Goal: Share content: Share content

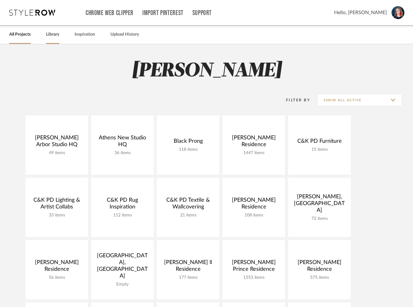
click at [53, 34] on link "Library" at bounding box center [52, 34] width 13 height 8
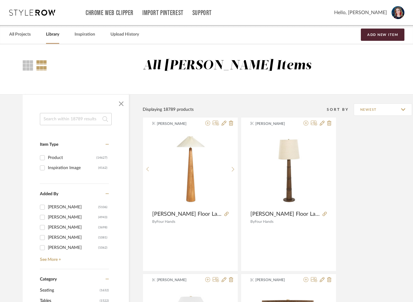
click at [75, 117] on input at bounding box center [76, 119] width 72 height 12
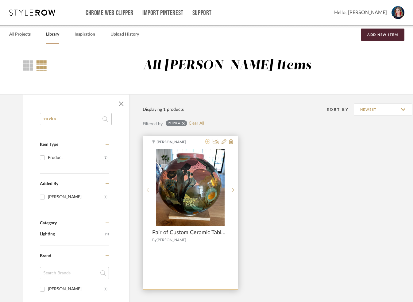
type input "zuzka"
click at [206, 141] on icon at bounding box center [207, 141] width 5 height 5
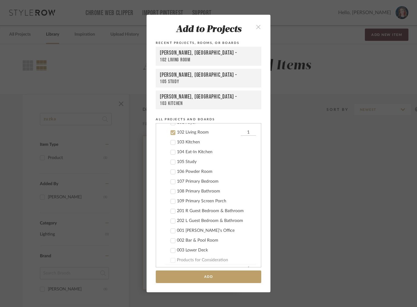
scroll to position [197, 0]
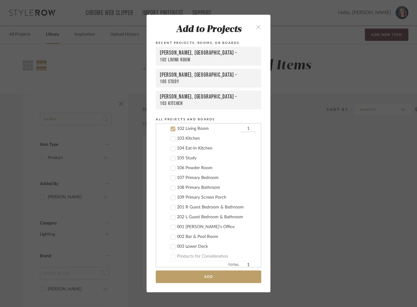
click at [171, 130] on icon at bounding box center [173, 129] width 4 height 4
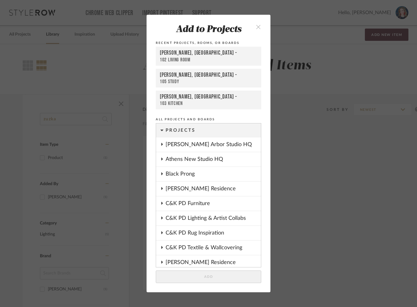
scroll to position [22, 0]
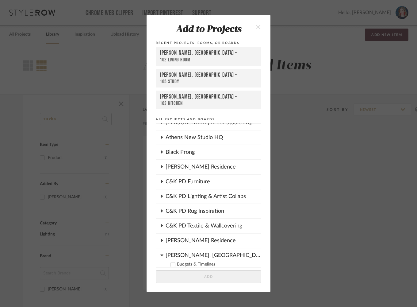
click at [160, 256] on icon at bounding box center [161, 255] width 3 height 2
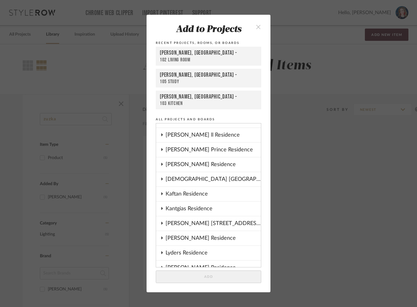
scroll to position [191, 0]
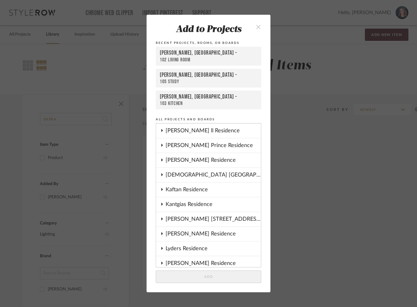
click at [160, 205] on icon at bounding box center [162, 203] width 5 height 3
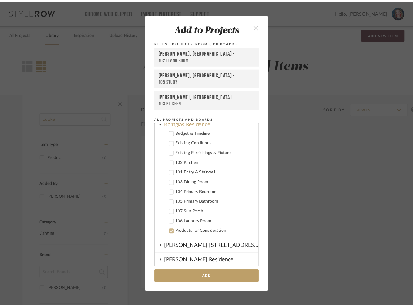
scroll to position [273, 0]
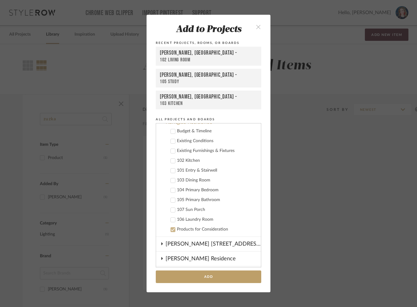
click at [171, 191] on icon at bounding box center [173, 190] width 4 height 4
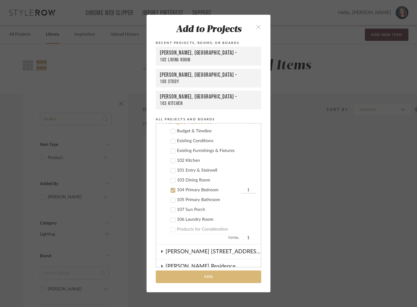
click at [241, 278] on button "Add" at bounding box center [209, 276] width 106 height 13
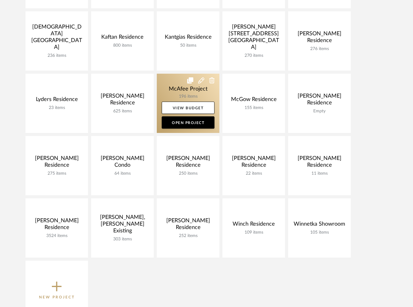
scroll to position [289, 0]
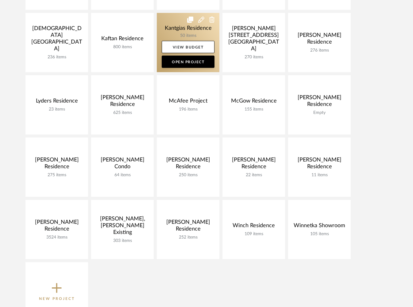
click at [169, 29] on link at bounding box center [188, 42] width 63 height 59
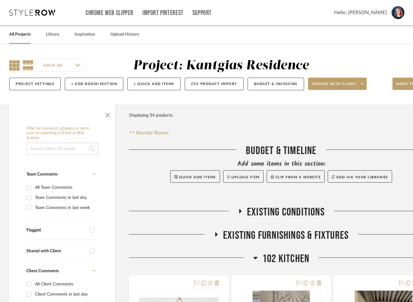
click at [16, 64] on icon at bounding box center [14, 65] width 10 height 10
drag, startPoint x: 109, startPoint y: 112, endPoint x: 112, endPoint y: 111, distance: 3.6
click at [110, 111] on span "button" at bounding box center [107, 113] width 15 height 15
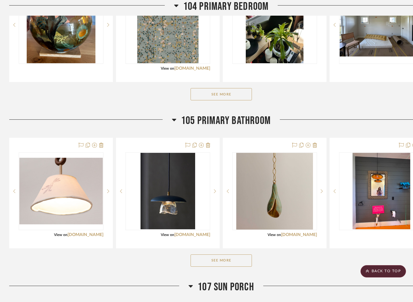
scroll to position [801, 0]
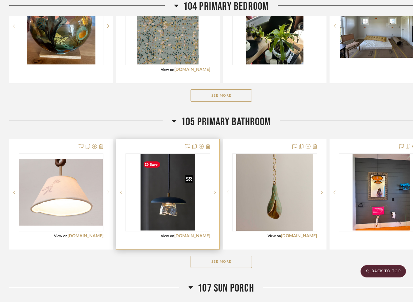
click at [180, 198] on img "0" at bounding box center [168, 192] width 55 height 77
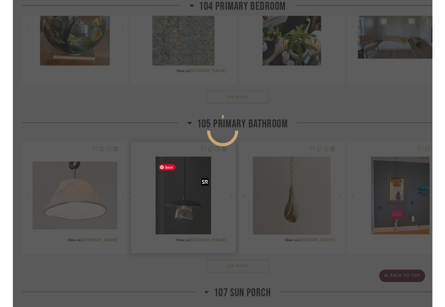
scroll to position [0, 0]
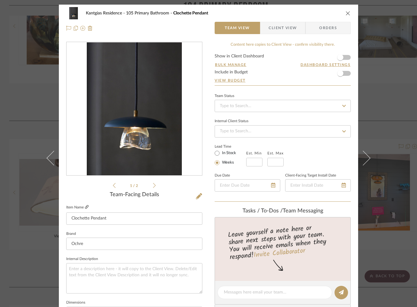
click at [85, 208] on icon at bounding box center [87, 207] width 4 height 4
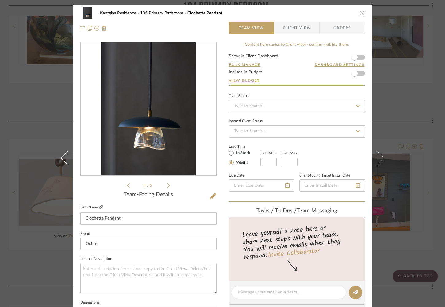
click at [99, 207] on icon at bounding box center [101, 207] width 4 height 4
click at [362, 12] on icon "close" at bounding box center [362, 13] width 5 height 5
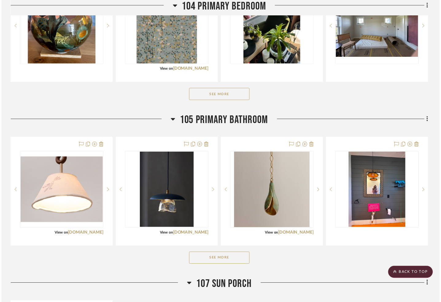
scroll to position [801, 0]
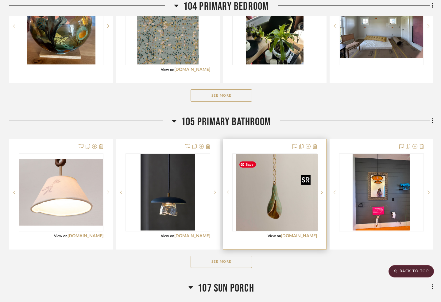
click at [271, 217] on img "0" at bounding box center [279, 192] width 77 height 77
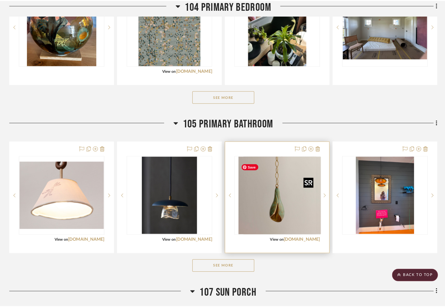
scroll to position [0, 0]
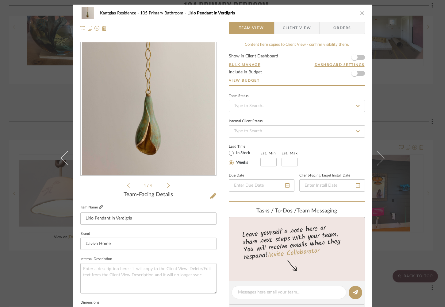
click at [99, 207] on icon at bounding box center [101, 207] width 4 height 4
drag, startPoint x: 360, startPoint y: 12, endPoint x: 367, endPoint y: 12, distance: 7.4
click at [360, 11] on icon "close" at bounding box center [362, 13] width 5 height 5
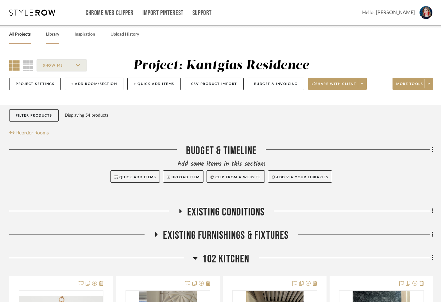
click at [50, 35] on link "Library" at bounding box center [52, 34] width 13 height 8
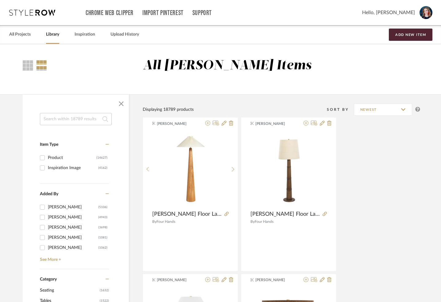
click at [46, 121] on input at bounding box center [76, 119] width 72 height 12
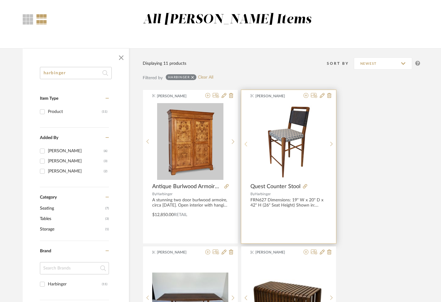
scroll to position [46, 0]
click at [275, 159] on img "0" at bounding box center [288, 141] width 72 height 77
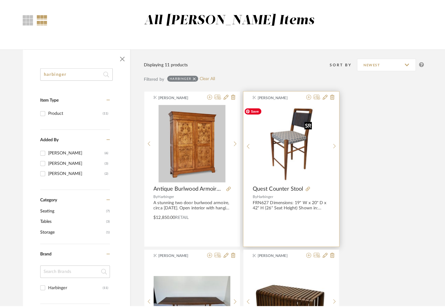
scroll to position [0, 0]
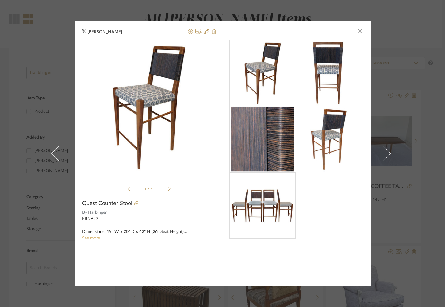
click at [91, 240] on link "See more" at bounding box center [91, 238] width 18 height 4
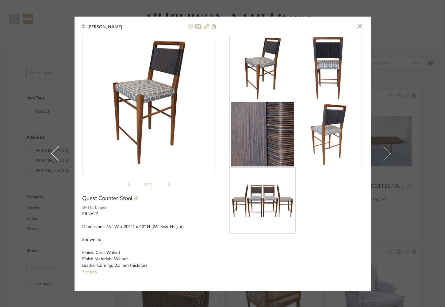
click at [188, 28] on icon at bounding box center [190, 26] width 5 height 5
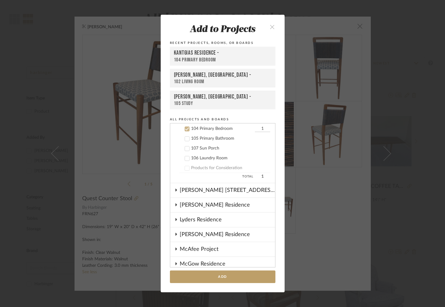
scroll to position [294, 0]
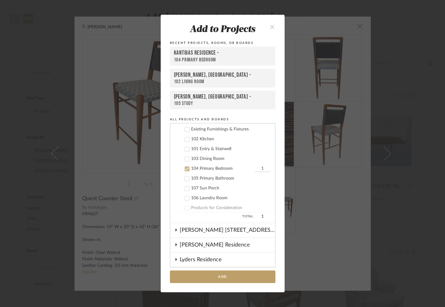
click at [185, 168] on icon at bounding box center [187, 169] width 4 height 4
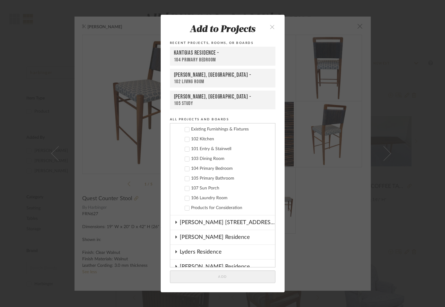
click at [185, 141] on icon at bounding box center [187, 139] width 4 height 4
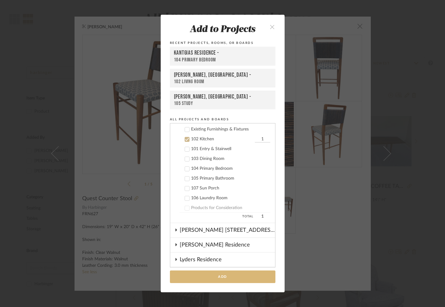
click at [222, 278] on button "Add" at bounding box center [223, 276] width 106 height 13
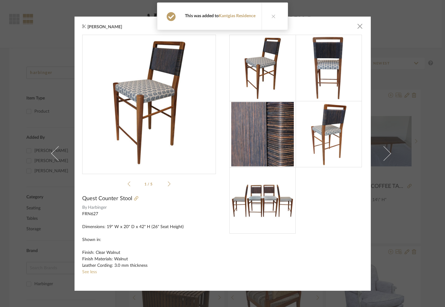
click at [271, 18] on button at bounding box center [274, 16] width 24 height 27
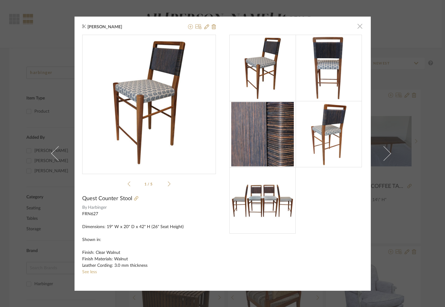
click at [359, 27] on span "button" at bounding box center [360, 26] width 12 height 12
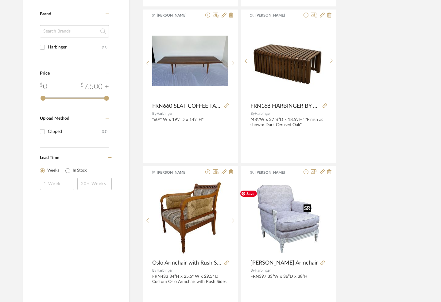
scroll to position [0, 0]
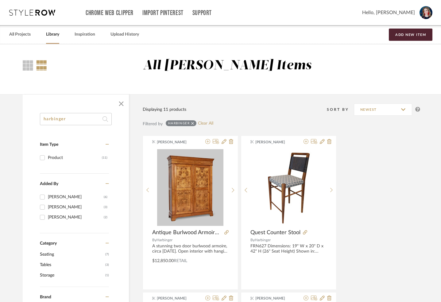
drag, startPoint x: 60, startPoint y: 118, endPoint x: -2, endPoint y: 113, distance: 62.8
click at [0, 113] on html "Chrome Web Clipper Import Pinterest Support All Projects Library Inspiration Up…" at bounding box center [220, 151] width 441 height 302
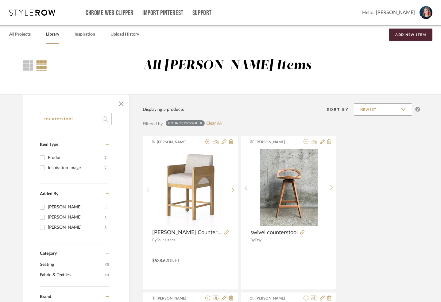
type input "counterstool"
click at [386, 108] on input "Newest" at bounding box center [383, 109] width 58 height 12
click at [384, 121] on span "Newest" at bounding box center [396, 125] width 58 height 15
type input "Newest"
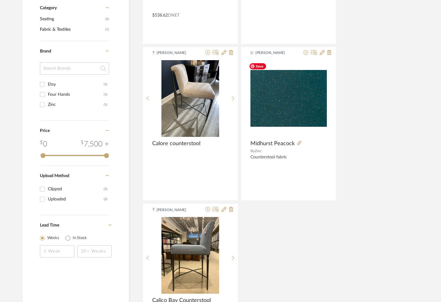
scroll to position [80, 0]
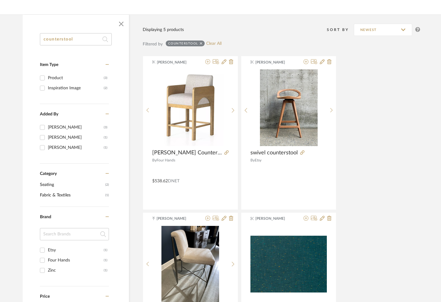
click at [48, 41] on input "counterstool" at bounding box center [76, 39] width 72 height 12
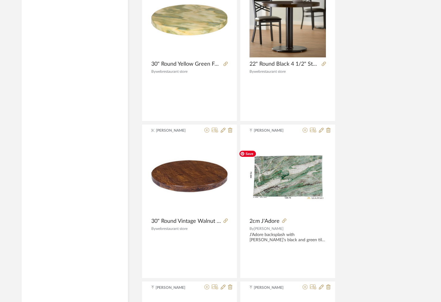
scroll to position [1778, 1]
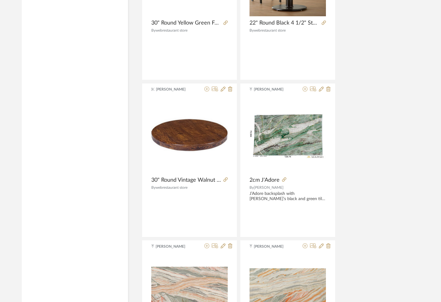
type input "counter stool"
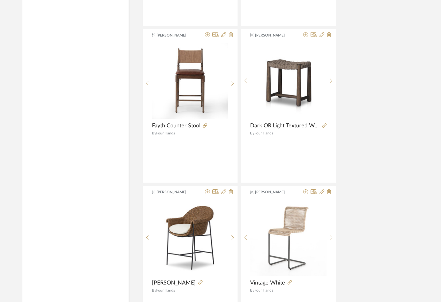
scroll to position [3245, 0]
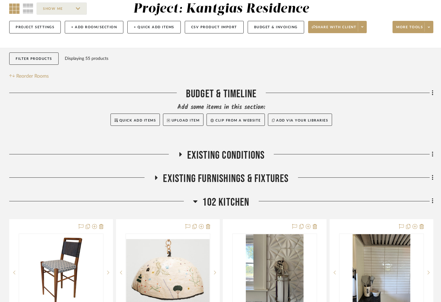
scroll to position [122, 0]
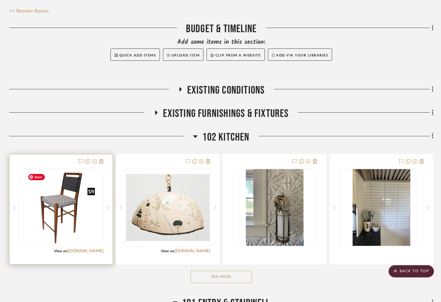
click at [80, 214] on img "0" at bounding box center [61, 207] width 72 height 77
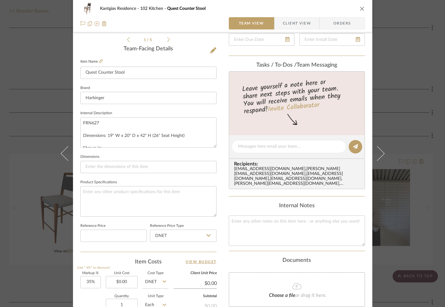
scroll to position [145, 0]
click at [100, 61] on icon at bounding box center [101, 62] width 4 height 4
click at [360, 7] on icon "close" at bounding box center [362, 8] width 5 height 5
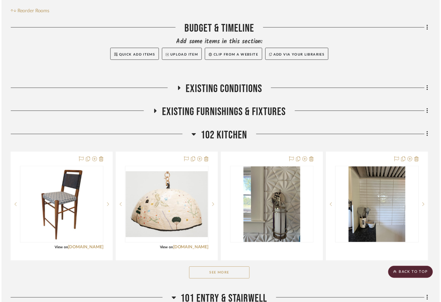
scroll to position [122, 0]
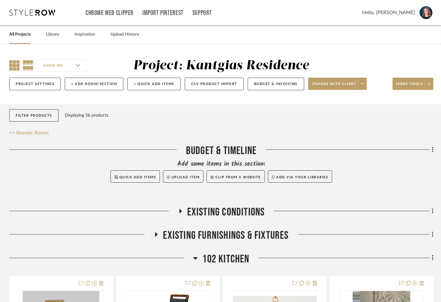
click at [13, 60] on icon at bounding box center [14, 65] width 10 height 10
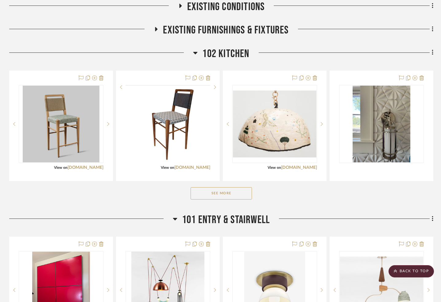
scroll to position [213, 0]
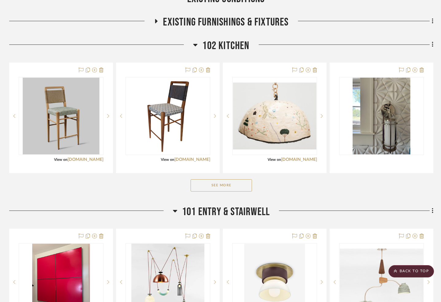
click at [232, 189] on button "See More" at bounding box center [221, 185] width 61 height 12
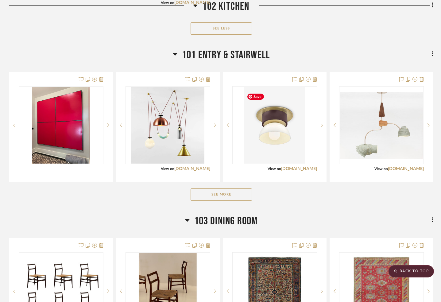
scroll to position [597, 0]
click at [242, 200] on button "See More" at bounding box center [221, 194] width 61 height 12
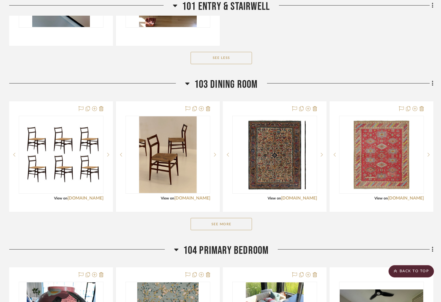
scroll to position [961, 0]
click at [218, 230] on button "See More" at bounding box center [221, 224] width 61 height 12
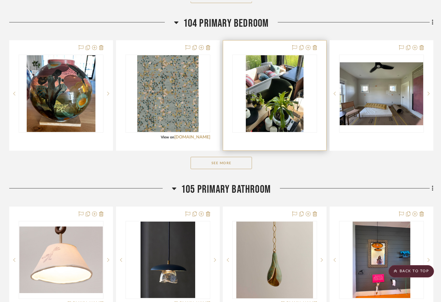
scroll to position [1430, 0]
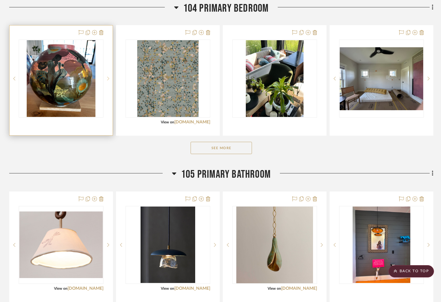
click at [109, 80] on icon at bounding box center [108, 79] width 2 height 4
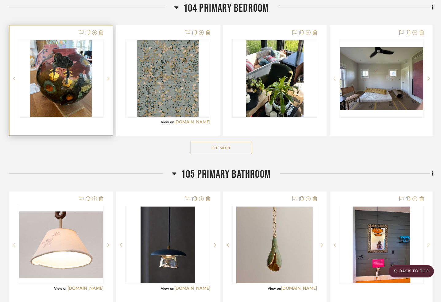
click at [109, 80] on icon at bounding box center [108, 79] width 2 height 4
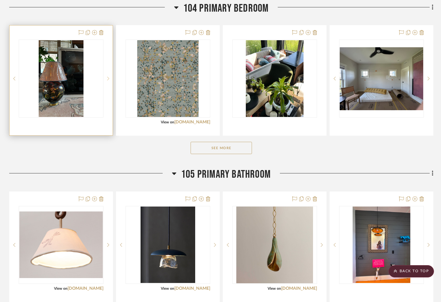
click at [108, 81] on icon at bounding box center [108, 78] width 2 height 4
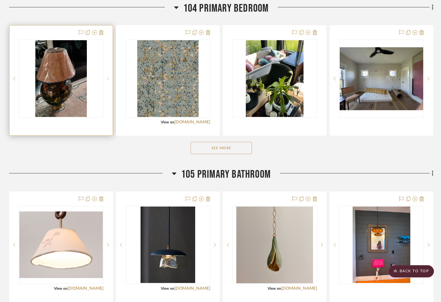
click at [108, 81] on icon at bounding box center [108, 78] width 2 height 4
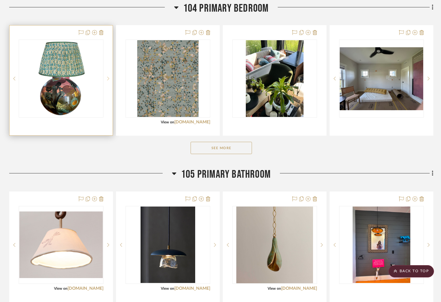
click at [108, 81] on icon at bounding box center [108, 78] width 2 height 4
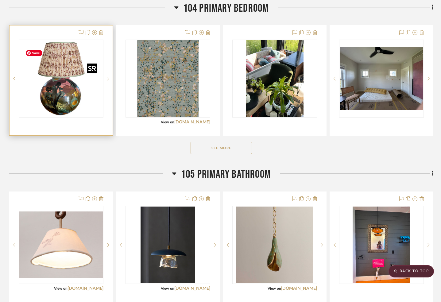
click at [71, 94] on img "5" at bounding box center [61, 78] width 77 height 77
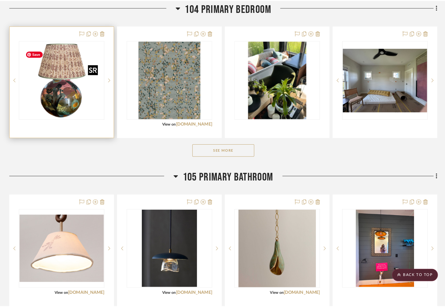
scroll to position [0, 0]
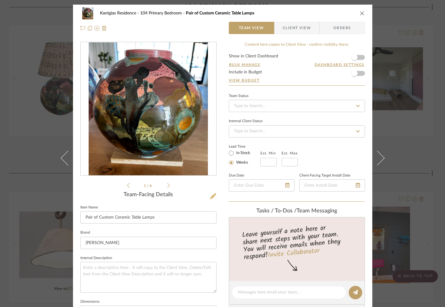
click at [211, 194] on icon at bounding box center [213, 196] width 6 height 6
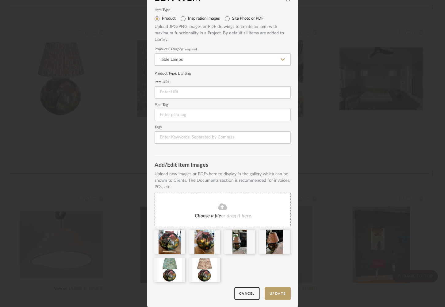
scroll to position [14, 0]
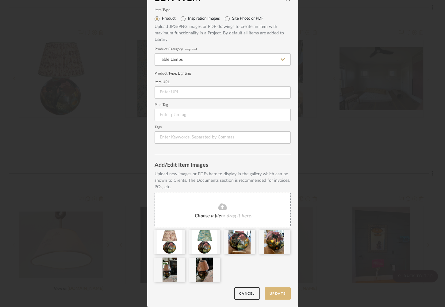
click at [278, 295] on button "Update" at bounding box center [278, 293] width 26 height 13
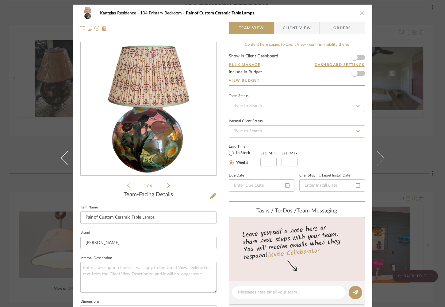
click at [360, 12] on icon "close" at bounding box center [362, 13] width 5 height 5
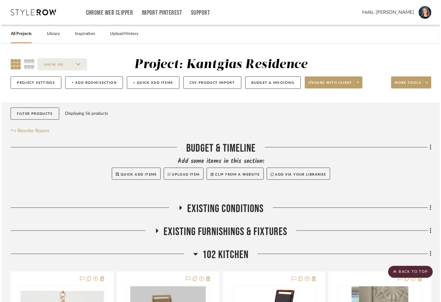
scroll to position [1430, 0]
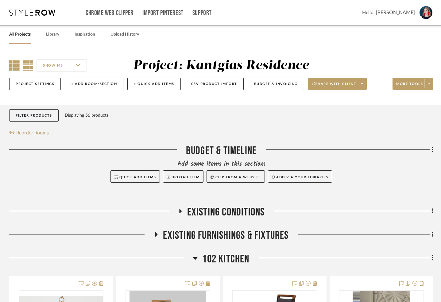
click at [12, 70] on div "SHOW ME" at bounding box center [65, 65] width 112 height 15
click at [12, 67] on icon at bounding box center [14, 65] width 10 height 10
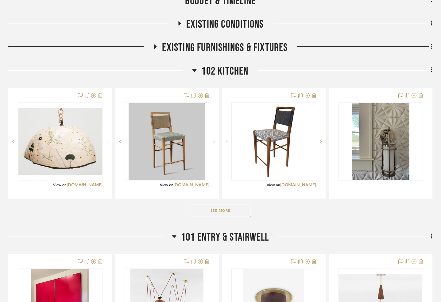
scroll to position [199, 1]
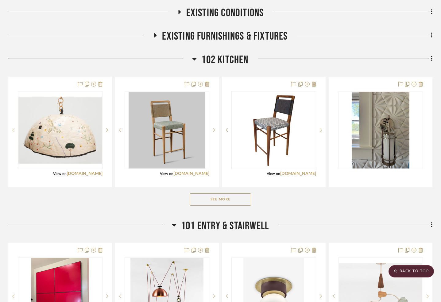
click at [202, 198] on button "See More" at bounding box center [220, 199] width 61 height 12
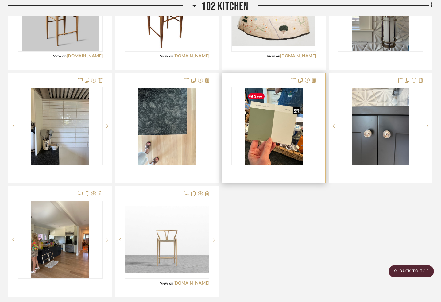
scroll to position [315, 1]
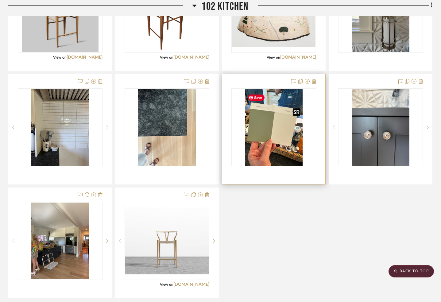
click at [262, 138] on img "0" at bounding box center [274, 127] width 58 height 77
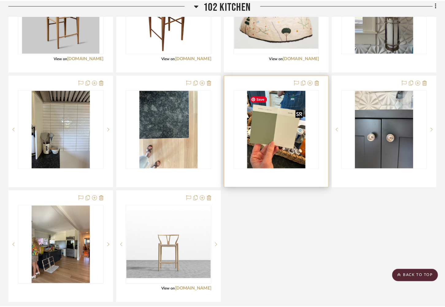
scroll to position [0, 0]
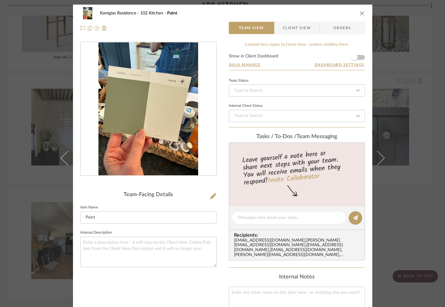
click at [360, 14] on icon "close" at bounding box center [362, 13] width 5 height 5
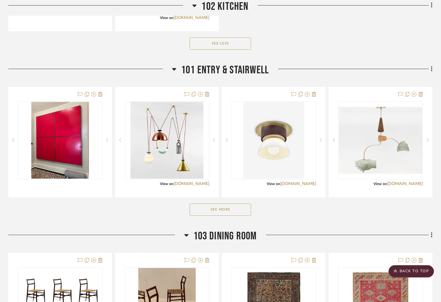
scroll to position [580, 1]
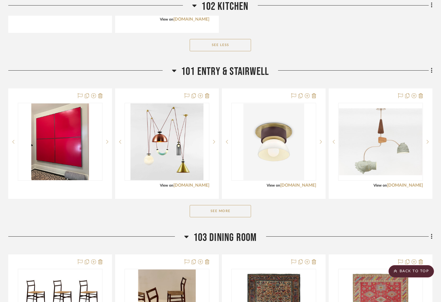
click at [228, 211] on button "See More" at bounding box center [220, 211] width 61 height 12
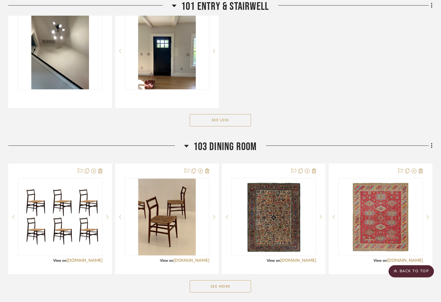
scroll to position [946, 1]
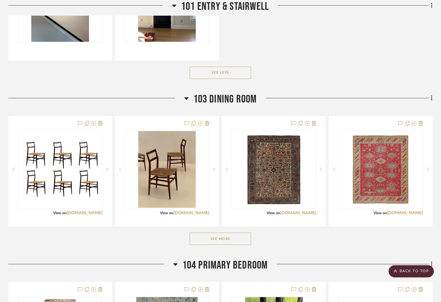
click at [231, 245] on button "See More" at bounding box center [220, 239] width 61 height 12
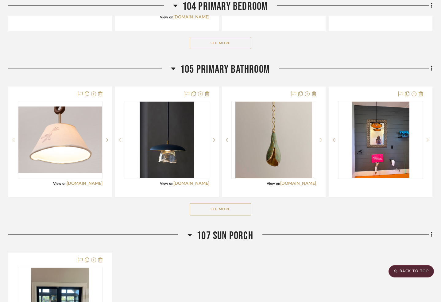
scroll to position [1534, 1]
click at [233, 216] on button "See More" at bounding box center [220, 209] width 61 height 12
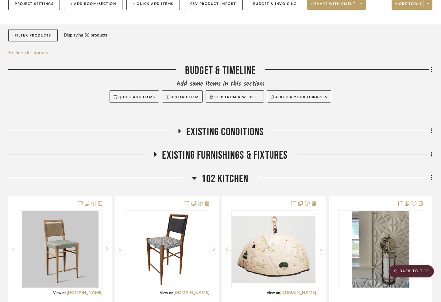
scroll to position [0, 1]
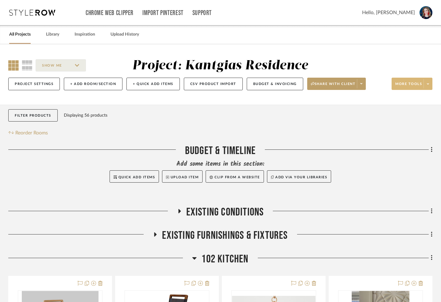
click at [429, 83] on span at bounding box center [427, 83] width 9 height 9
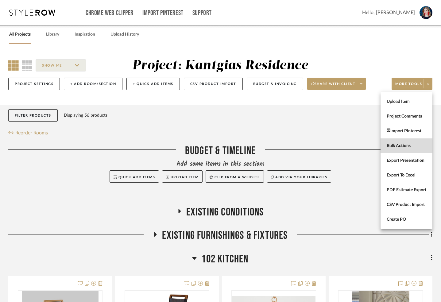
click at [397, 149] on button "Bulk Actions" at bounding box center [406, 145] width 52 height 15
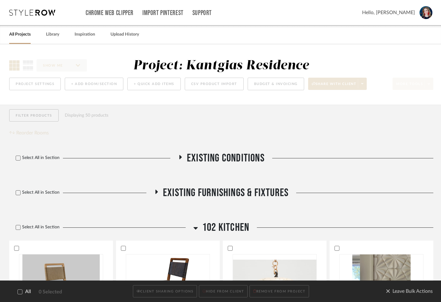
click at [20, 292] on icon at bounding box center [20, 291] width 4 height 4
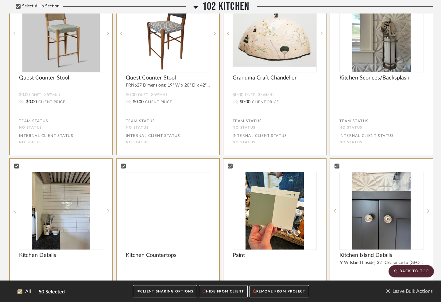
scroll to position [259, 0]
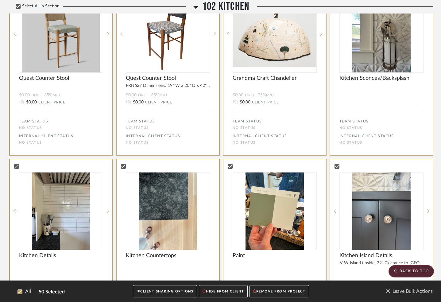
click at [151, 287] on button "CLIENT SHARING OPTIONS" at bounding box center [165, 291] width 64 height 13
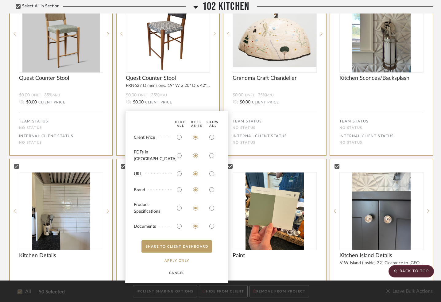
scroll to position [260, 0]
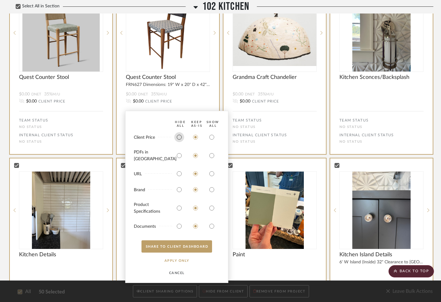
click at [178, 142] on input "radio" at bounding box center [179, 137] width 10 height 10
radio input "true"
click at [211, 159] on input "radio" at bounding box center [212, 156] width 10 height 10
radio input "true"
click at [179, 174] on input "radio" at bounding box center [179, 174] width 10 height 10
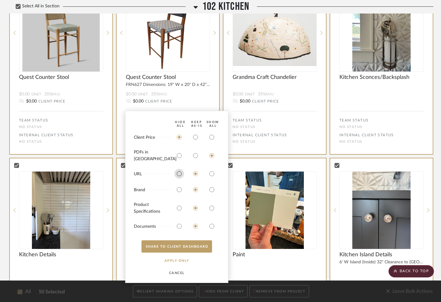
radio input "true"
click at [178, 190] on input "radio" at bounding box center [179, 190] width 10 height 10
radio input "true"
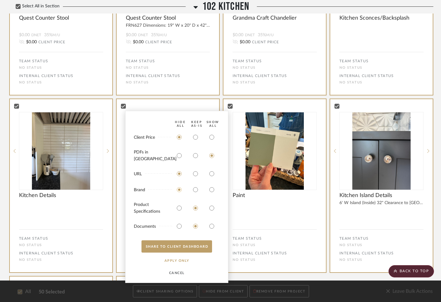
scroll to position [321, 0]
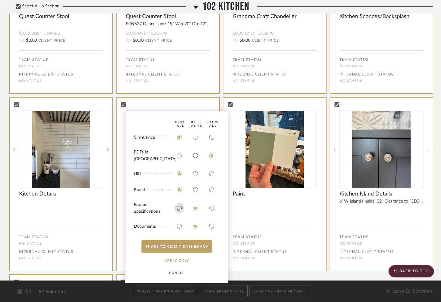
click at [178, 208] on input "radio" at bounding box center [179, 208] width 10 height 10
radio input "true"
click at [180, 226] on input "radio" at bounding box center [179, 226] width 10 height 10
radio input "true"
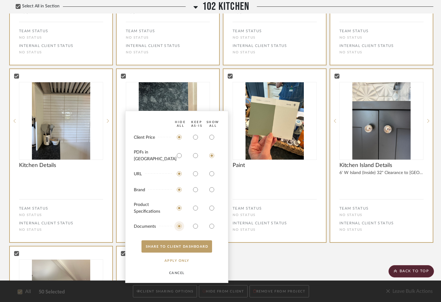
scroll to position [349, 0]
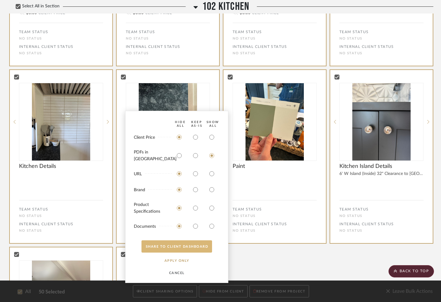
click at [183, 244] on button "SHARE TO CLIENT Dashboard" at bounding box center [176, 246] width 71 height 12
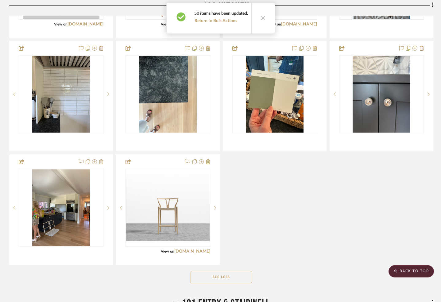
click at [260, 18] on icon at bounding box center [262, 17] width 5 height 5
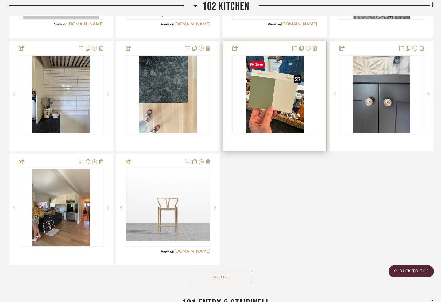
scroll to position [0, 0]
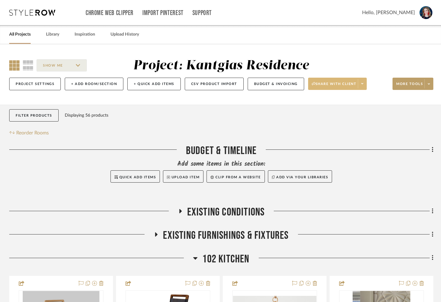
click at [338, 83] on span "Share with client" at bounding box center [334, 86] width 45 height 9
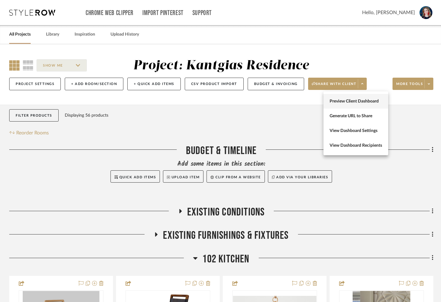
click at [350, 102] on span "Preview Client Dashboard" at bounding box center [355, 101] width 52 height 5
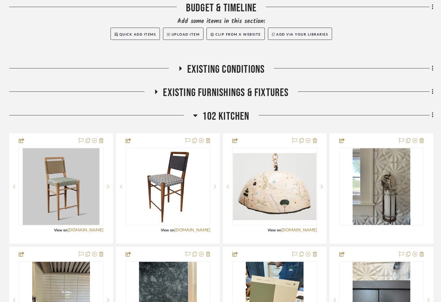
scroll to position [151, 1]
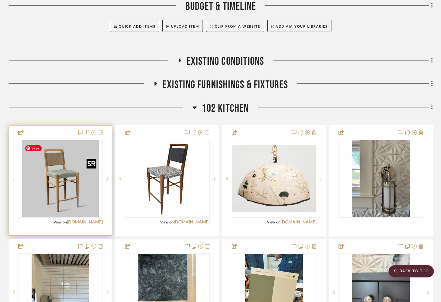
click at [76, 193] on img "0" at bounding box center [60, 178] width 77 height 77
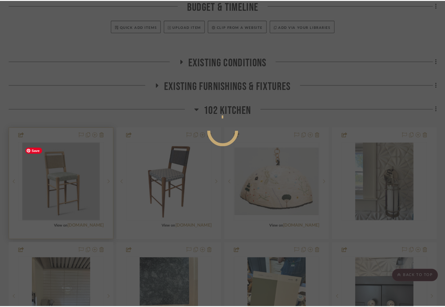
scroll to position [0, 0]
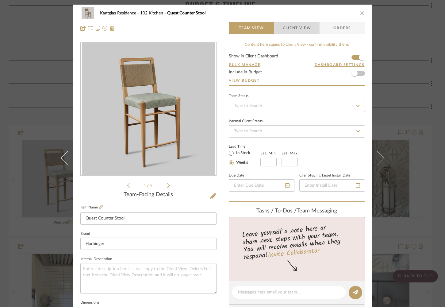
drag, startPoint x: 292, startPoint y: 28, endPoint x: 282, endPoint y: 33, distance: 11.5
click at [292, 28] on span "Client View" at bounding box center [297, 28] width 28 height 12
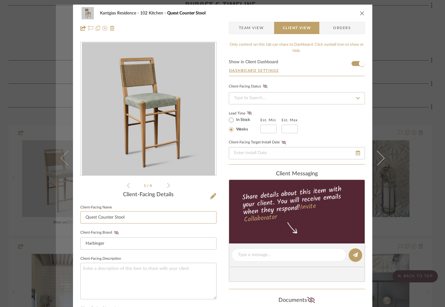
drag, startPoint x: 97, startPoint y: 217, endPoint x: 64, endPoint y: 214, distance: 32.9
click at [63, 214] on mat-dialog-content "Kantgias Residence 102 Kitchen Quest Counter Stool Team View Client View Orders…" at bounding box center [223, 260] width 334 height 511
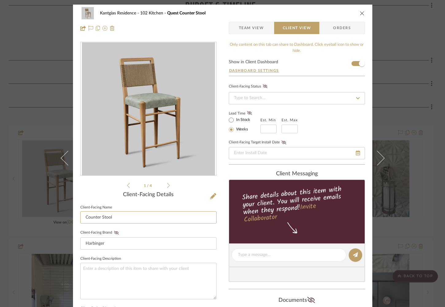
type input "Counter Stool"
click at [360, 10] on button "close" at bounding box center [363, 13] width 6 height 6
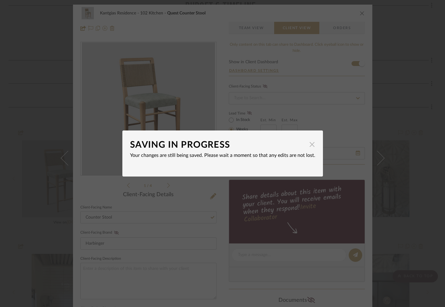
click at [310, 144] on span "button" at bounding box center [312, 144] width 12 height 12
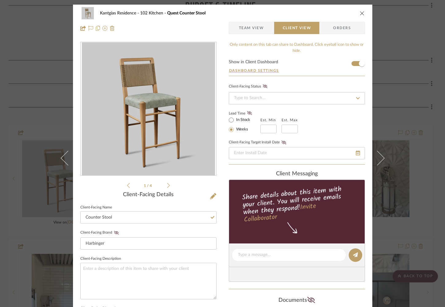
click at [360, 13] on icon "close" at bounding box center [362, 13] width 5 height 5
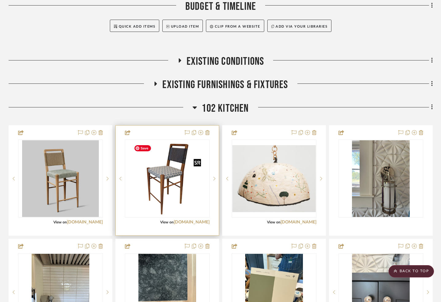
click at [171, 178] on img "0" at bounding box center [167, 178] width 72 height 77
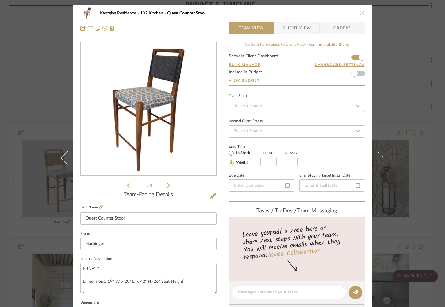
click at [283, 27] on span "Client View" at bounding box center [297, 28] width 28 height 12
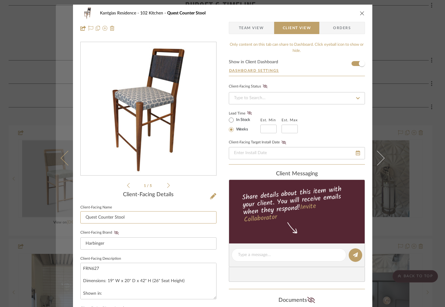
drag, startPoint x: 95, startPoint y: 217, endPoint x: 59, endPoint y: 215, distance: 36.9
click at [59, 215] on mat-dialog-content "Kantgias Residence 102 Kitchen Quest Counter Stool Team View Client View Orders…" at bounding box center [223, 260] width 334 height 511
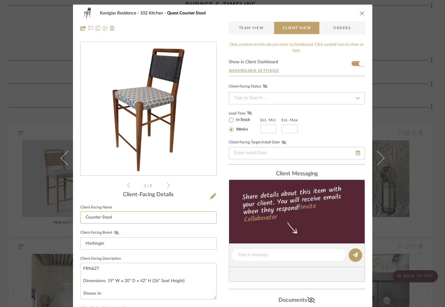
type input "Counter Stool"
click at [360, 13] on icon "close" at bounding box center [362, 13] width 5 height 5
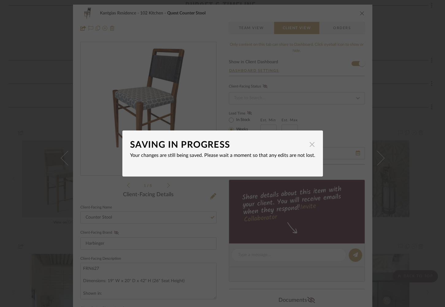
click at [308, 144] on span "button" at bounding box center [312, 144] width 12 height 12
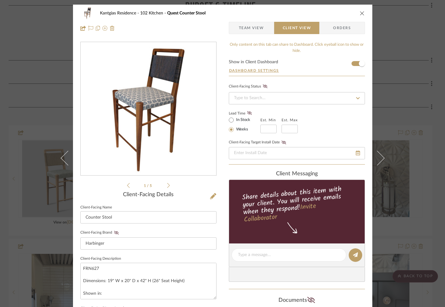
click at [360, 14] on icon "close" at bounding box center [362, 13] width 5 height 5
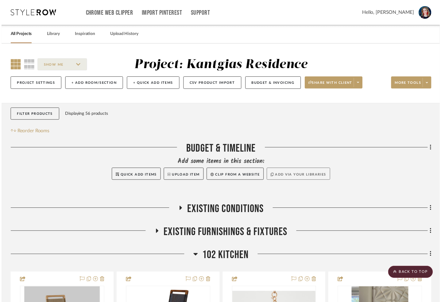
scroll to position [151, 1]
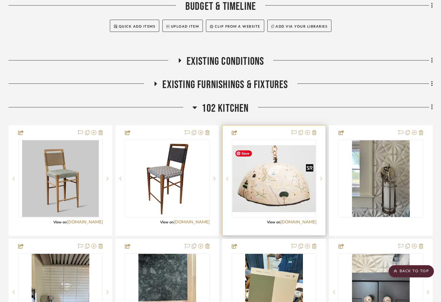
click at [283, 180] on img "0" at bounding box center [273, 178] width 83 height 67
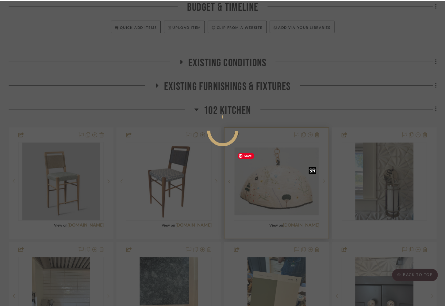
scroll to position [0, 0]
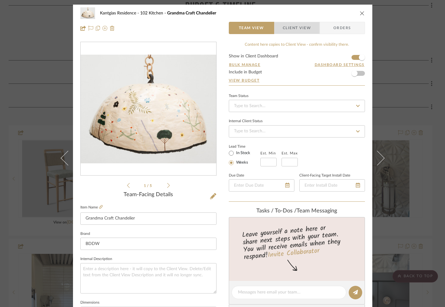
click at [296, 26] on span "Client View" at bounding box center [297, 28] width 28 height 12
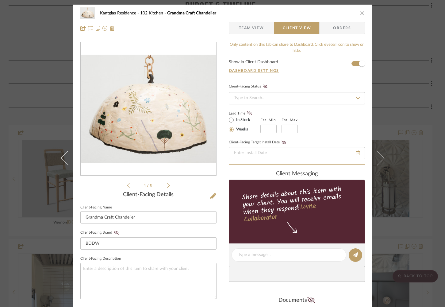
click at [250, 27] on span "Team View" at bounding box center [251, 28] width 25 height 12
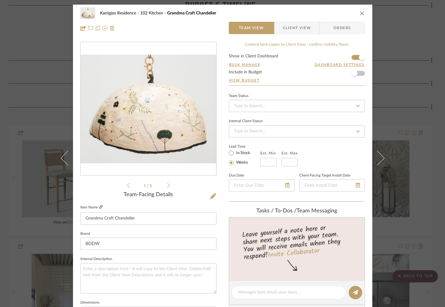
click at [99, 208] on icon at bounding box center [101, 207] width 4 height 4
click at [297, 24] on span "Client View" at bounding box center [297, 28] width 28 height 12
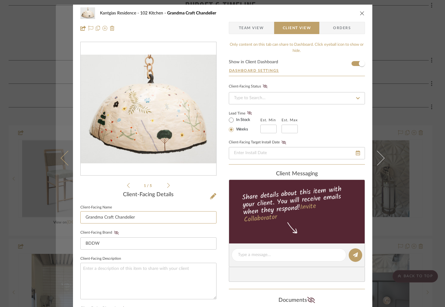
drag, startPoint x: 111, startPoint y: 218, endPoint x: 57, endPoint y: 216, distance: 54.0
click at [57, 216] on mat-dialog-content "Kantgias Residence 102 Kitchen Grandma Craft Chandelier Team View Client View O…" at bounding box center [223, 260] width 334 height 511
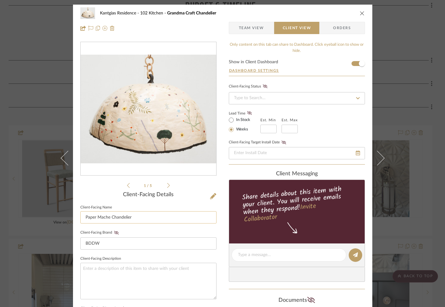
click at [85, 218] on input "Paper Mache Chandelier" at bounding box center [148, 217] width 136 height 12
type input "Handpainted Paper Mache Chandelier"
click at [361, 13] on icon "close" at bounding box center [362, 13] width 5 height 5
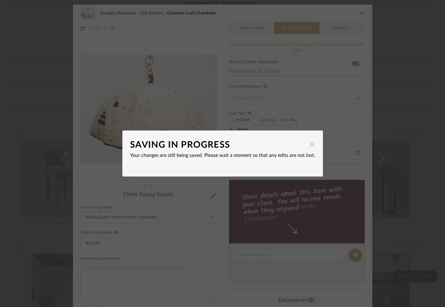
click at [309, 144] on span "button" at bounding box center [312, 144] width 12 height 12
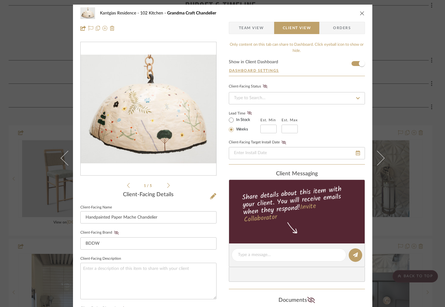
click at [360, 12] on icon "close" at bounding box center [362, 13] width 5 height 5
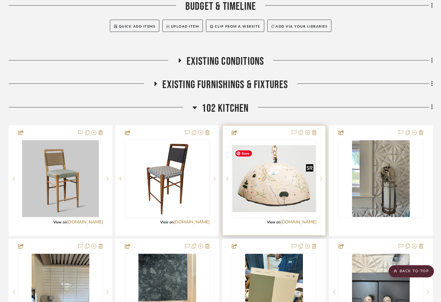
click at [248, 198] on img "0" at bounding box center [273, 178] width 83 height 67
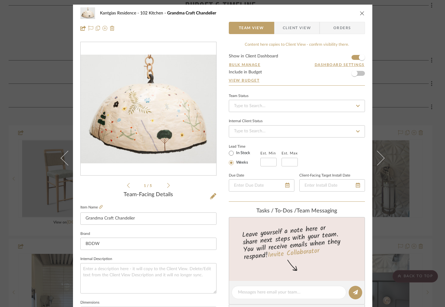
click at [169, 160] on img "0" at bounding box center [149, 109] width 136 height 109
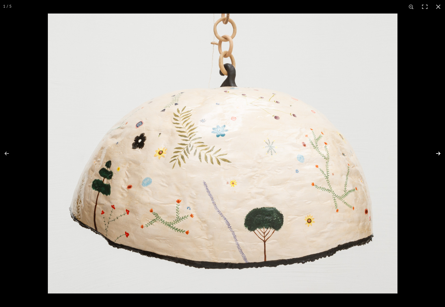
click at [437, 153] on button at bounding box center [434, 153] width 21 height 31
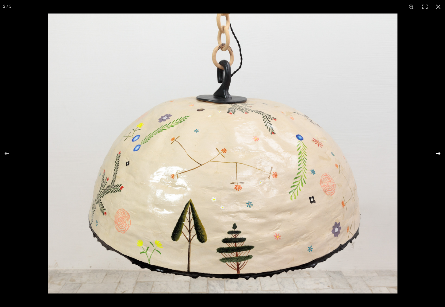
click at [437, 153] on button at bounding box center [434, 153] width 21 height 31
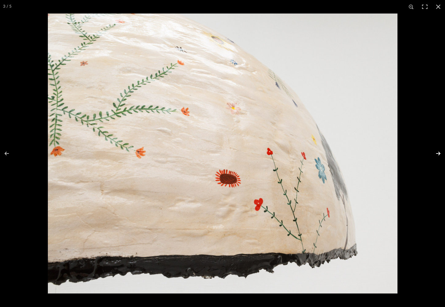
click at [437, 153] on button at bounding box center [434, 153] width 21 height 31
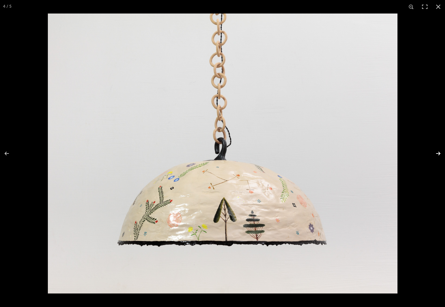
click at [437, 153] on button at bounding box center [434, 153] width 21 height 31
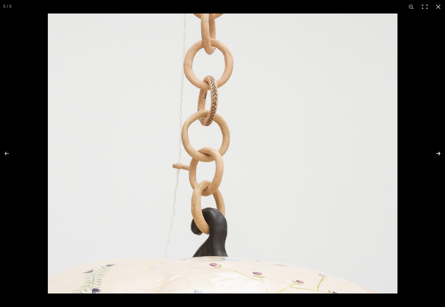
click at [437, 153] on button at bounding box center [434, 153] width 21 height 31
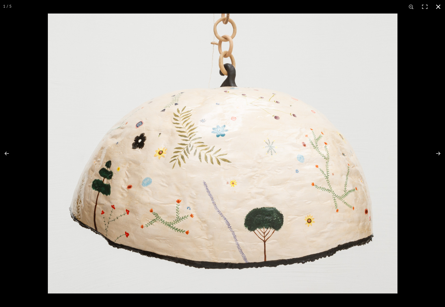
click at [438, 7] on button at bounding box center [438, 6] width 13 height 13
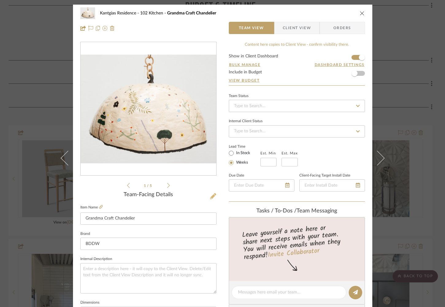
click at [211, 195] on icon at bounding box center [213, 196] width 6 height 6
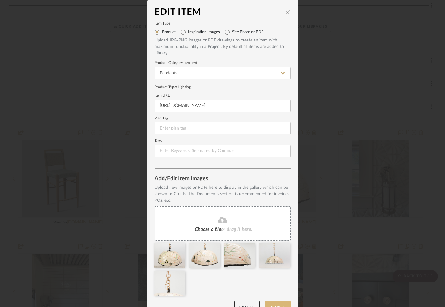
click at [275, 302] on button "Update" at bounding box center [278, 307] width 26 height 13
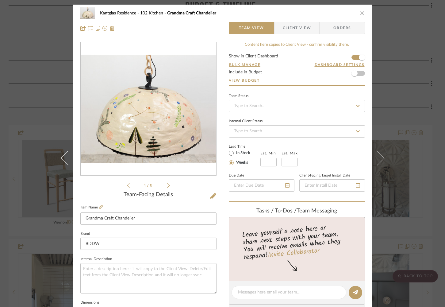
click at [360, 13] on icon "close" at bounding box center [362, 13] width 5 height 5
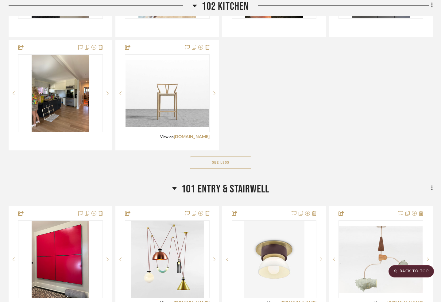
scroll to position [522, 1]
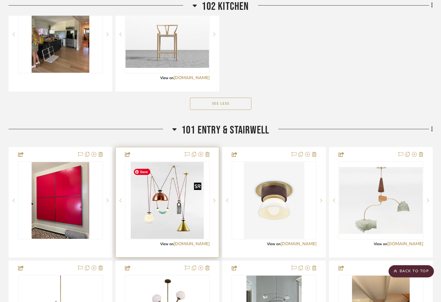
click at [158, 209] on img "0" at bounding box center [167, 200] width 73 height 77
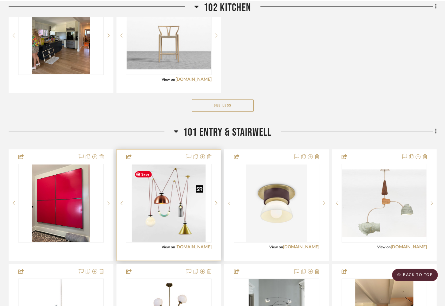
scroll to position [0, 0]
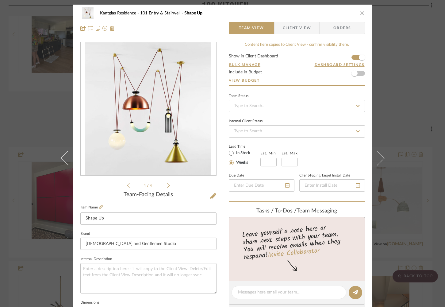
click at [305, 29] on span "Client View" at bounding box center [297, 28] width 28 height 12
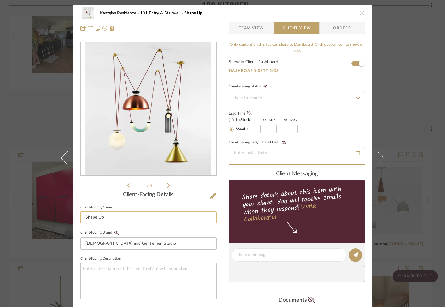
click at [104, 218] on input "Shape Up" at bounding box center [148, 217] width 136 height 12
click at [102, 218] on input "Shape Up Ceiling Fixture" at bounding box center [148, 217] width 136 height 12
type input "Shape Up Ceiling Fixture"
click at [362, 12] on icon "close" at bounding box center [362, 13] width 5 height 5
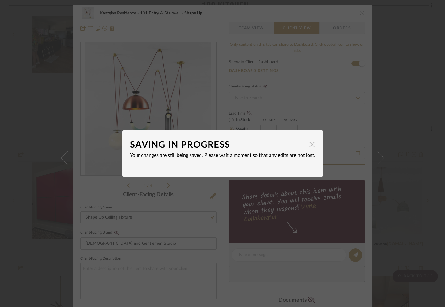
click at [310, 144] on span "button" at bounding box center [312, 144] width 12 height 12
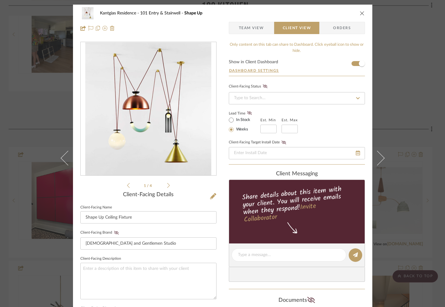
click at [360, 13] on icon "close" at bounding box center [362, 13] width 5 height 5
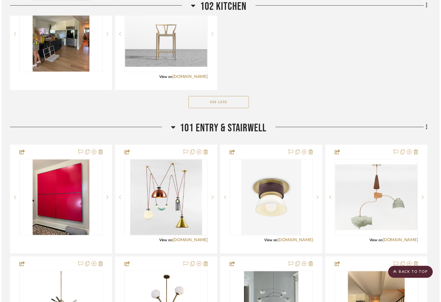
scroll to position [522, 1]
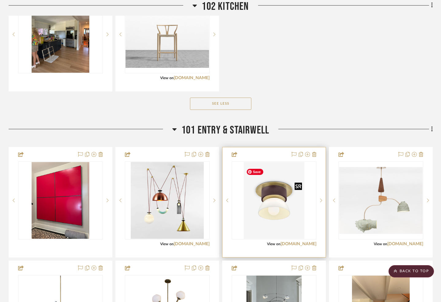
click at [262, 213] on img "0" at bounding box center [274, 200] width 61 height 77
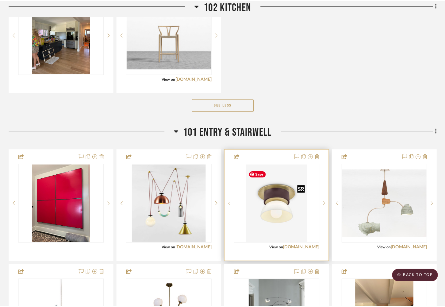
scroll to position [0, 0]
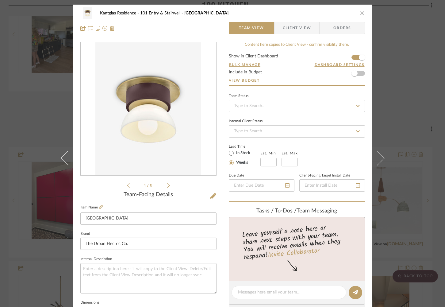
click at [287, 27] on span "Client View" at bounding box center [297, 28] width 28 height 12
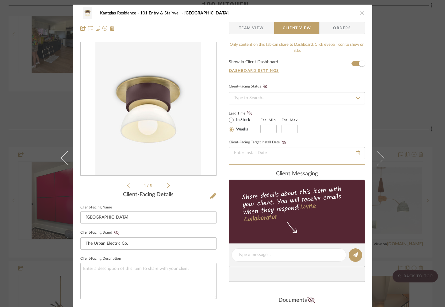
click at [360, 14] on icon "close" at bounding box center [362, 13] width 5 height 5
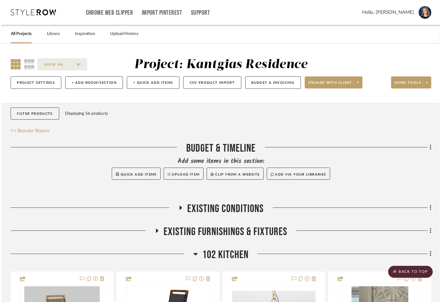
scroll to position [522, 1]
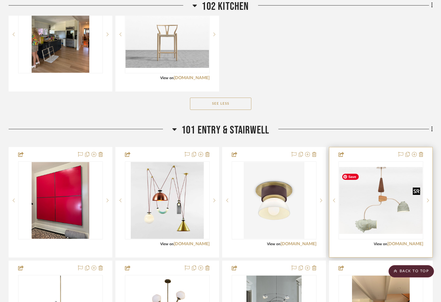
click at [372, 210] on div at bounding box center [380, 200] width 85 height 78
click at [372, 210] on img "0" at bounding box center [380, 200] width 83 height 67
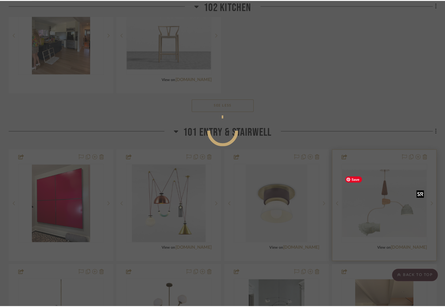
scroll to position [0, 0]
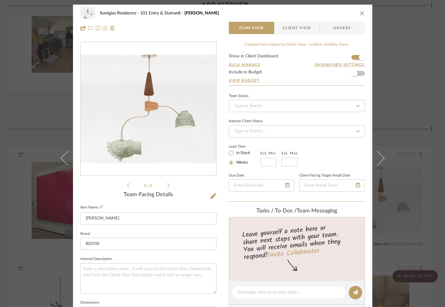
click at [291, 27] on span "Client View" at bounding box center [297, 28] width 28 height 12
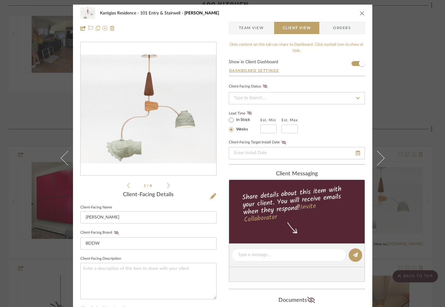
drag, startPoint x: 358, startPoint y: 14, endPoint x: 345, endPoint y: 63, distance: 51.3
click at [360, 14] on icon "close" at bounding box center [362, 13] width 5 height 5
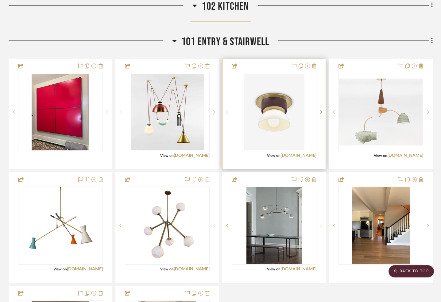
scroll to position [609, 1]
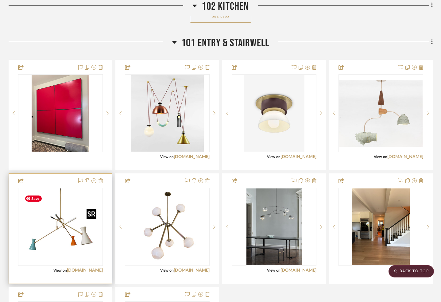
click at [75, 229] on div at bounding box center [60, 227] width 85 height 78
click at [75, 229] on img "0" at bounding box center [60, 226] width 77 height 77
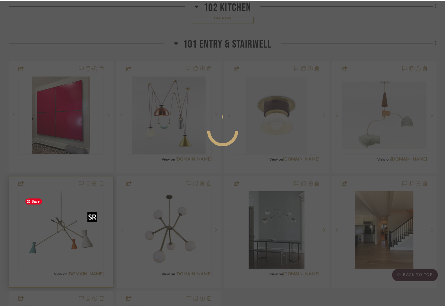
scroll to position [0, 0]
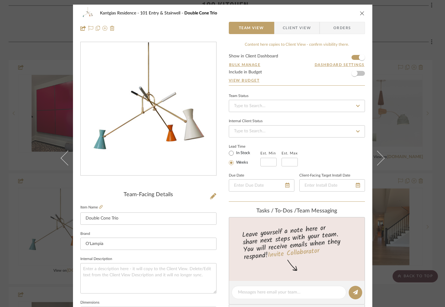
click at [292, 27] on span "Client View" at bounding box center [297, 28] width 28 height 12
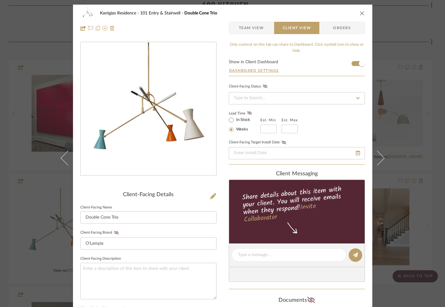
click at [360, 13] on icon "close" at bounding box center [362, 13] width 5 height 5
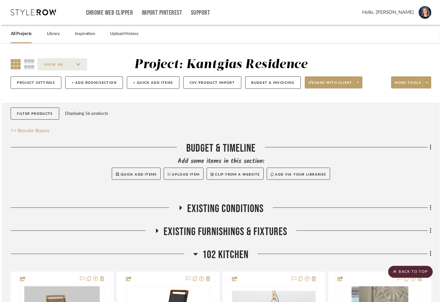
scroll to position [609, 1]
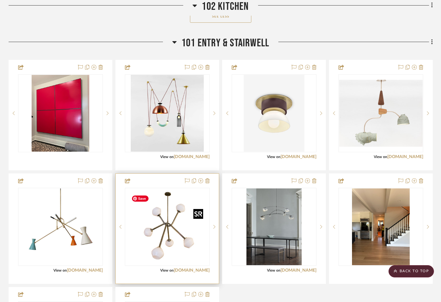
click at [160, 232] on img "0" at bounding box center [167, 226] width 77 height 77
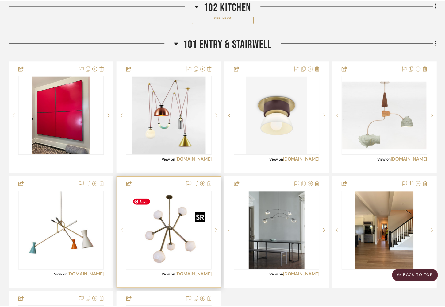
scroll to position [0, 0]
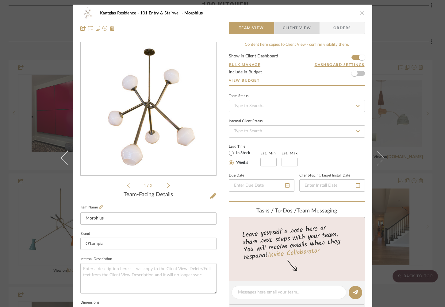
click at [286, 26] on span "Client View" at bounding box center [297, 28] width 28 height 12
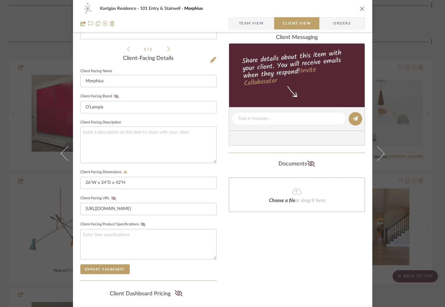
scroll to position [134, 0]
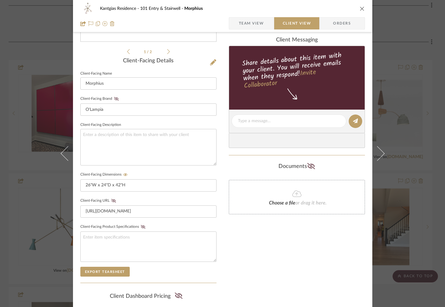
drag, startPoint x: 360, startPoint y: 7, endPoint x: 353, endPoint y: 13, distance: 8.7
click at [360, 7] on icon "close" at bounding box center [362, 8] width 5 height 5
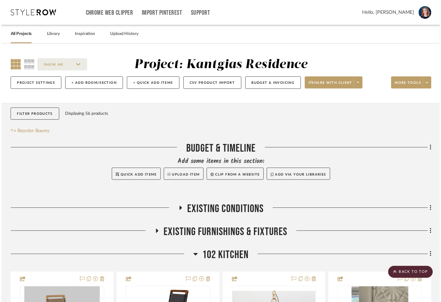
scroll to position [609, 1]
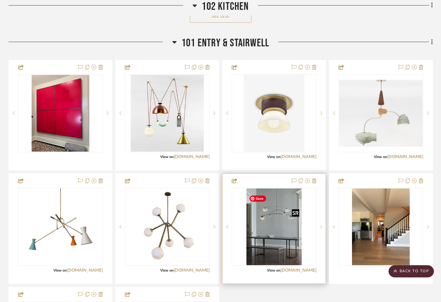
click at [268, 229] on img "0" at bounding box center [273, 226] width 55 height 77
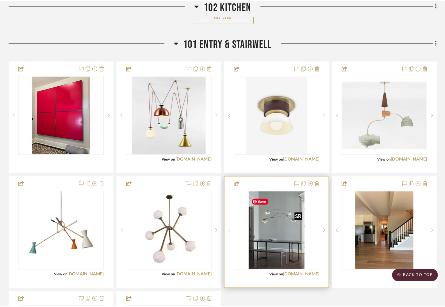
scroll to position [0, 0]
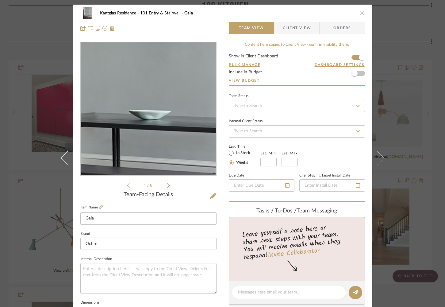
click at [139, 123] on img "0" at bounding box center [148, 108] width 96 height 133
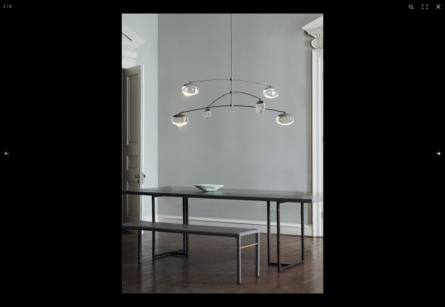
click at [437, 153] on button at bounding box center [434, 153] width 21 height 31
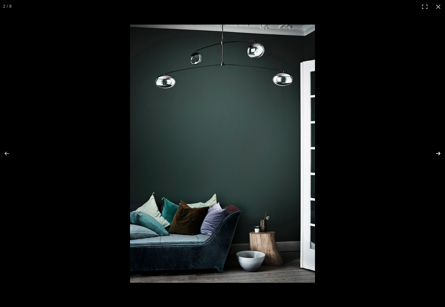
click at [437, 153] on button at bounding box center [434, 153] width 21 height 31
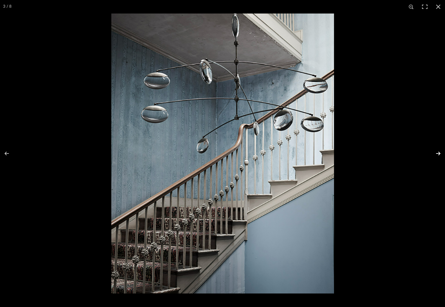
click at [437, 153] on button at bounding box center [434, 153] width 21 height 31
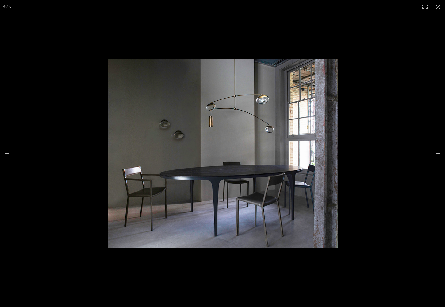
click at [437, 5] on button at bounding box center [438, 6] width 13 height 13
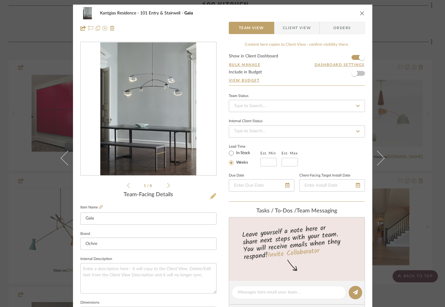
click at [211, 195] on icon at bounding box center [213, 196] width 6 height 6
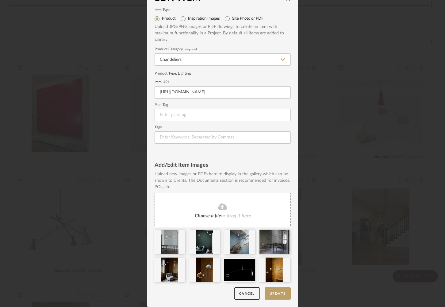
scroll to position [13, 0]
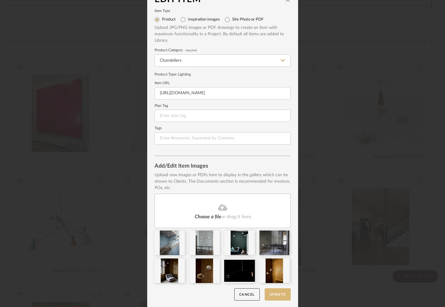
click at [276, 291] on button "Update" at bounding box center [278, 294] width 26 height 13
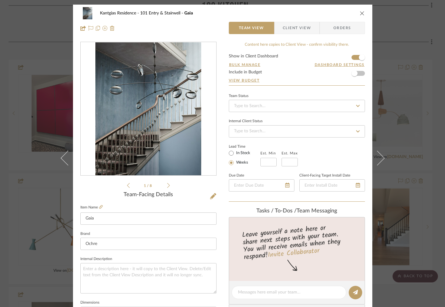
click at [360, 13] on icon "close" at bounding box center [362, 13] width 5 height 5
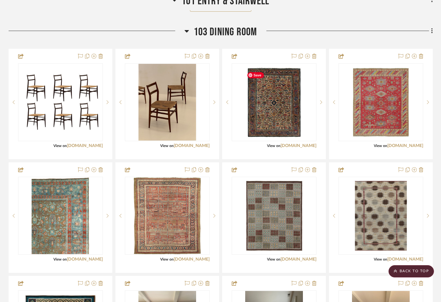
scroll to position [1013, 1]
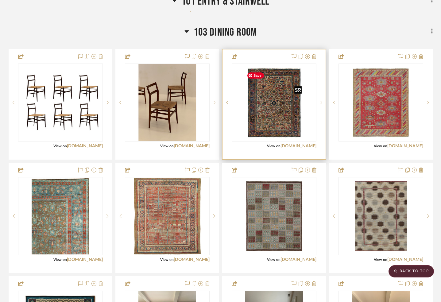
click at [270, 117] on img "0" at bounding box center [274, 102] width 60 height 77
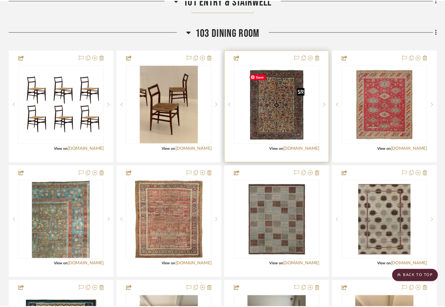
scroll to position [0, 0]
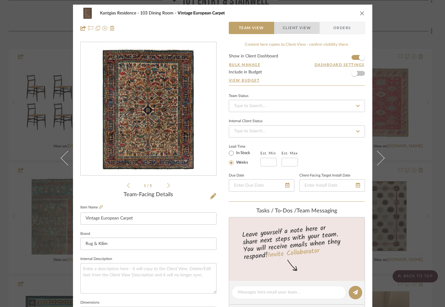
click at [284, 30] on span "Client View" at bounding box center [297, 28] width 28 height 12
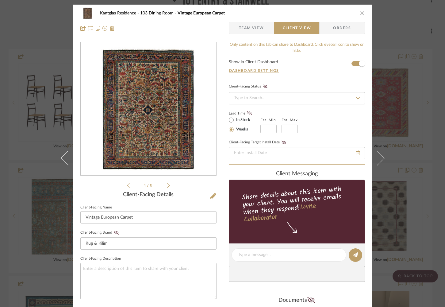
drag, startPoint x: 360, startPoint y: 13, endPoint x: 353, endPoint y: 15, distance: 8.3
click at [360, 13] on icon "close" at bounding box center [362, 13] width 5 height 5
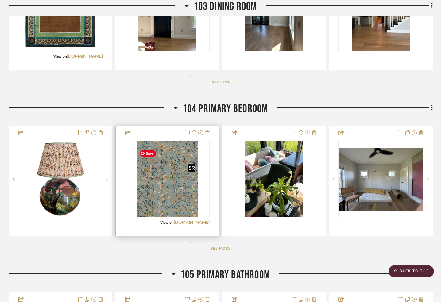
scroll to position [1329, 1]
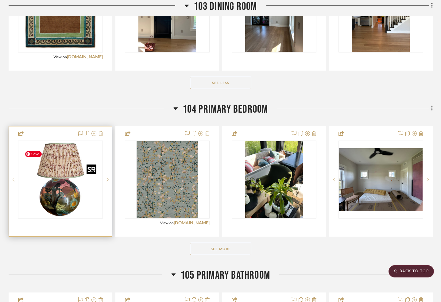
click at [77, 203] on img "0" at bounding box center [60, 179] width 77 height 77
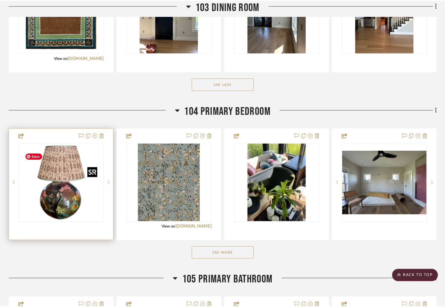
scroll to position [0, 0]
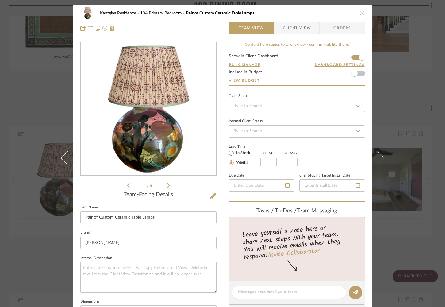
click at [292, 28] on span "Client View" at bounding box center [297, 28] width 28 height 12
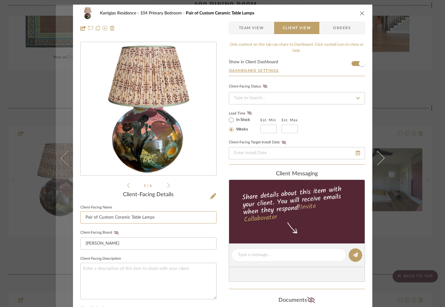
drag, startPoint x: 110, startPoint y: 218, endPoint x: 57, endPoint y: 214, distance: 53.8
click at [56, 215] on mat-dialog-content "Kantgias Residence 104 Primary Bedroom Pair of Custom Ceramic Table Lamps Team …" at bounding box center [223, 260] width 334 height 511
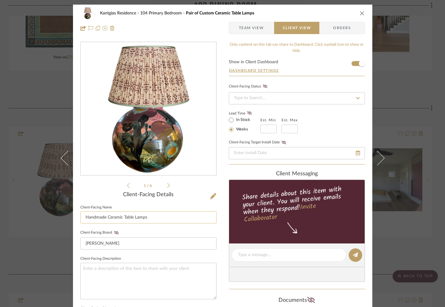
click at [145, 218] on input "Handmade Ceramic Table Lamps" at bounding box center [148, 217] width 136 height 12
type input "Handmade Ceramic Table Lamp"
click at [360, 12] on icon "close" at bounding box center [362, 13] width 5 height 5
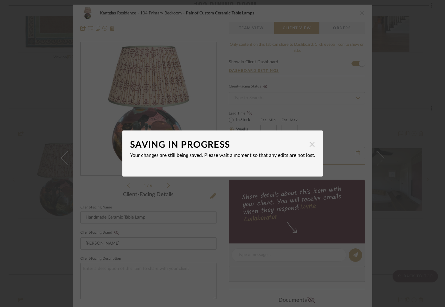
click at [308, 144] on span "button" at bounding box center [312, 144] width 12 height 12
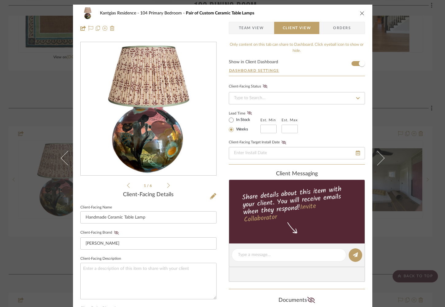
click at [360, 14] on icon "close" at bounding box center [362, 13] width 5 height 5
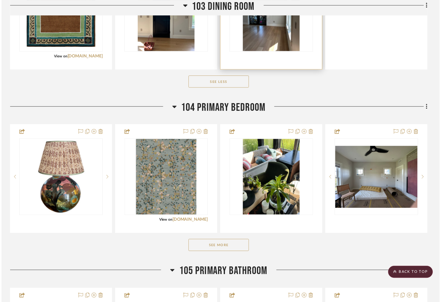
scroll to position [1329, 1]
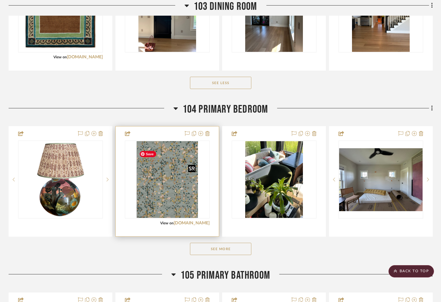
click at [181, 205] on img "0" at bounding box center [168, 179] width 62 height 77
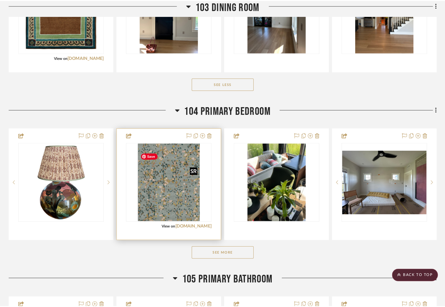
scroll to position [0, 0]
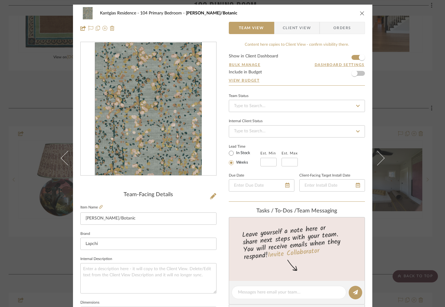
click at [287, 24] on span "Client View" at bounding box center [297, 28] width 28 height 12
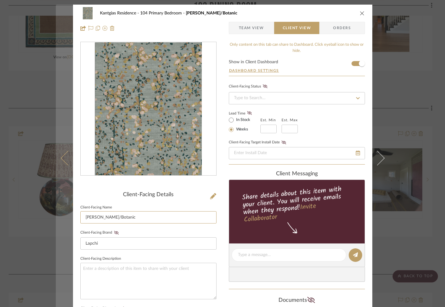
drag, startPoint x: 97, startPoint y: 217, endPoint x: 64, endPoint y: 214, distance: 32.9
click at [64, 214] on mat-dialog-content "Kantgias Residence 104 Primary Bedroom Adela/Botanic Team View Client View Orde…" at bounding box center [223, 260] width 334 height 511
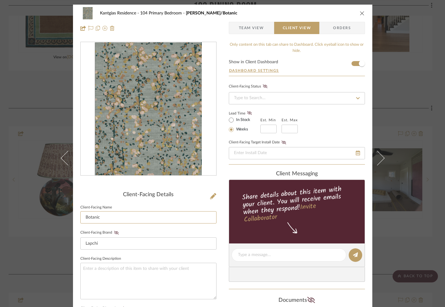
type input "Botanic"
click at [360, 12] on icon "close" at bounding box center [362, 13] width 5 height 5
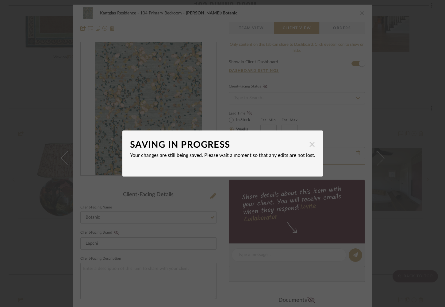
click at [309, 147] on span "button" at bounding box center [312, 144] width 12 height 12
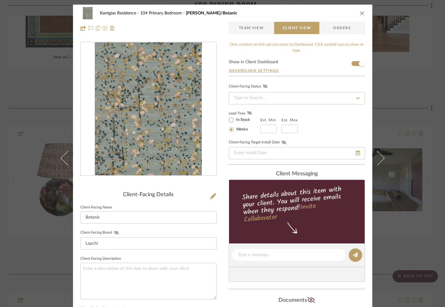
click at [360, 13] on icon "close" at bounding box center [362, 13] width 5 height 5
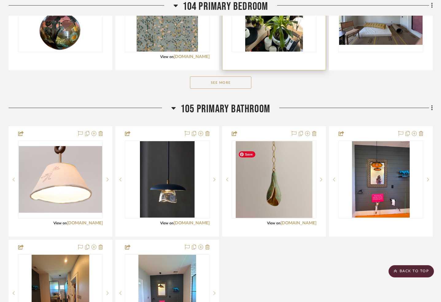
scroll to position [1495, 1]
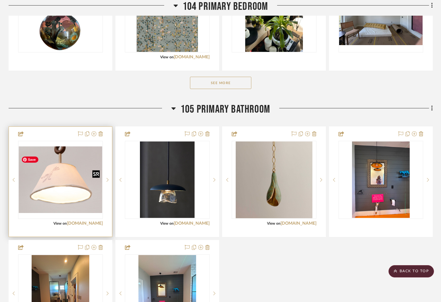
click at [56, 192] on img "0" at bounding box center [60, 179] width 83 height 67
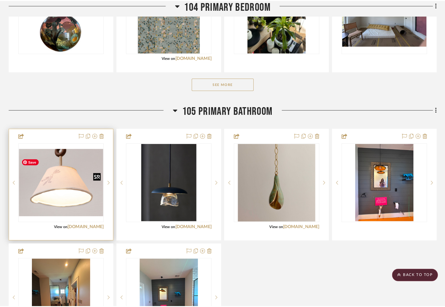
scroll to position [0, 0]
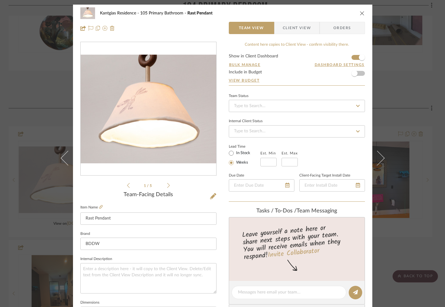
click at [137, 136] on img "0" at bounding box center [149, 109] width 136 height 109
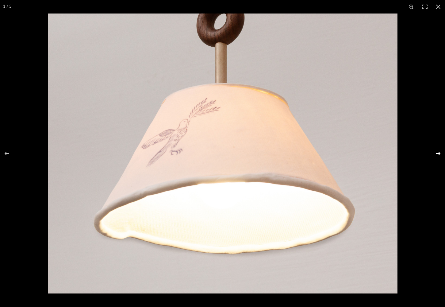
click at [436, 152] on button at bounding box center [434, 153] width 21 height 31
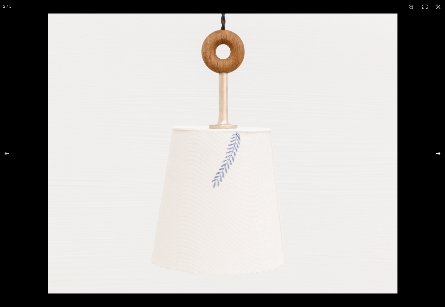
click at [436, 152] on button at bounding box center [434, 153] width 21 height 31
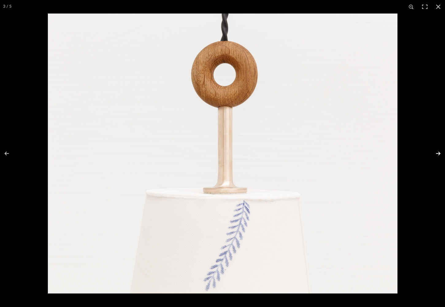
click at [436, 152] on button at bounding box center [434, 153] width 21 height 31
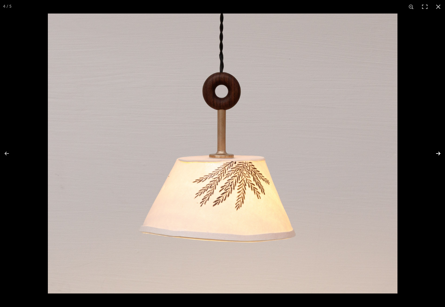
click at [436, 152] on button at bounding box center [434, 153] width 21 height 31
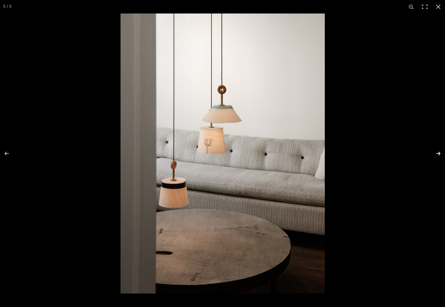
click at [436, 152] on button at bounding box center [434, 153] width 21 height 31
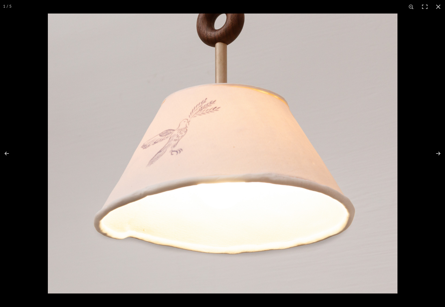
click at [437, 6] on button at bounding box center [438, 6] width 13 height 13
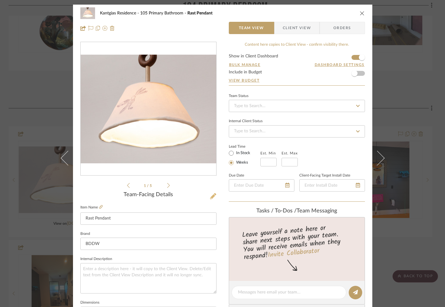
click at [212, 194] on icon at bounding box center [213, 196] width 6 height 6
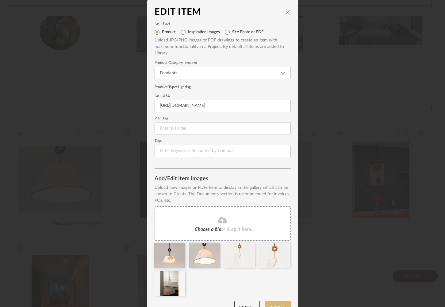
click at [272, 303] on button "Update" at bounding box center [278, 307] width 26 height 13
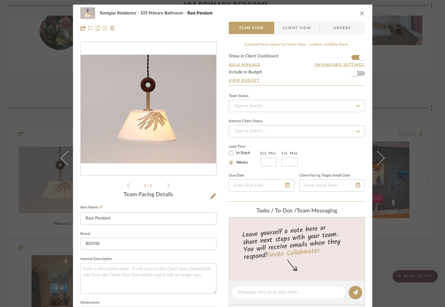
click at [290, 28] on span "Client View" at bounding box center [297, 28] width 28 height 12
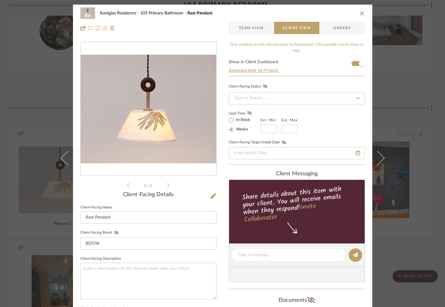
click at [360, 14] on icon "close" at bounding box center [362, 13] width 5 height 5
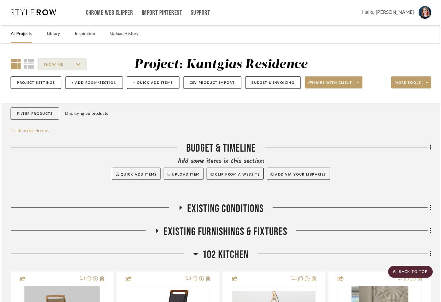
scroll to position [1495, 1]
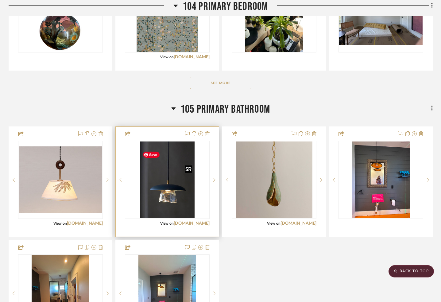
click at [160, 206] on img "0" at bounding box center [167, 179] width 55 height 77
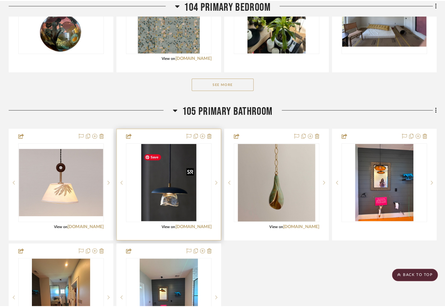
scroll to position [0, 0]
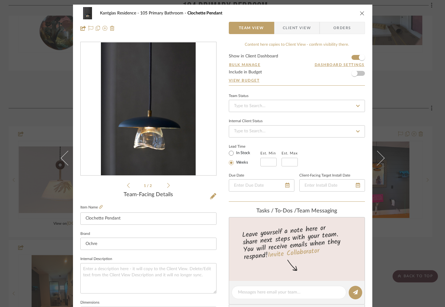
click at [291, 32] on span "Client View" at bounding box center [297, 28] width 28 height 12
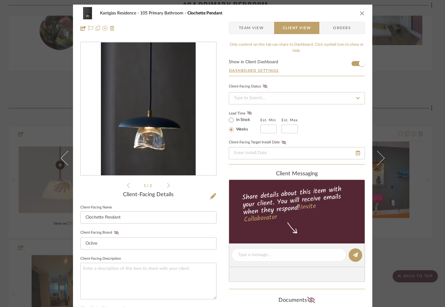
click at [360, 13] on icon "close" at bounding box center [362, 13] width 5 height 5
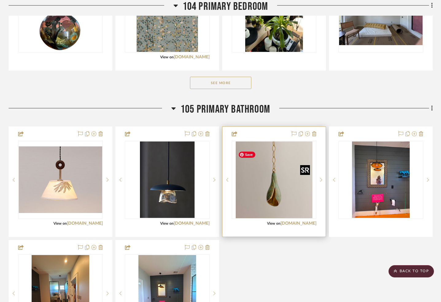
click at [268, 203] on img "0" at bounding box center [274, 179] width 77 height 77
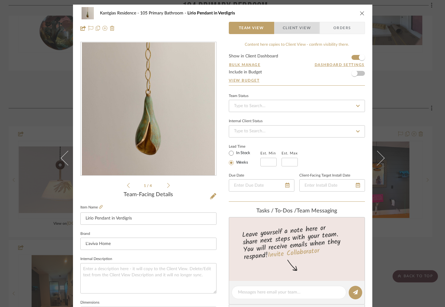
click at [295, 31] on span "Client View" at bounding box center [297, 28] width 28 height 12
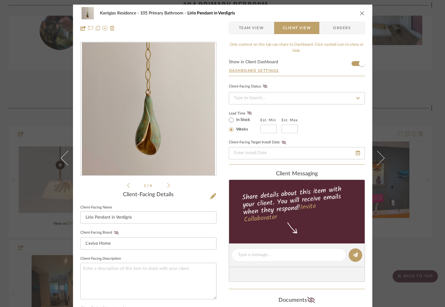
click at [360, 13] on icon "close" at bounding box center [362, 13] width 5 height 5
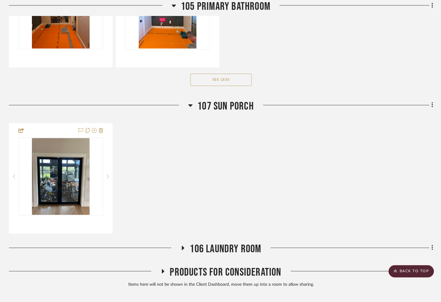
scroll to position [1721, 0]
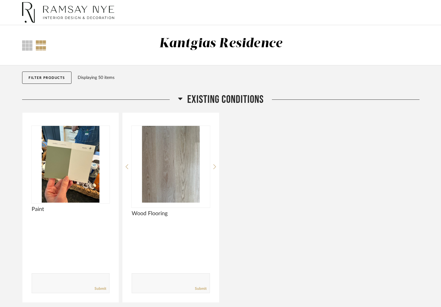
click at [181, 97] on icon at bounding box center [180, 98] width 5 height 7
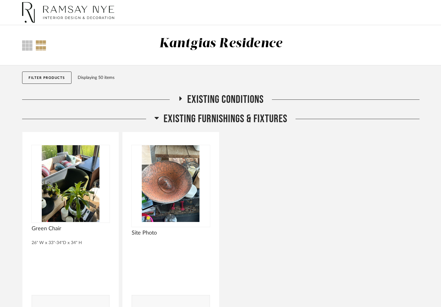
click at [158, 117] on icon at bounding box center [157, 118] width 4 height 2
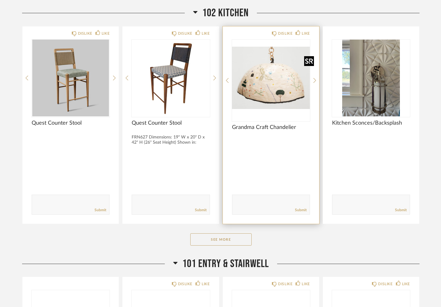
scroll to position [136, 0]
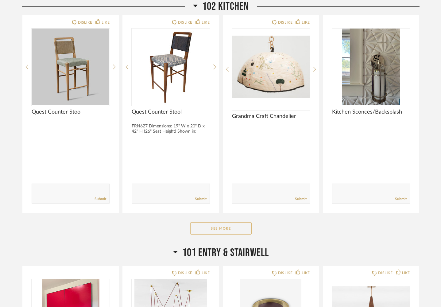
click at [237, 226] on button "See More" at bounding box center [220, 228] width 61 height 12
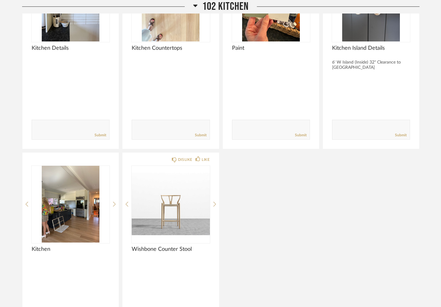
scroll to position [0, 0]
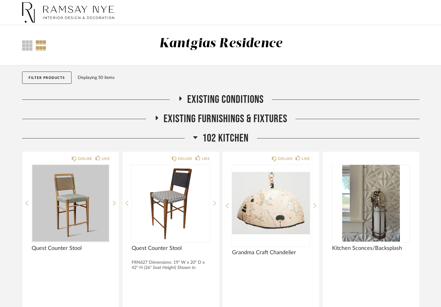
click at [195, 135] on icon at bounding box center [195, 136] width 5 height 7
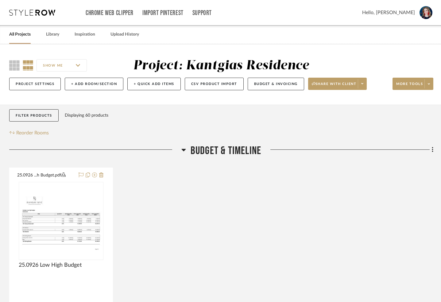
scroll to position [0, 1]
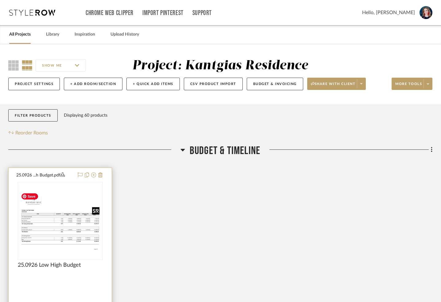
click at [63, 234] on img "0" at bounding box center [59, 221] width 83 height 64
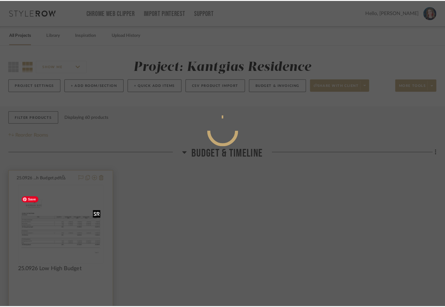
scroll to position [0, 0]
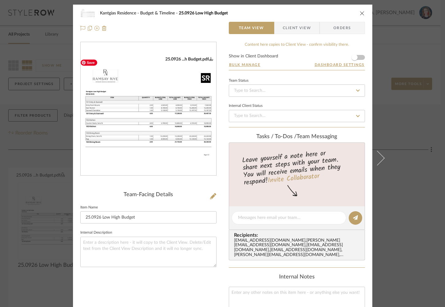
click at [164, 123] on img "0" at bounding box center [149, 108] width 136 height 105
click at [170, 120] on img "0" at bounding box center [149, 108] width 136 height 105
click at [360, 11] on icon "close" at bounding box center [362, 13] width 5 height 5
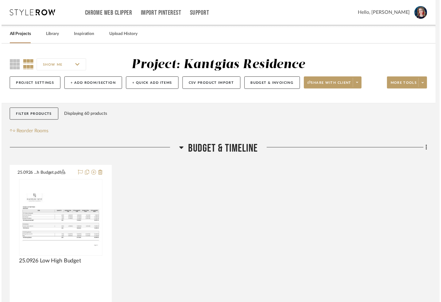
scroll to position [0, 1]
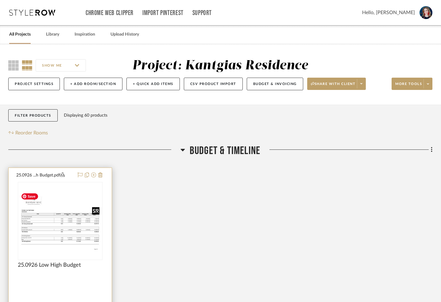
click at [66, 224] on img "0" at bounding box center [59, 221] width 83 height 64
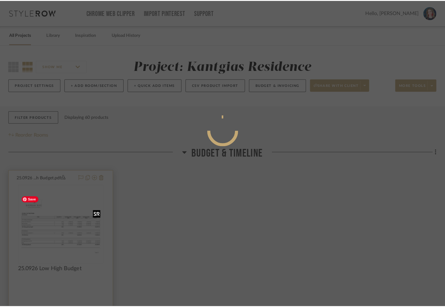
scroll to position [0, 0]
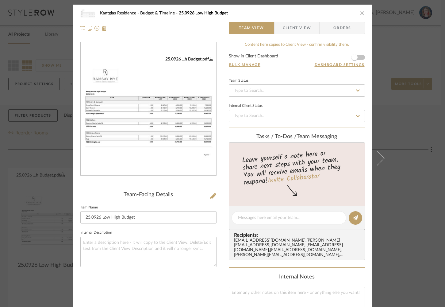
click at [360, 58] on form "Show in Client Dashboard Bulk Manage Dashboard Settings" at bounding box center [297, 62] width 136 height 16
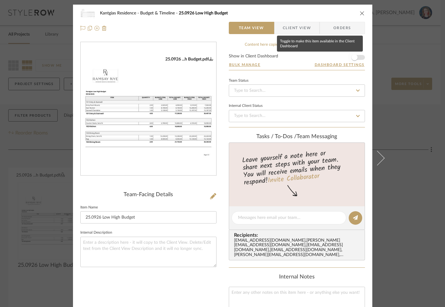
click at [358, 58] on span "button" at bounding box center [354, 57] width 13 height 13
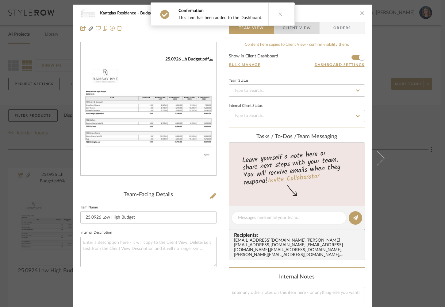
click at [299, 30] on span "Client View" at bounding box center [297, 28] width 28 height 12
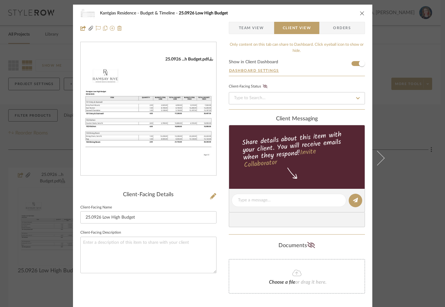
click at [360, 13] on icon "close" at bounding box center [362, 13] width 5 height 5
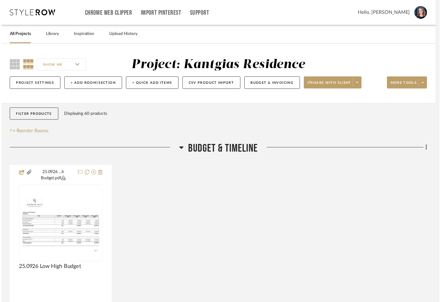
scroll to position [0, 1]
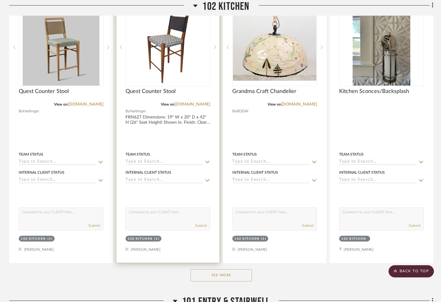
scroll to position [575, 0]
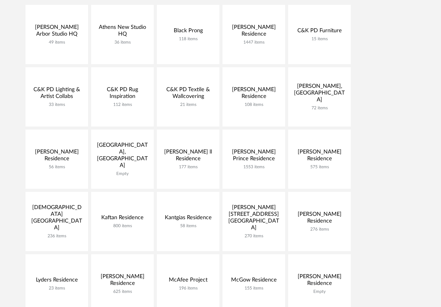
scroll to position [134, 0]
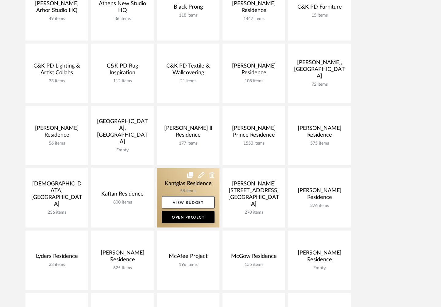
click at [171, 178] on link at bounding box center [188, 197] width 63 height 59
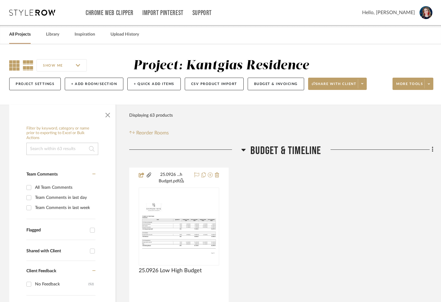
click at [13, 64] on icon at bounding box center [14, 65] width 10 height 10
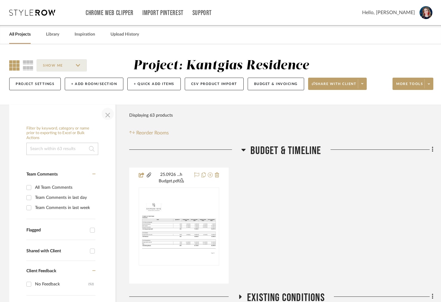
click at [106, 112] on span "button" at bounding box center [107, 113] width 15 height 15
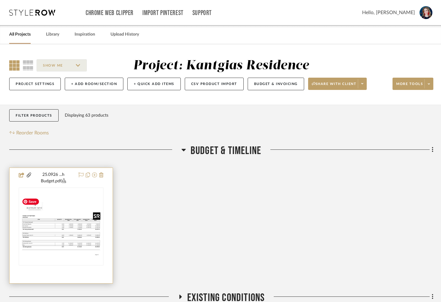
click at [43, 235] on img "0" at bounding box center [60, 226] width 83 height 64
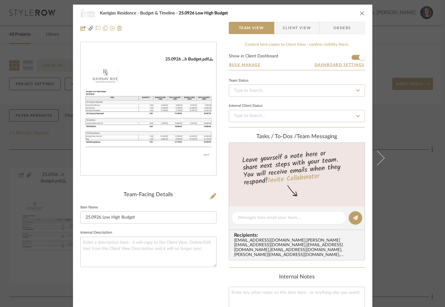
click at [209, 58] on icon "0" at bounding box center [211, 58] width 4 height 4
click at [360, 14] on icon "close" at bounding box center [362, 13] width 5 height 5
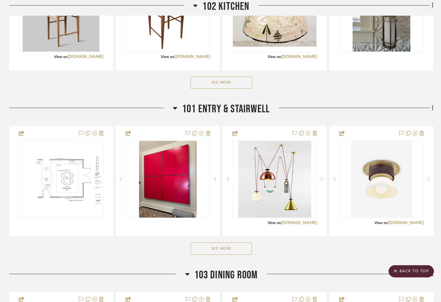
scroll to position [411, 0]
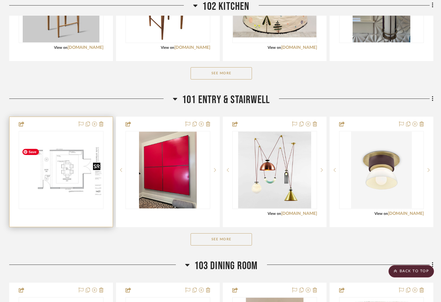
click at [58, 173] on img "0" at bounding box center [60, 170] width 83 height 54
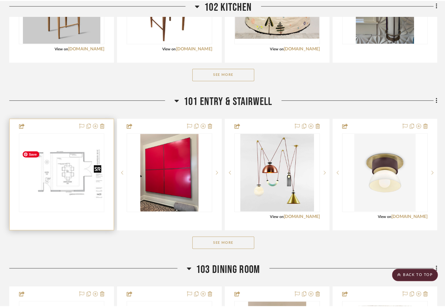
scroll to position [0, 0]
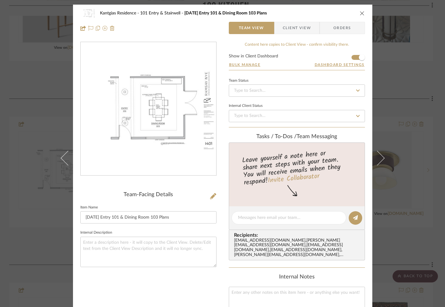
click at [360, 12] on icon "close" at bounding box center [362, 13] width 5 height 5
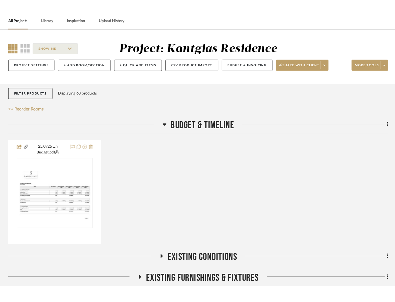
scroll to position [74, 0]
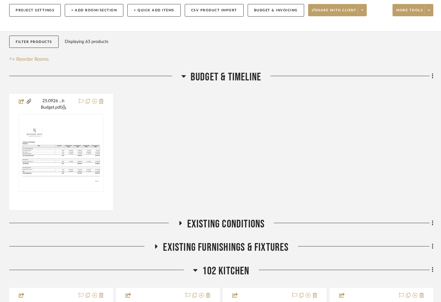
click at [389, 138] on div "25.0926 ...h Budget.pdf 25.0926 Low High Budget By Unknown Team Status Internal…" at bounding box center [221, 152] width 424 height 116
drag, startPoint x: 356, startPoint y: 49, endPoint x: 353, endPoint y: 37, distance: 11.8
click at [354, 48] on div "Filter Products Displaying 63 products Reorder Rooms" at bounding box center [221, 50] width 424 height 28
click at [350, 14] on span "Share with client" at bounding box center [334, 12] width 45 height 9
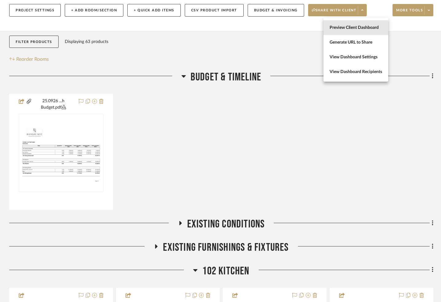
click at [345, 29] on span "Preview Client Dashboard" at bounding box center [355, 27] width 52 height 5
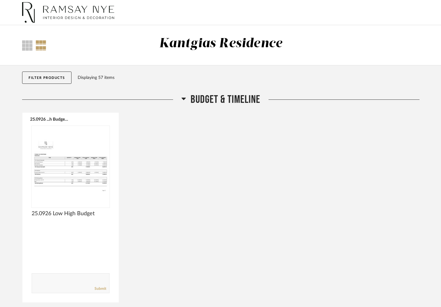
click at [183, 98] on icon at bounding box center [184, 99] width 4 height 2
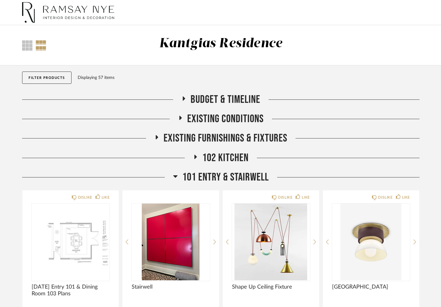
click at [171, 178] on div "101 Entry & Stairwell" at bounding box center [220, 177] width 397 height 13
click at [175, 176] on icon at bounding box center [175, 176] width 4 height 2
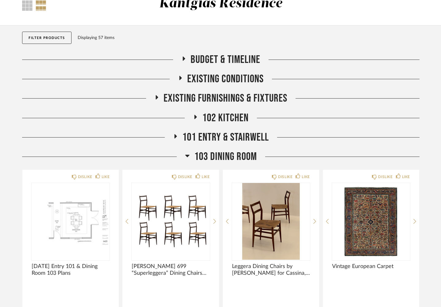
scroll to position [39, 0]
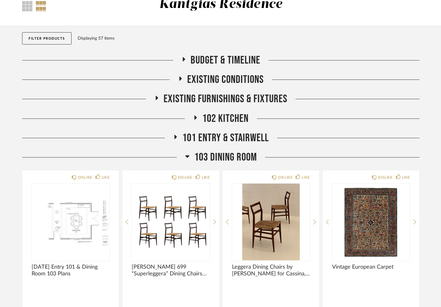
click at [181, 61] on icon at bounding box center [183, 59] width 7 height 5
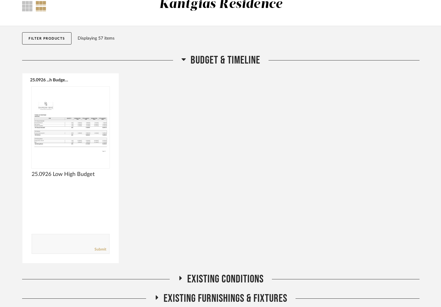
click at [181, 59] on icon at bounding box center [183, 59] width 5 height 7
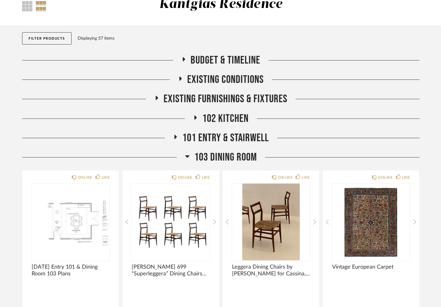
click at [179, 79] on icon at bounding box center [180, 78] width 2 height 4
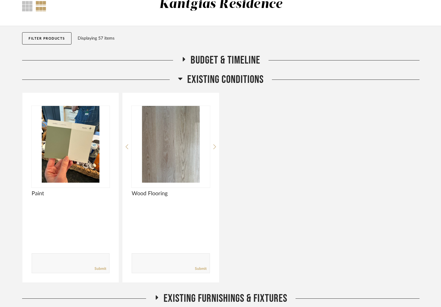
click at [179, 79] on icon at bounding box center [180, 78] width 5 height 7
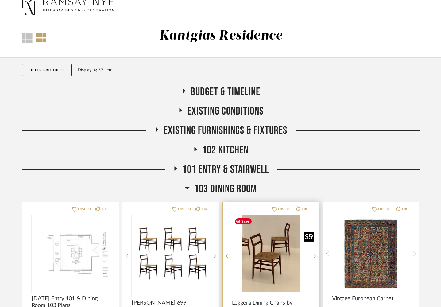
scroll to position [8, 0]
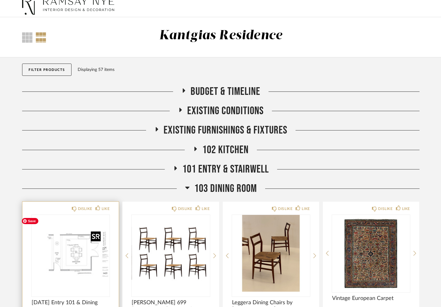
click at [62, 258] on img "0" at bounding box center [71, 253] width 78 height 77
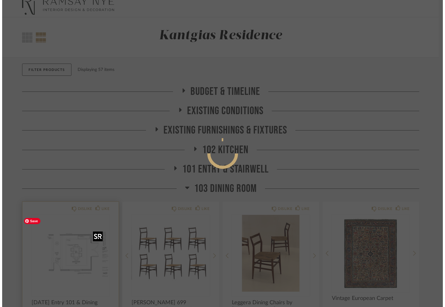
scroll to position [0, 0]
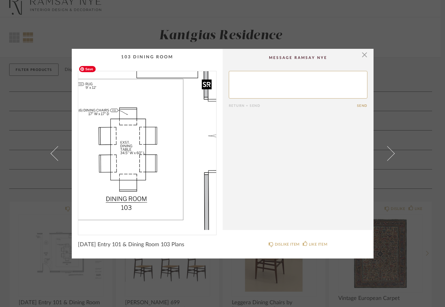
click at [161, 148] on img "0" at bounding box center [147, 150] width 138 height 159
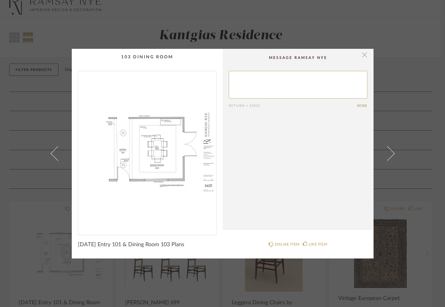
click at [364, 56] on span "button" at bounding box center [365, 55] width 12 height 12
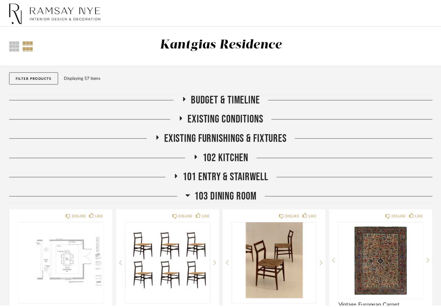
scroll to position [8, 0]
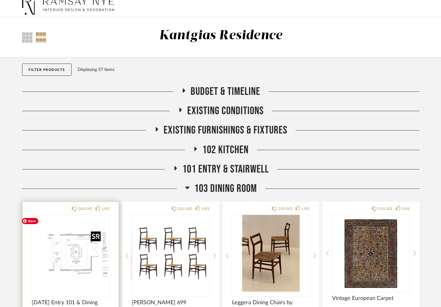
click at [62, 252] on img "0" at bounding box center [71, 253] width 78 height 77
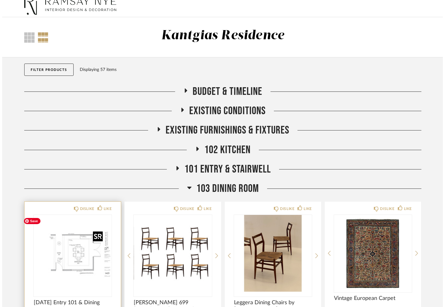
scroll to position [0, 0]
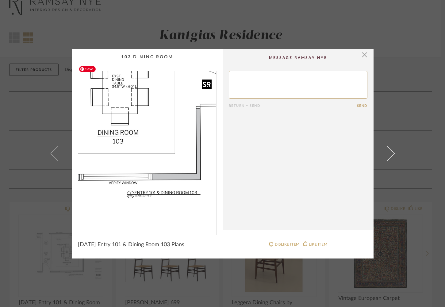
click at [164, 169] on img "0" at bounding box center [147, 150] width 138 height 159
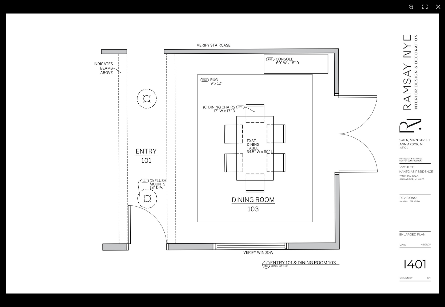
click at [438, 5] on button at bounding box center [438, 6] width 13 height 13
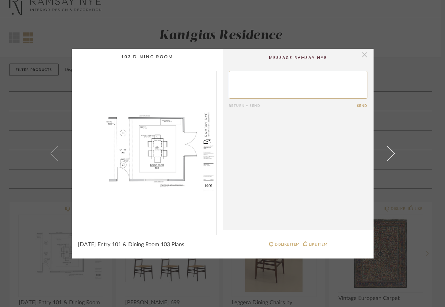
click at [363, 57] on span "button" at bounding box center [365, 55] width 12 height 12
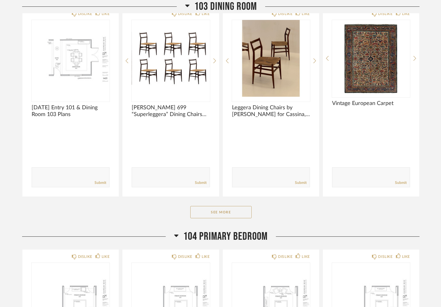
scroll to position [201, 0]
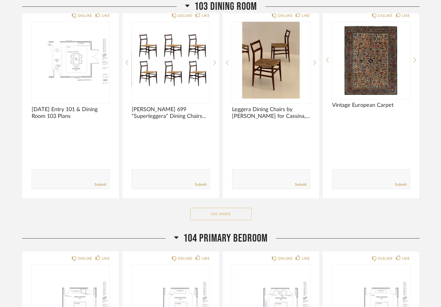
click at [209, 211] on button "See More" at bounding box center [220, 214] width 61 height 12
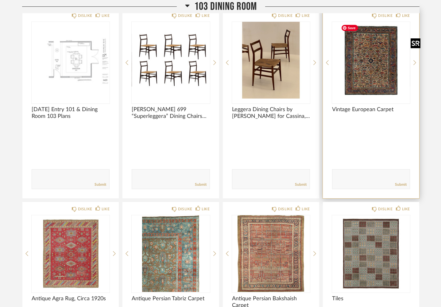
click at [378, 73] on img "0" at bounding box center [371, 60] width 78 height 77
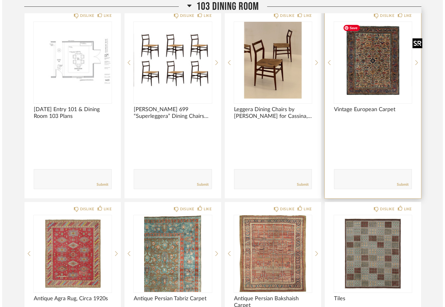
scroll to position [0, 0]
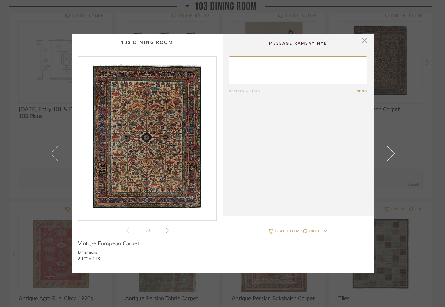
click at [148, 156] on img "0" at bounding box center [147, 136] width 138 height 159
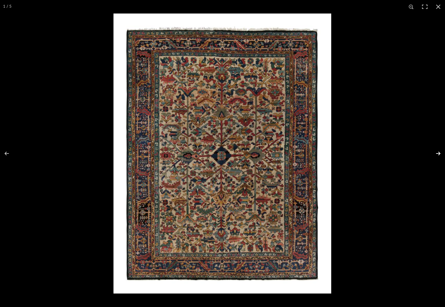
click at [439, 153] on button at bounding box center [434, 153] width 21 height 31
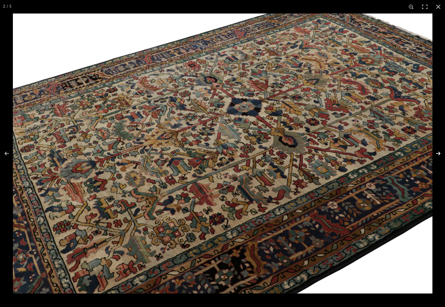
click at [438, 153] on button at bounding box center [434, 153] width 21 height 31
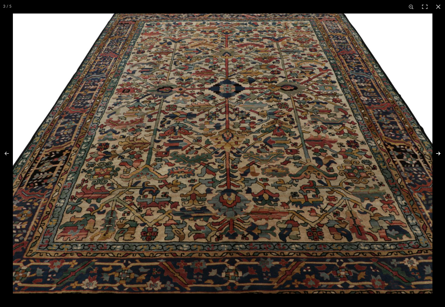
click at [438, 152] on button at bounding box center [434, 153] width 21 height 31
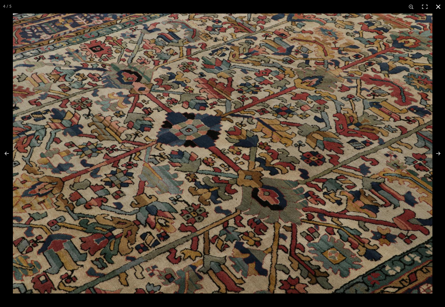
click at [436, 7] on button at bounding box center [438, 6] width 13 height 13
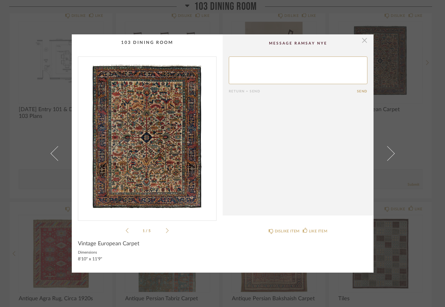
click at [360, 41] on span "button" at bounding box center [365, 40] width 12 height 12
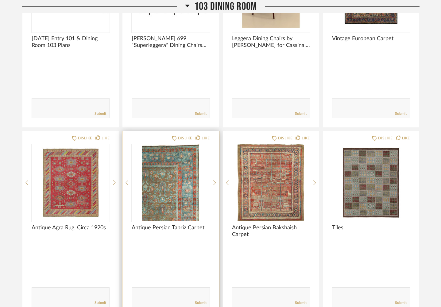
scroll to position [272, 0]
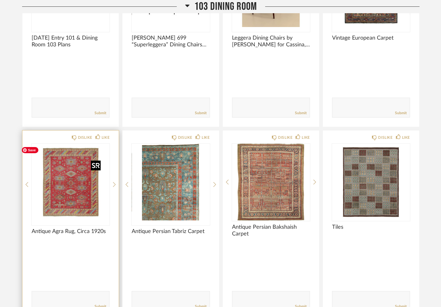
click at [62, 202] on img "0" at bounding box center [71, 182] width 78 height 77
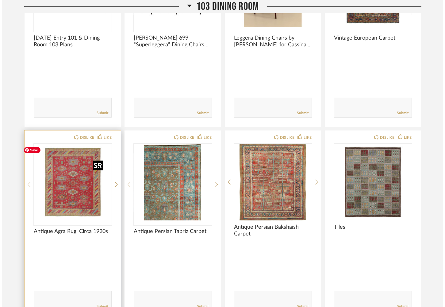
scroll to position [0, 0]
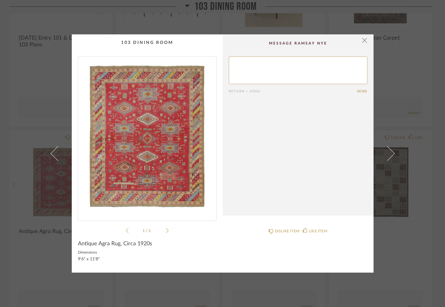
click at [150, 146] on img "0" at bounding box center [147, 136] width 138 height 159
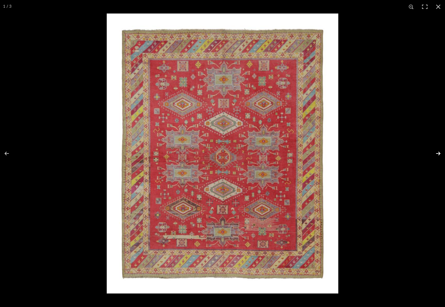
click at [440, 152] on button at bounding box center [434, 153] width 21 height 31
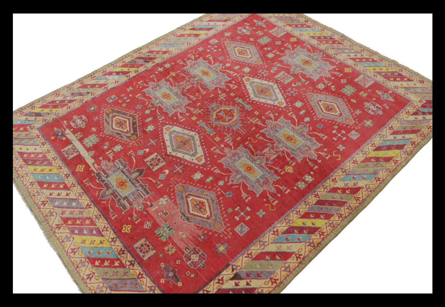
click at [440, 152] on button at bounding box center [434, 153] width 21 height 31
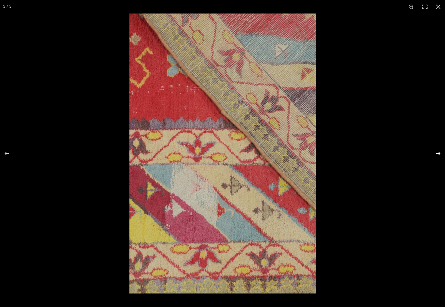
click at [435, 153] on button at bounding box center [434, 153] width 21 height 31
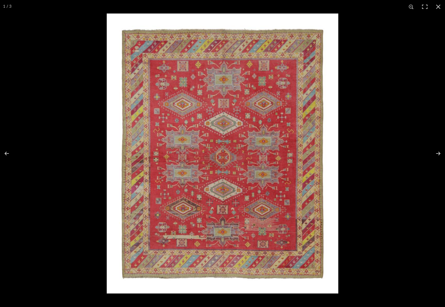
click at [439, 6] on button at bounding box center [438, 6] width 13 height 13
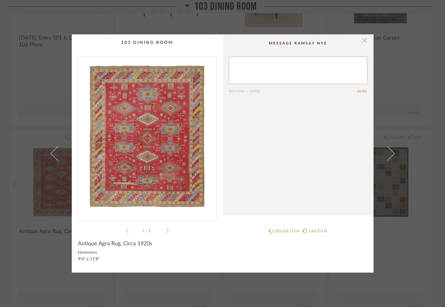
click at [362, 41] on span "button" at bounding box center [365, 40] width 12 height 12
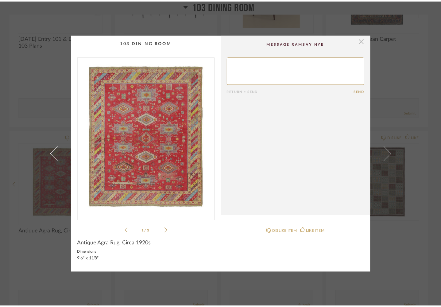
scroll to position [272, 0]
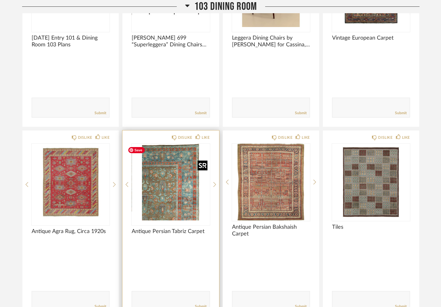
click at [166, 188] on img "0" at bounding box center [171, 182] width 78 height 77
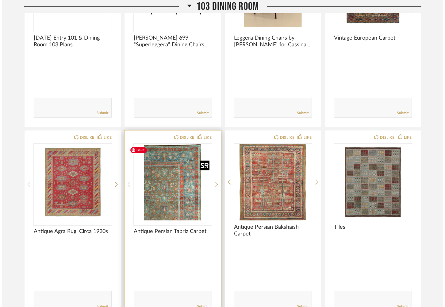
scroll to position [0, 0]
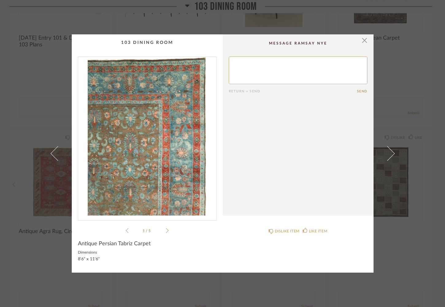
click at [155, 164] on img "0" at bounding box center [147, 136] width 138 height 159
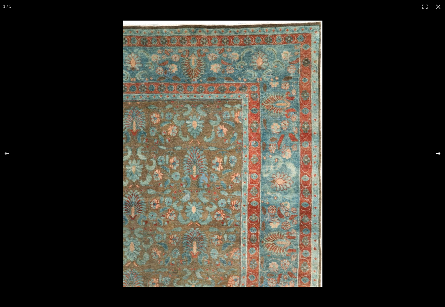
click at [438, 152] on button at bounding box center [434, 153] width 21 height 31
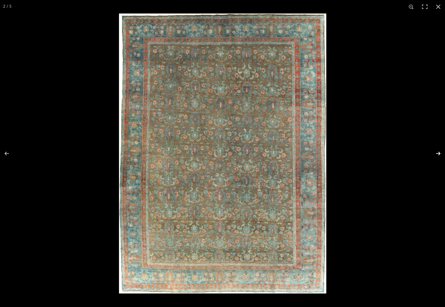
click at [438, 153] on button at bounding box center [434, 153] width 21 height 31
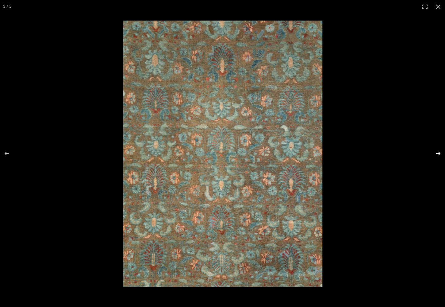
click at [438, 153] on button at bounding box center [434, 153] width 21 height 31
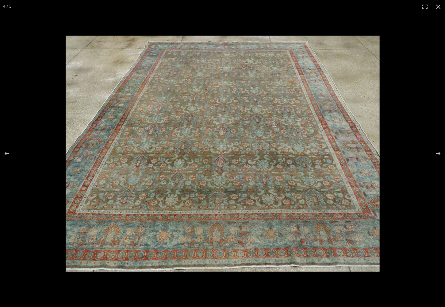
click at [436, 6] on button at bounding box center [438, 6] width 13 height 13
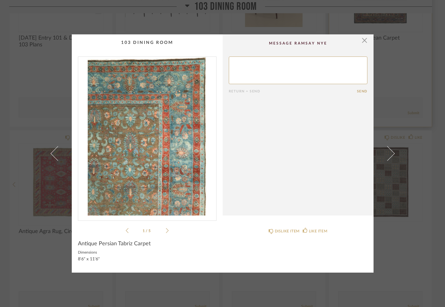
click at [360, 41] on span "button" at bounding box center [365, 40] width 12 height 12
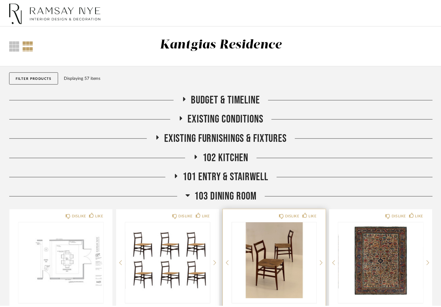
scroll to position [272, 0]
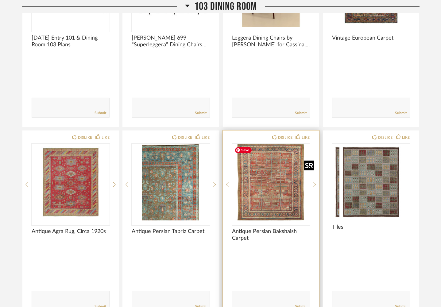
click at [0, 0] on img at bounding box center [0, 0] width 0 height 0
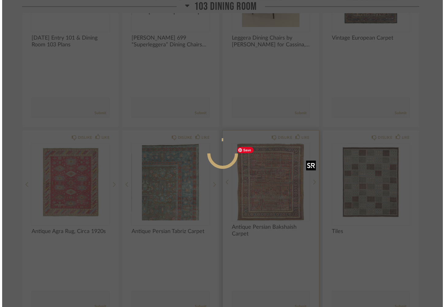
scroll to position [0, 0]
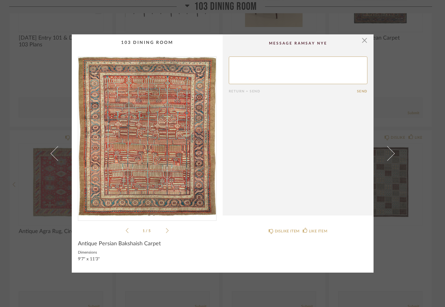
click at [171, 146] on img "0" at bounding box center [147, 136] width 138 height 159
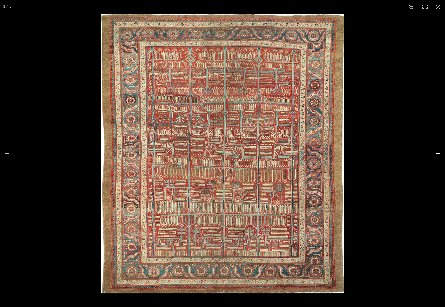
click at [437, 151] on button at bounding box center [434, 153] width 21 height 31
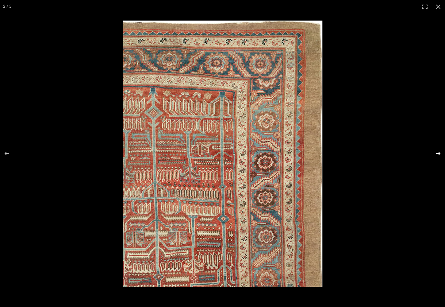
click at [436, 153] on button at bounding box center [434, 153] width 21 height 31
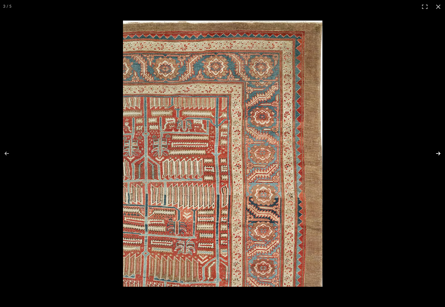
click at [436, 152] on button at bounding box center [434, 153] width 21 height 31
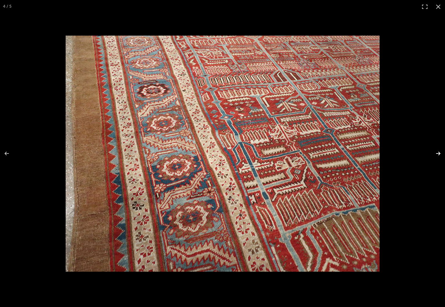
click at [436, 152] on button at bounding box center [434, 153] width 21 height 31
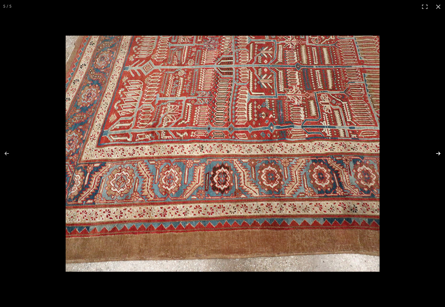
click at [426, 154] on button at bounding box center [434, 153] width 21 height 31
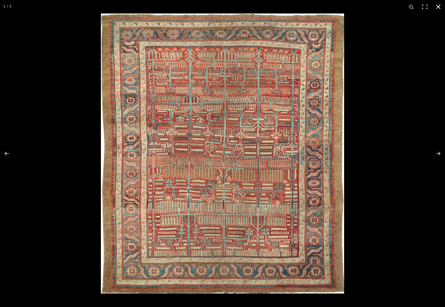
click at [437, 5] on button at bounding box center [438, 6] width 13 height 13
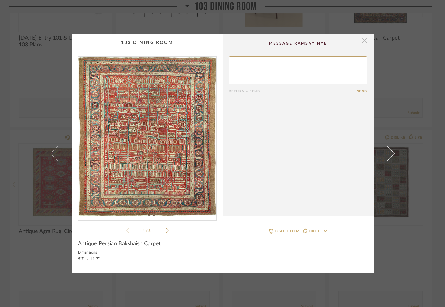
click at [360, 40] on span "button" at bounding box center [365, 40] width 12 height 12
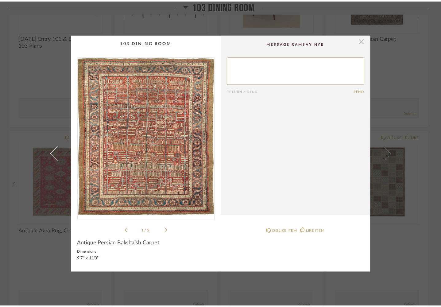
scroll to position [272, 0]
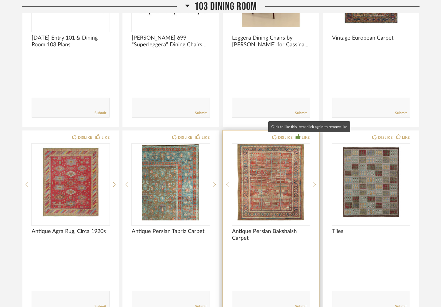
click at [300, 137] on icon at bounding box center [297, 136] width 5 height 5
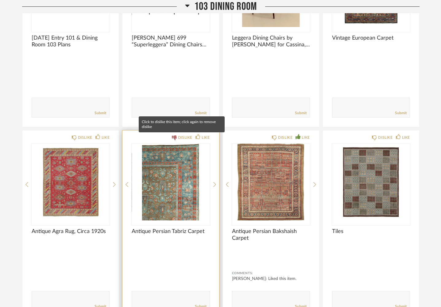
click at [173, 137] on icon at bounding box center [174, 137] width 5 height 5
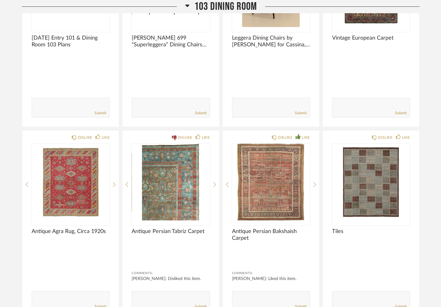
scroll to position [281, 0]
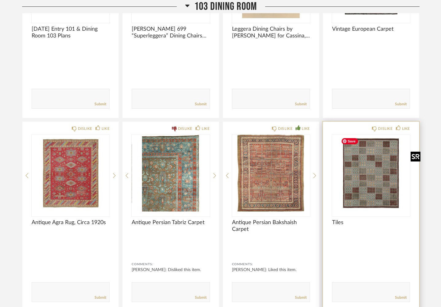
click at [369, 177] on img "0" at bounding box center [371, 173] width 78 height 77
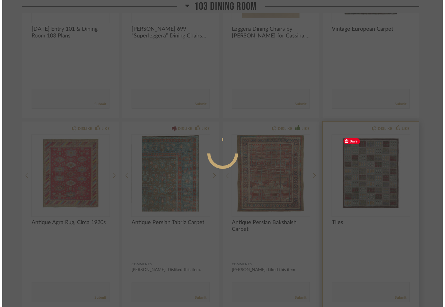
scroll to position [0, 0]
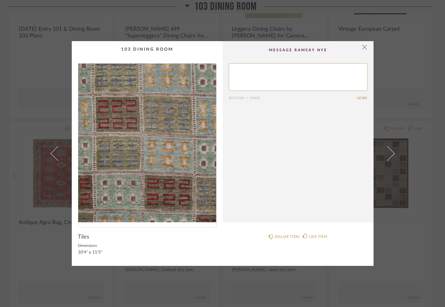
click at [138, 161] on img "0" at bounding box center [147, 143] width 138 height 159
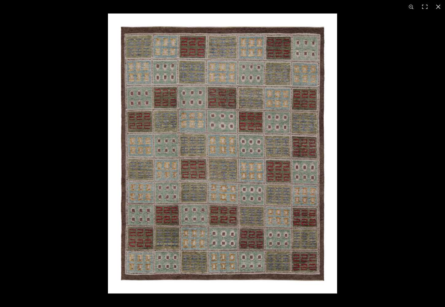
click at [260, 158] on img at bounding box center [222, 153] width 229 height 280
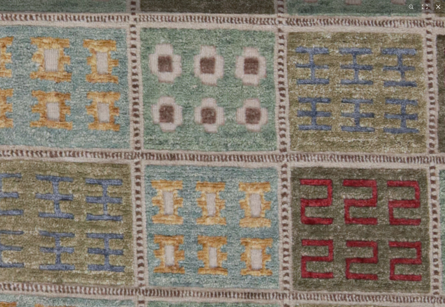
click at [270, 151] on img at bounding box center [50, 130] width 1274 height 1555
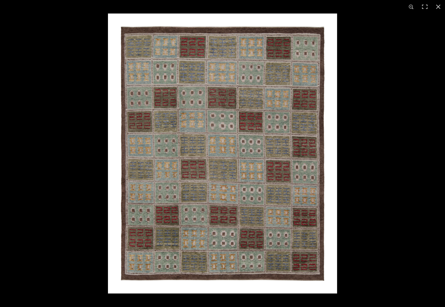
click at [323, 140] on img at bounding box center [222, 153] width 229 height 280
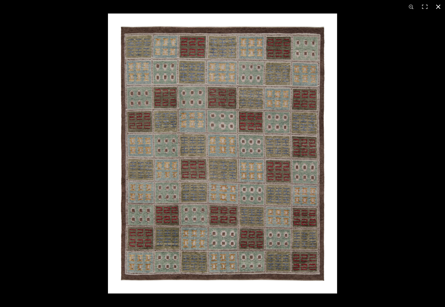
click at [440, 6] on button at bounding box center [438, 6] width 13 height 13
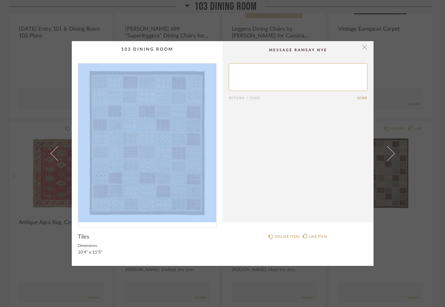
click at [365, 46] on div "× Return = Send Send Tiles Dimensions 10'4" x 11'5" DISLIKE ITEM LIKE ITEM" at bounding box center [223, 153] width 302 height 225
click at [359, 47] on span "button" at bounding box center [365, 47] width 12 height 12
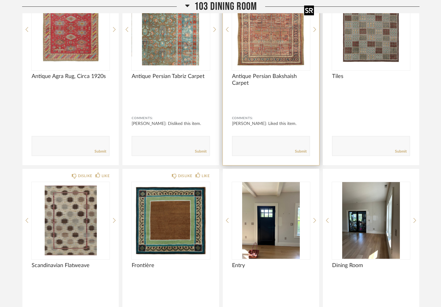
scroll to position [429, 0]
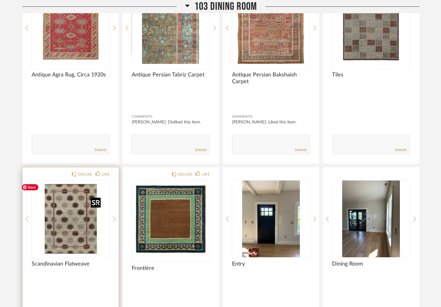
click at [62, 237] on div at bounding box center [71, 218] width 78 height 77
click at [61, 225] on img "0" at bounding box center [71, 218] width 78 height 77
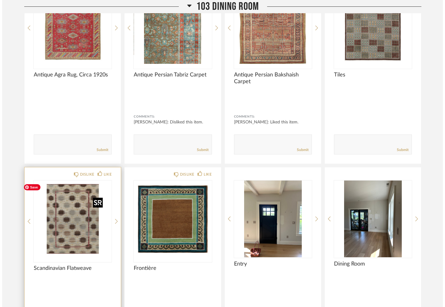
scroll to position [0, 0]
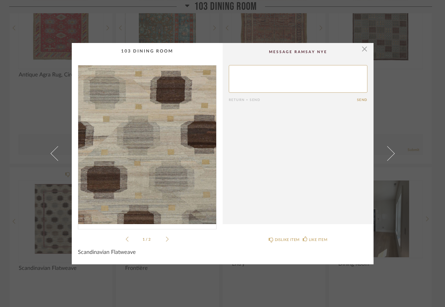
click at [147, 134] on img "0" at bounding box center [147, 144] width 138 height 159
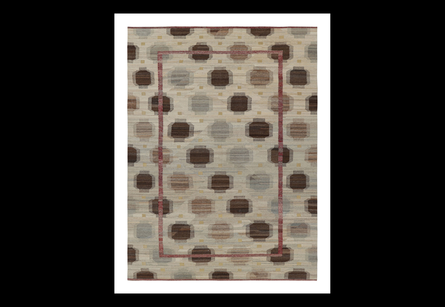
click at [437, 153] on button at bounding box center [434, 153] width 21 height 31
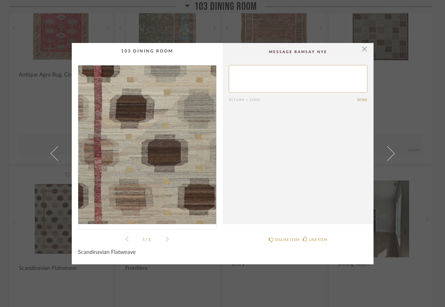
click at [126, 143] on img "0" at bounding box center [147, 144] width 138 height 159
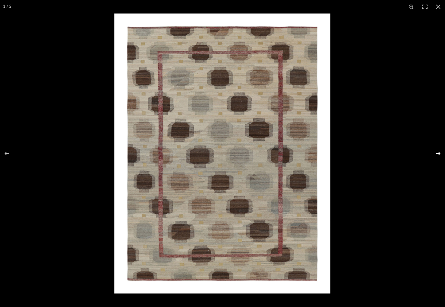
click at [435, 153] on button at bounding box center [434, 153] width 21 height 31
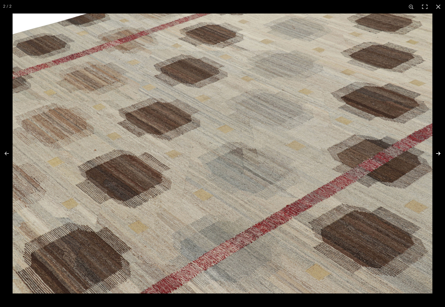
click at [435, 153] on button at bounding box center [434, 153] width 21 height 31
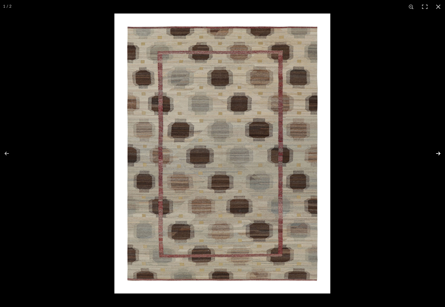
click at [435, 153] on button at bounding box center [434, 153] width 21 height 31
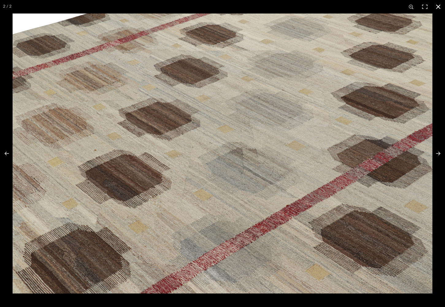
click at [440, 5] on button at bounding box center [438, 6] width 13 height 13
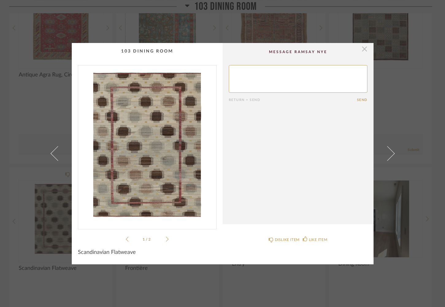
click at [361, 53] on span "button" at bounding box center [365, 49] width 12 height 12
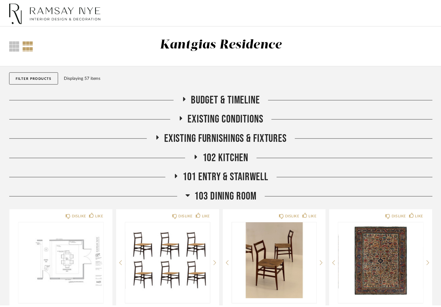
scroll to position [429, 0]
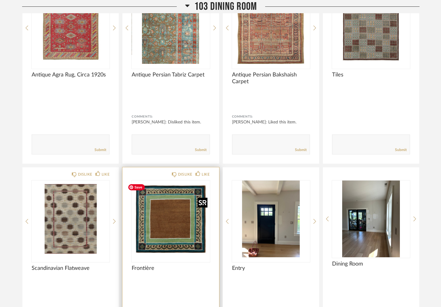
click at [164, 217] on img "0" at bounding box center [171, 218] width 78 height 77
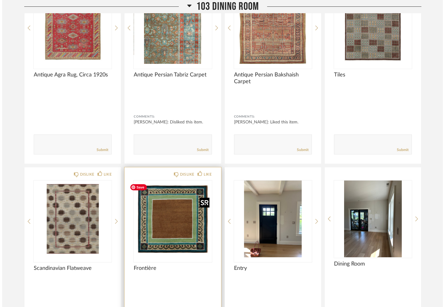
scroll to position [0, 0]
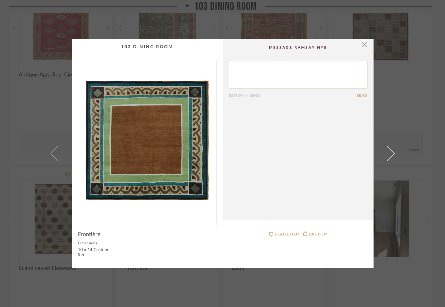
click at [144, 151] on img "0" at bounding box center [147, 140] width 138 height 159
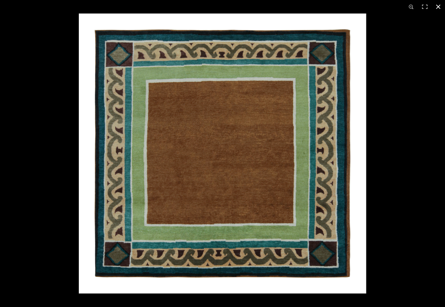
click at [439, 6] on button at bounding box center [438, 6] width 13 height 13
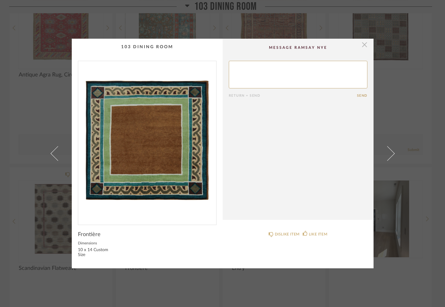
click at [361, 46] on span "button" at bounding box center [365, 45] width 12 height 12
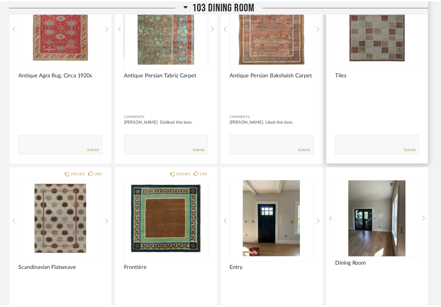
scroll to position [429, 0]
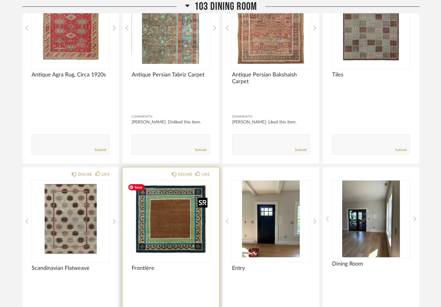
click at [167, 223] on img "0" at bounding box center [171, 218] width 78 height 77
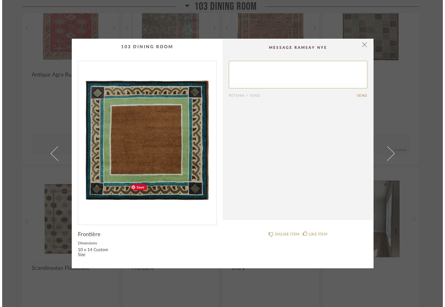
scroll to position [0, 0]
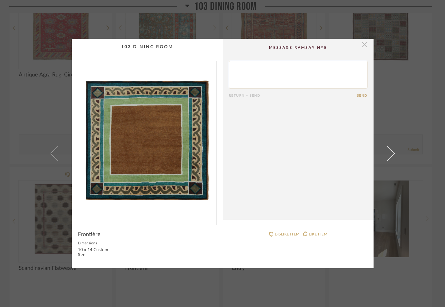
click at [362, 45] on span "button" at bounding box center [365, 45] width 12 height 12
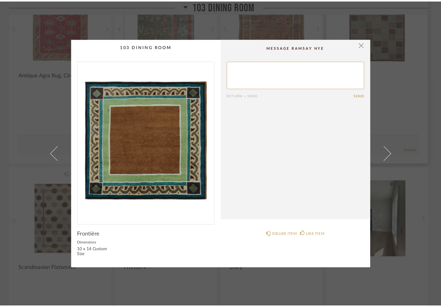
scroll to position [429, 0]
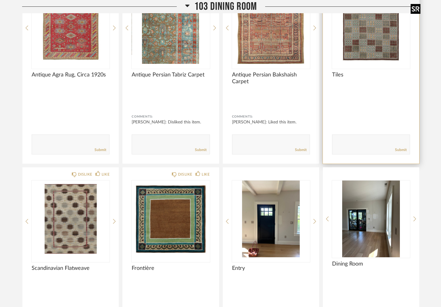
click at [388, 35] on img "0" at bounding box center [371, 25] width 78 height 77
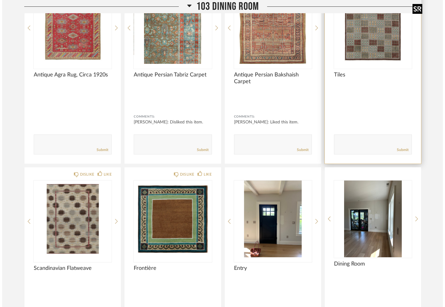
scroll to position [0, 0]
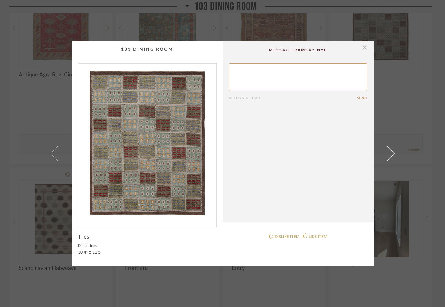
click at [364, 48] on span "button" at bounding box center [365, 47] width 12 height 12
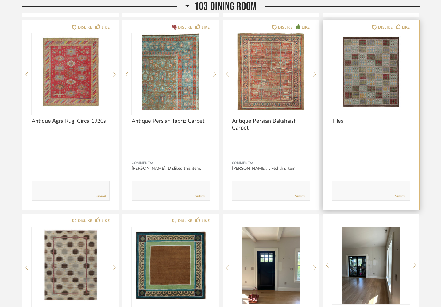
scroll to position [382, 0]
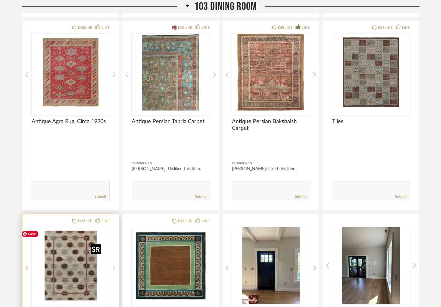
click at [61, 263] on img "0" at bounding box center [71, 265] width 78 height 77
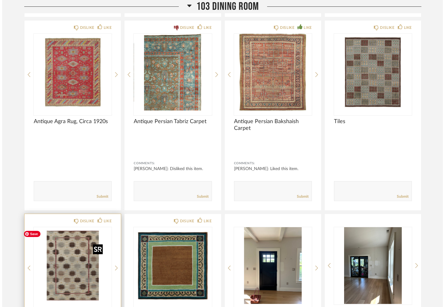
scroll to position [0, 0]
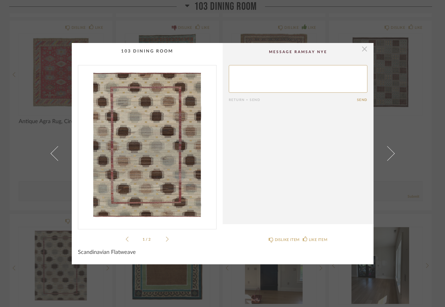
click at [365, 49] on span "button" at bounding box center [365, 49] width 12 height 12
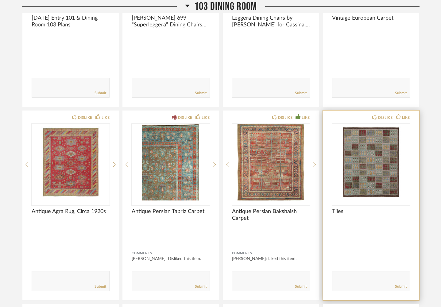
scroll to position [283, 0]
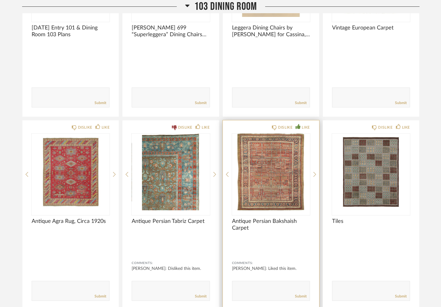
click at [250, 295] on div "Submit" at bounding box center [270, 296] width 77 height 8
click at [248, 290] on textarea at bounding box center [270, 288] width 77 height 8
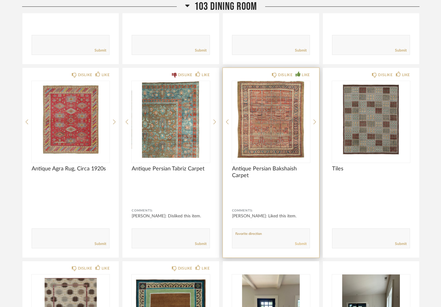
type textarea "Favorite direction"
click at [305, 245] on link "Submit" at bounding box center [301, 243] width 12 height 5
click at [275, 118] on img "0" at bounding box center [271, 119] width 78 height 77
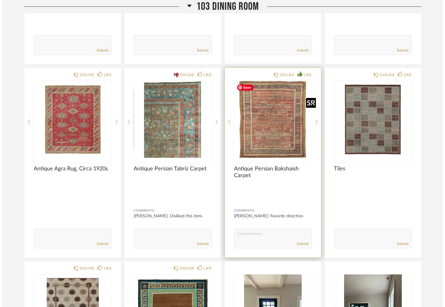
scroll to position [0, 0]
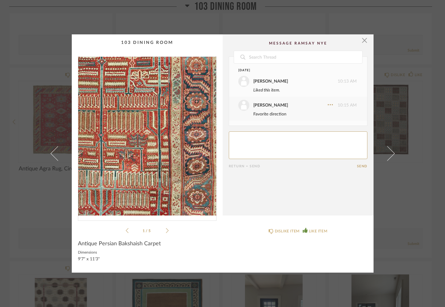
click at [180, 153] on img "0" at bounding box center [147, 136] width 138 height 159
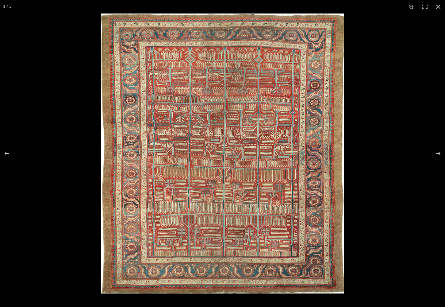
click at [439, 6] on button at bounding box center [438, 6] width 13 height 13
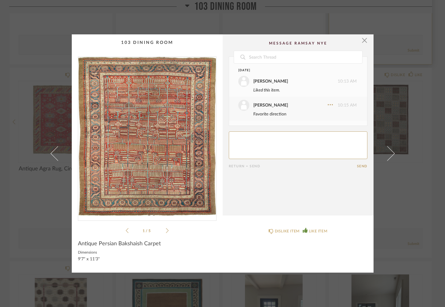
click at [362, 44] on span "button" at bounding box center [365, 40] width 12 height 12
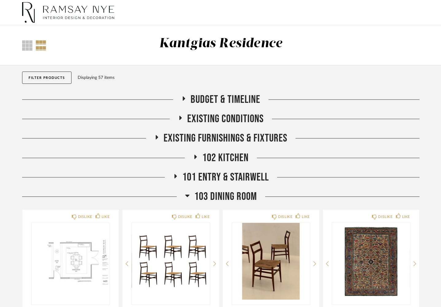
click at [175, 176] on icon at bounding box center [175, 176] width 2 height 4
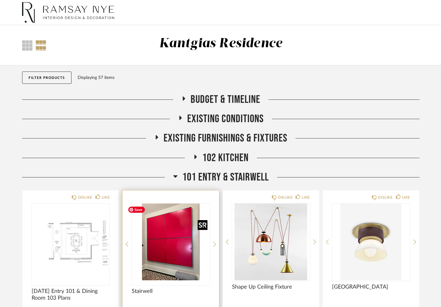
click at [161, 244] on img "0" at bounding box center [171, 241] width 78 height 77
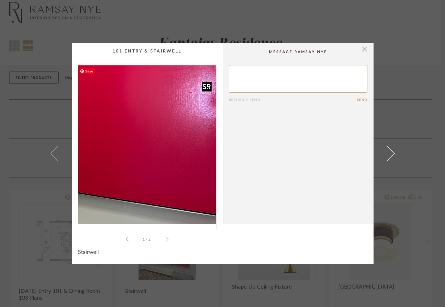
click at [164, 173] on img "0" at bounding box center [147, 144] width 138 height 159
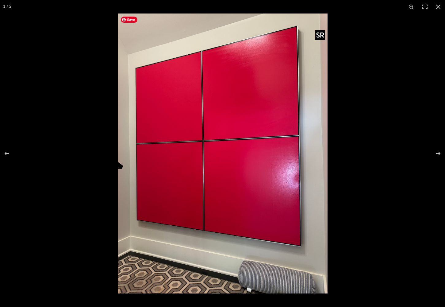
click at [0, 148] on html "Thumbnail View Full View Kantgias Residence Filter Items Category Seating (5) L…" at bounding box center [222, 153] width 445 height 307
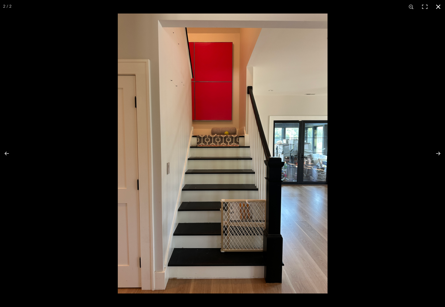
click at [435, 6] on button at bounding box center [438, 6] width 13 height 13
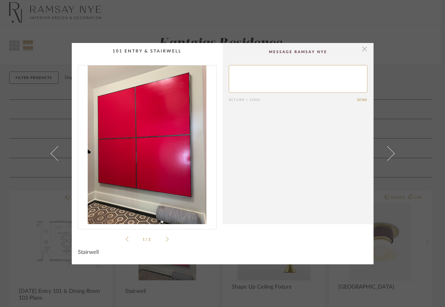
click at [363, 50] on span "button" at bounding box center [365, 49] width 12 height 12
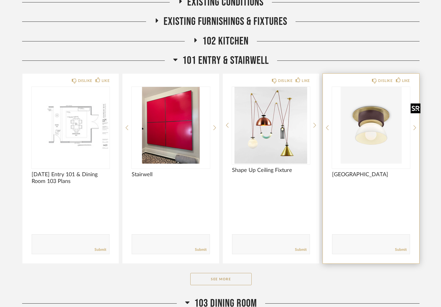
scroll to position [120, 0]
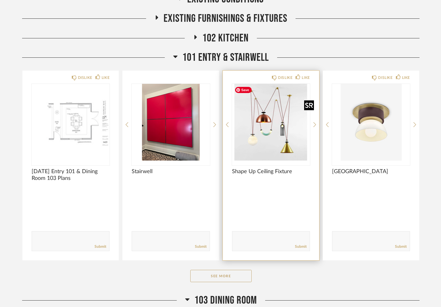
click at [270, 130] on img "0" at bounding box center [271, 122] width 78 height 77
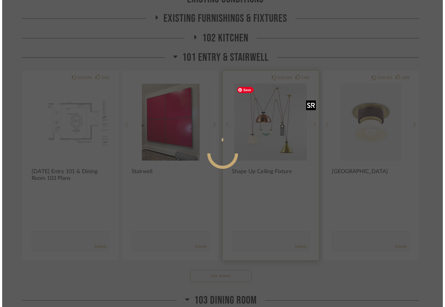
scroll to position [0, 0]
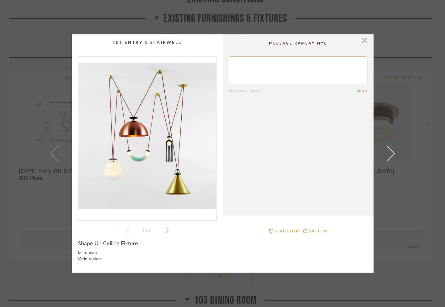
click at [177, 143] on img "0" at bounding box center [147, 136] width 138 height 159
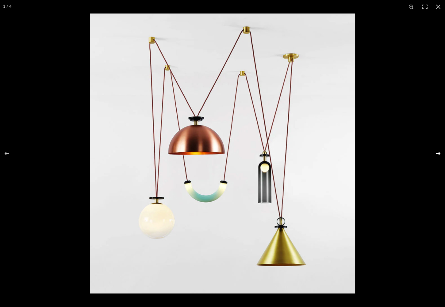
click at [438, 152] on button at bounding box center [434, 153] width 21 height 31
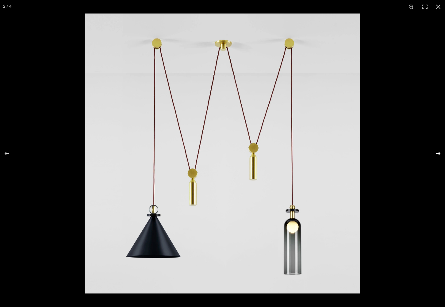
click at [438, 152] on button at bounding box center [434, 153] width 21 height 31
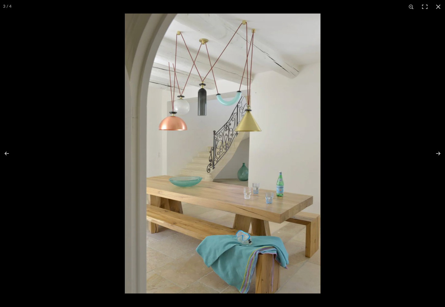
click at [439, 6] on button at bounding box center [438, 6] width 13 height 13
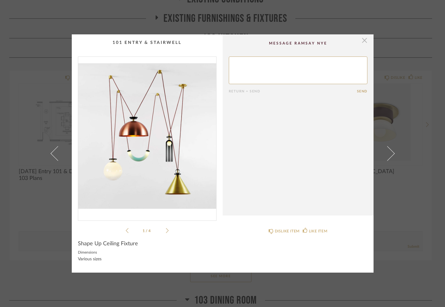
click at [362, 41] on span "button" at bounding box center [365, 40] width 12 height 12
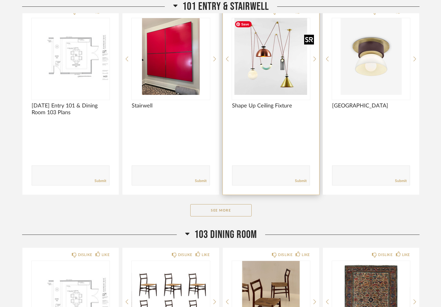
scroll to position [191, 0]
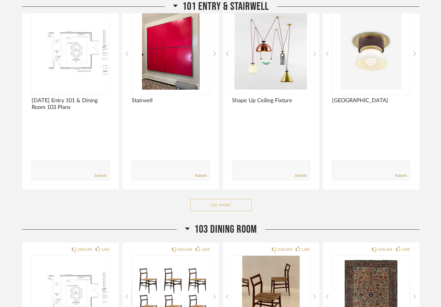
click at [224, 203] on button "See More" at bounding box center [220, 205] width 61 height 12
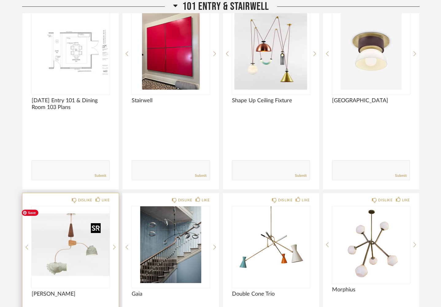
click at [56, 252] on img "0" at bounding box center [71, 244] width 78 height 77
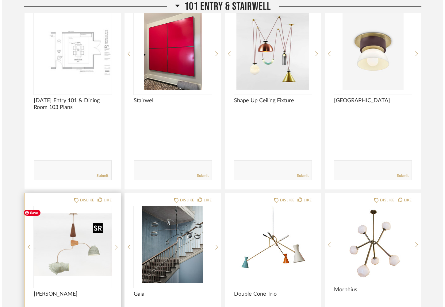
scroll to position [0, 0]
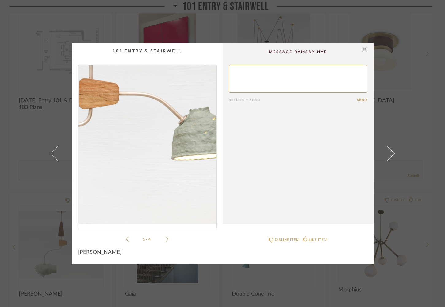
click at [164, 158] on img "0" at bounding box center [147, 144] width 138 height 159
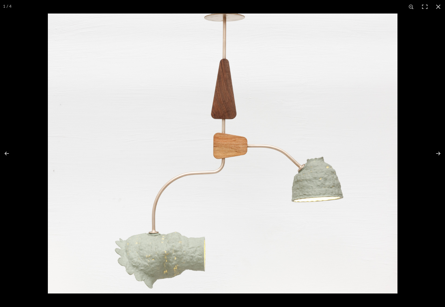
click at [437, 7] on button at bounding box center [438, 6] width 13 height 13
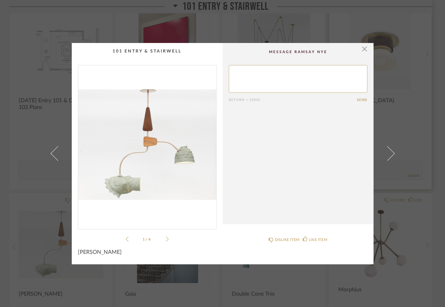
drag, startPoint x: 365, startPoint y: 50, endPoint x: 350, endPoint y: 56, distance: 16.0
click at [364, 50] on span "button" at bounding box center [365, 49] width 12 height 12
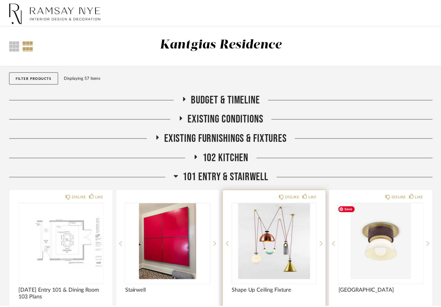
scroll to position [191, 0]
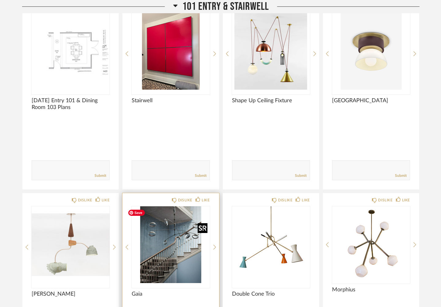
click at [177, 258] on img "0" at bounding box center [171, 244] width 78 height 77
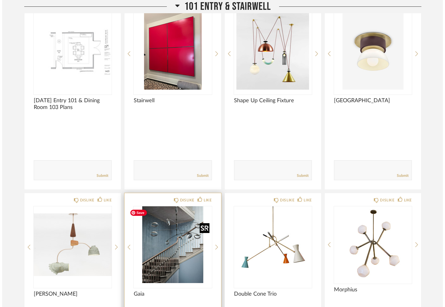
scroll to position [0, 0]
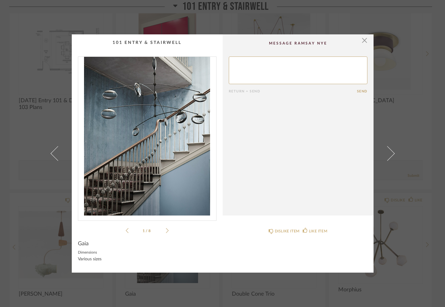
click at [160, 158] on img "0" at bounding box center [147, 136] width 138 height 159
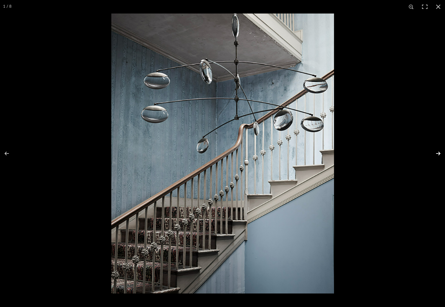
click at [437, 154] on button at bounding box center [434, 153] width 21 height 31
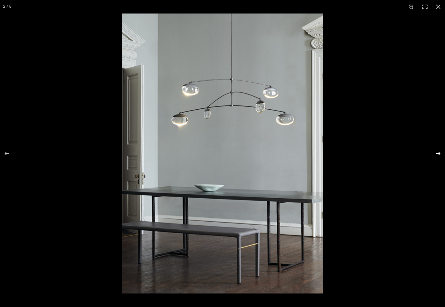
click at [437, 153] on button at bounding box center [434, 153] width 21 height 31
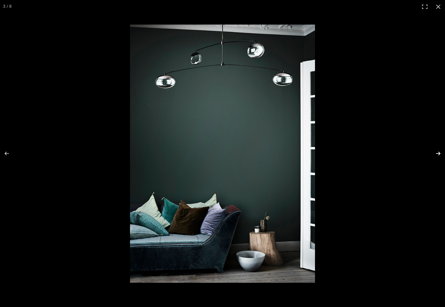
click at [437, 153] on button at bounding box center [434, 153] width 21 height 31
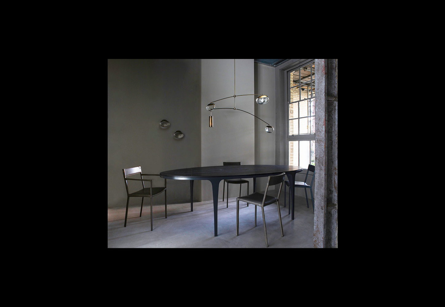
click at [436, 153] on button at bounding box center [434, 153] width 21 height 31
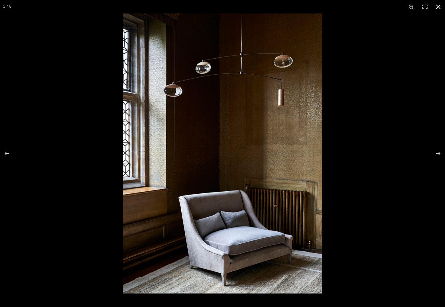
click at [438, 6] on button at bounding box center [438, 6] width 13 height 13
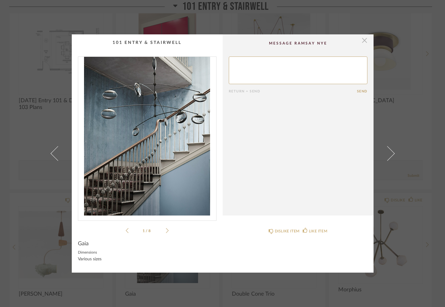
click at [362, 41] on span "button" at bounding box center [365, 40] width 12 height 12
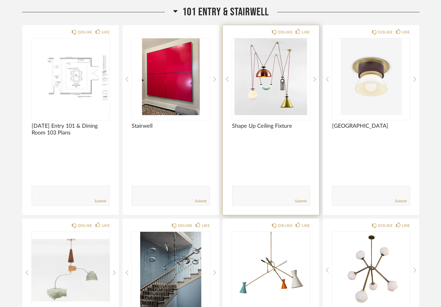
scroll to position [165, 0]
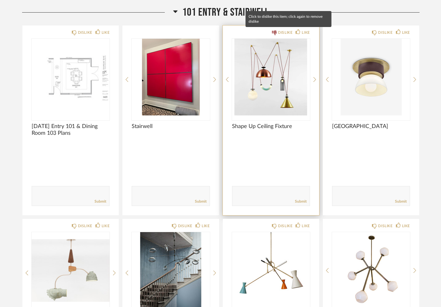
click at [277, 33] on icon at bounding box center [274, 32] width 5 height 5
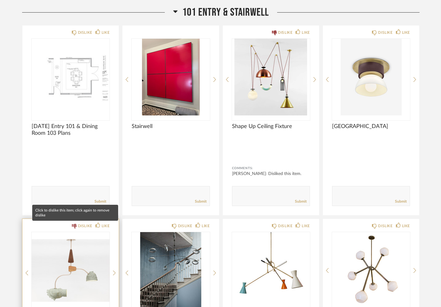
click at [72, 226] on icon at bounding box center [74, 226] width 5 height 5
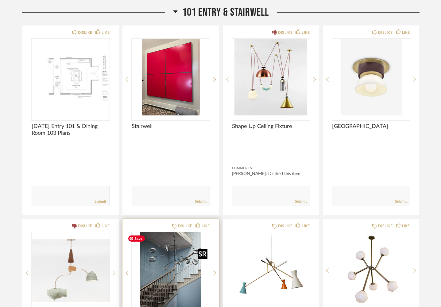
click at [163, 261] on img "0" at bounding box center [171, 270] width 78 height 77
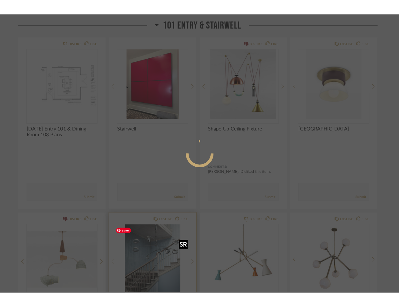
scroll to position [0, 0]
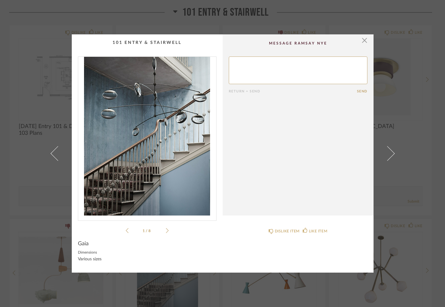
click at [132, 111] on img "0" at bounding box center [147, 136] width 138 height 159
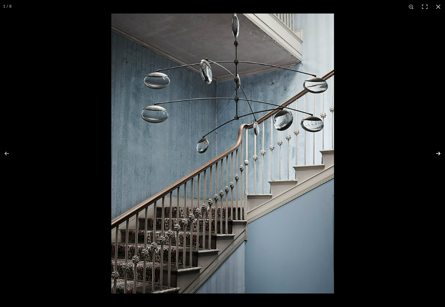
click at [438, 152] on button at bounding box center [434, 153] width 21 height 31
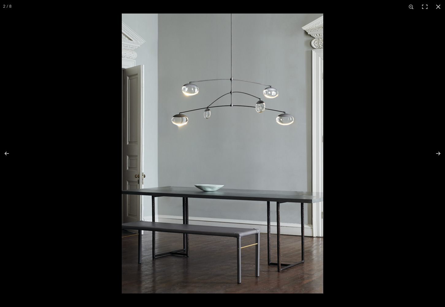
click at [282, 121] on img at bounding box center [223, 153] width 202 height 280
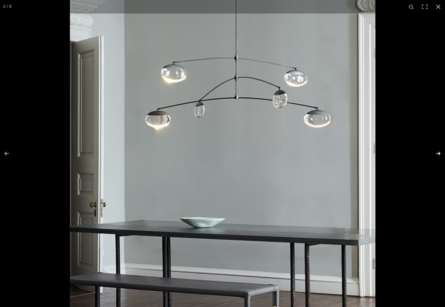
click at [439, 153] on button at bounding box center [434, 153] width 21 height 31
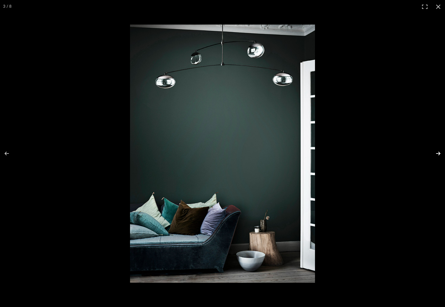
click at [438, 153] on button at bounding box center [434, 153] width 21 height 31
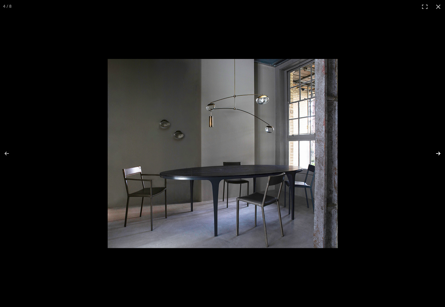
click at [440, 153] on button at bounding box center [434, 153] width 21 height 31
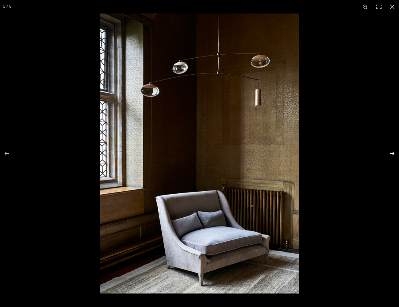
click at [391, 153] on button at bounding box center [388, 153] width 21 height 31
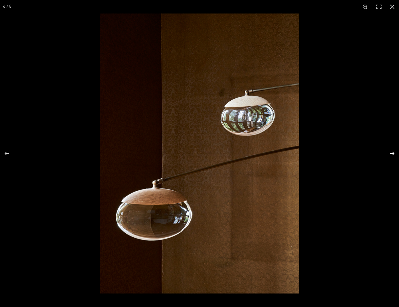
click at [390, 154] on button at bounding box center [388, 153] width 21 height 31
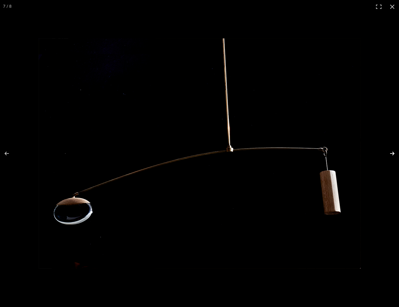
click at [391, 152] on button at bounding box center [388, 153] width 21 height 31
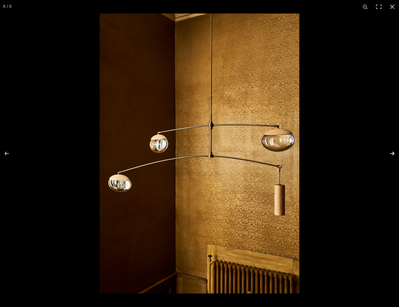
click at [390, 152] on button at bounding box center [388, 153] width 21 height 31
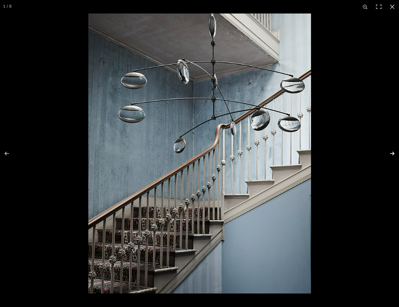
click at [390, 152] on button at bounding box center [388, 153] width 21 height 31
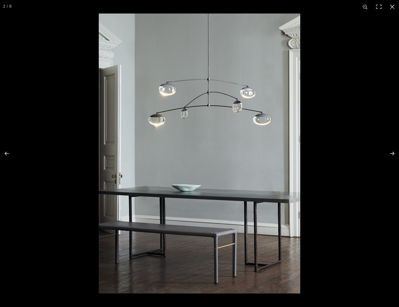
click at [219, 91] on img at bounding box center [200, 153] width 202 height 280
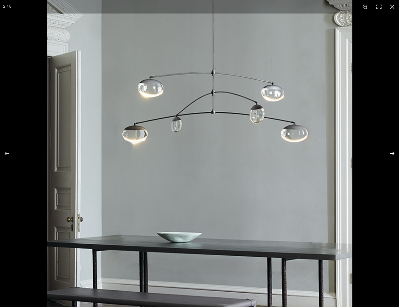
click at [391, 152] on button at bounding box center [388, 153] width 21 height 31
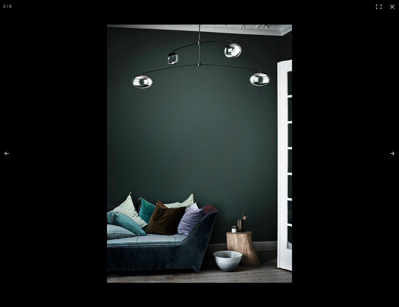
click at [394, 7] on button at bounding box center [392, 6] width 13 height 13
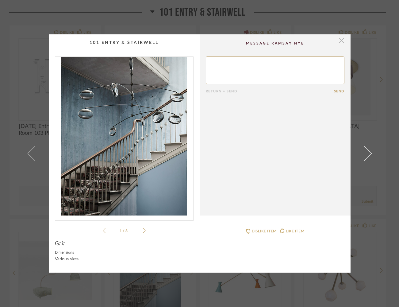
click at [339, 40] on span "button" at bounding box center [342, 40] width 12 height 12
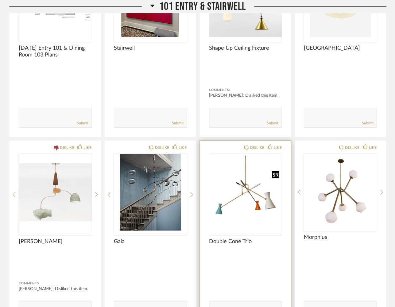
scroll to position [252, 0]
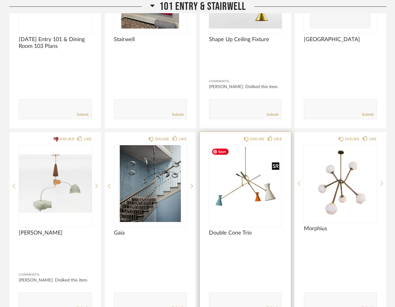
click at [255, 194] on img "0" at bounding box center [245, 183] width 73 height 77
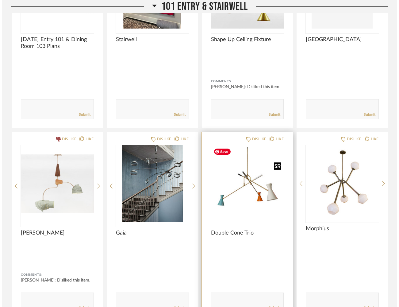
scroll to position [0, 0]
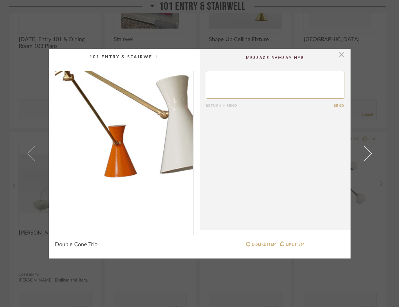
click at [147, 175] on img "0" at bounding box center [124, 150] width 138 height 159
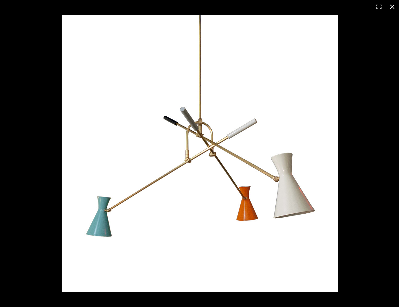
click at [393, 6] on button at bounding box center [392, 6] width 13 height 13
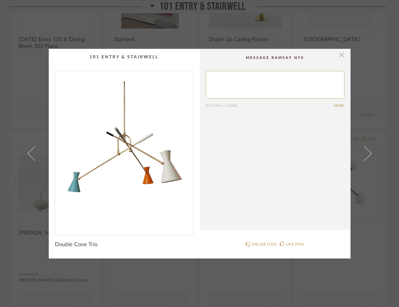
click at [339, 57] on span "button" at bounding box center [342, 55] width 12 height 12
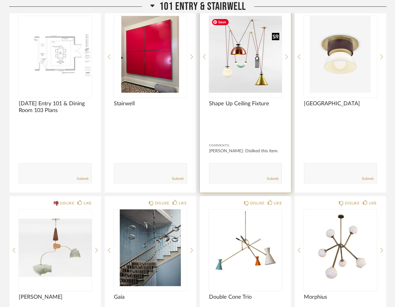
scroll to position [188, 0]
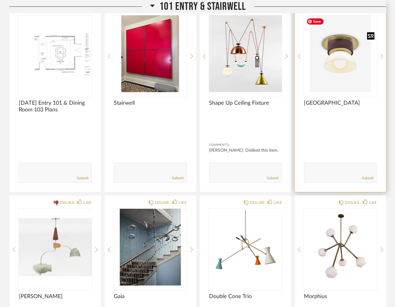
click at [340, 55] on img "0" at bounding box center [340, 53] width 73 height 77
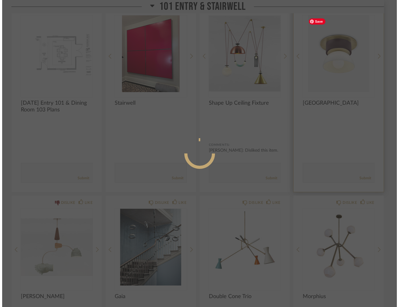
scroll to position [0, 0]
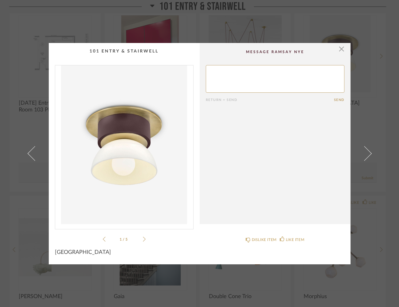
click at [122, 147] on img "0" at bounding box center [124, 144] width 138 height 159
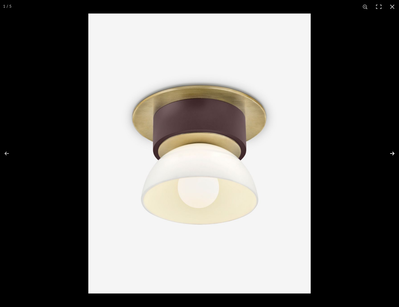
click at [393, 154] on button at bounding box center [388, 153] width 21 height 31
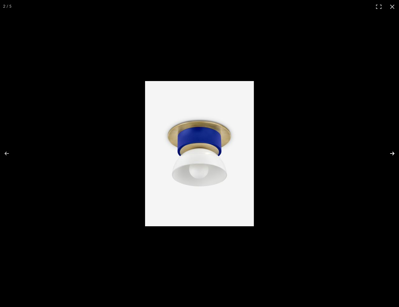
click at [393, 154] on button at bounding box center [388, 153] width 21 height 31
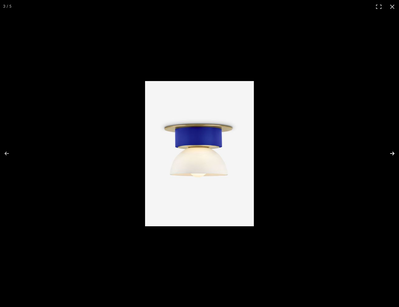
click at [393, 154] on button at bounding box center [388, 153] width 21 height 31
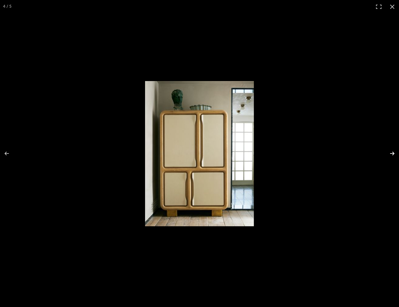
click at [393, 154] on button at bounding box center [388, 153] width 21 height 31
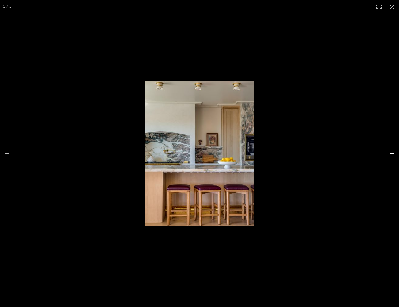
click at [393, 154] on button at bounding box center [388, 153] width 21 height 31
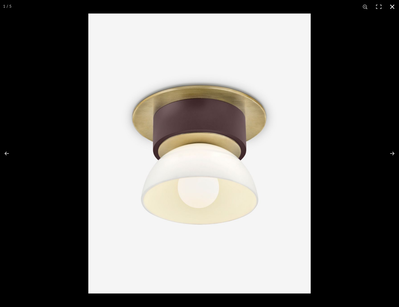
click at [394, 7] on button at bounding box center [392, 6] width 13 height 13
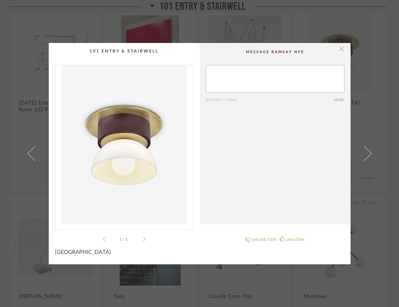
click at [339, 50] on span "button" at bounding box center [342, 49] width 12 height 12
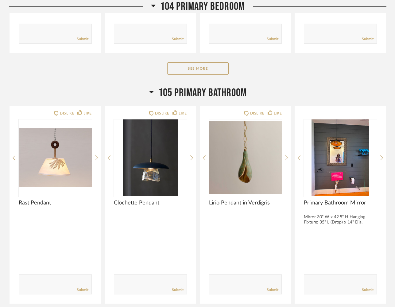
scroll to position [1766, 0]
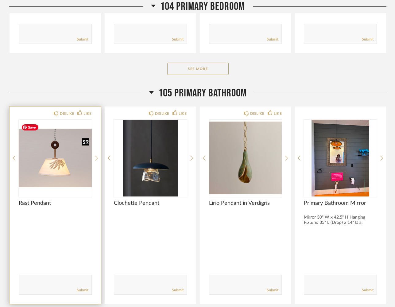
click at [52, 164] on div at bounding box center [55, 158] width 73 height 77
click at [52, 165] on img "0" at bounding box center [55, 158] width 73 height 77
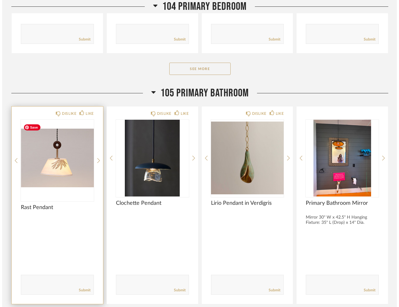
scroll to position [0, 0]
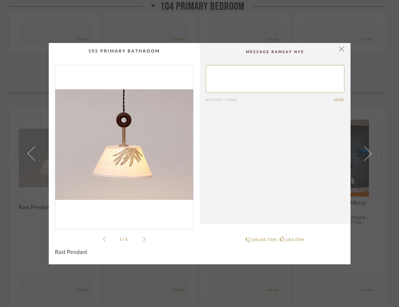
click at [88, 148] on img "0" at bounding box center [124, 144] width 138 height 159
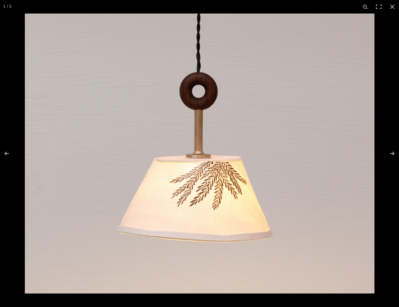
click at [391, 7] on button at bounding box center [392, 6] width 13 height 13
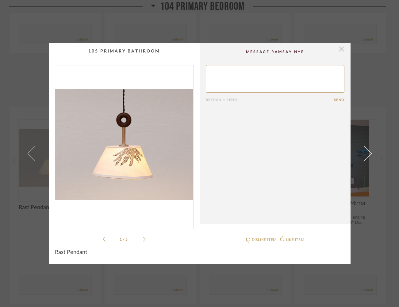
click at [338, 50] on span "button" at bounding box center [342, 49] width 12 height 12
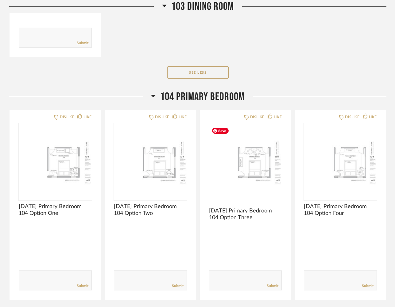
scroll to position [1523, 0]
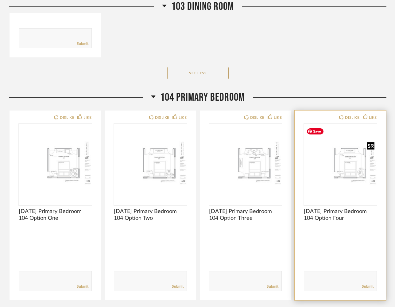
click at [349, 176] on img "0" at bounding box center [340, 162] width 73 height 77
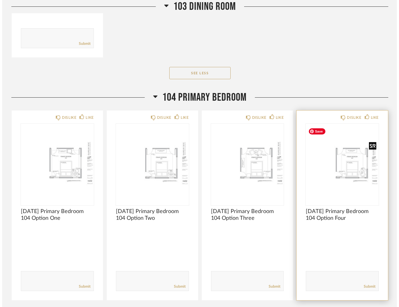
scroll to position [0, 0]
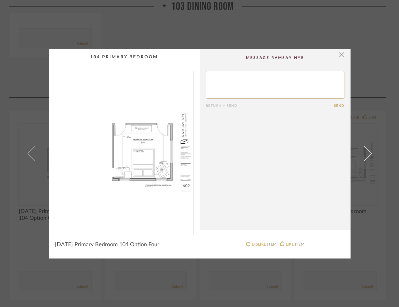
click at [152, 147] on img "0" at bounding box center [124, 150] width 138 height 159
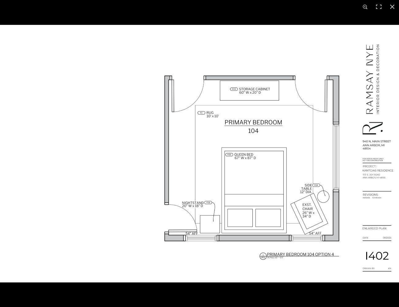
click at [151, 146] on img at bounding box center [199, 153] width 399 height 257
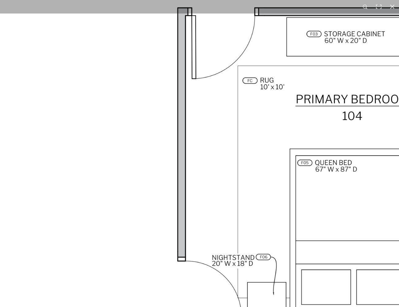
click at [173, 144] on img at bounding box center [246, 161] width 785 height 506
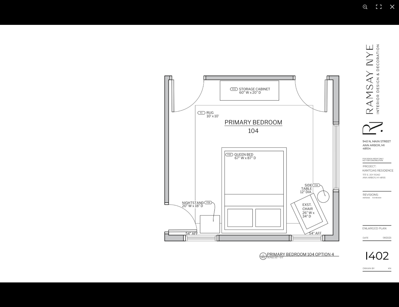
click at [393, 5] on button at bounding box center [392, 6] width 13 height 13
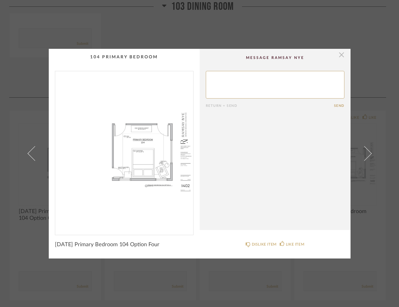
drag, startPoint x: 340, startPoint y: 53, endPoint x: 340, endPoint y: 57, distance: 3.7
click at [339, 53] on span "button" at bounding box center [342, 55] width 12 height 12
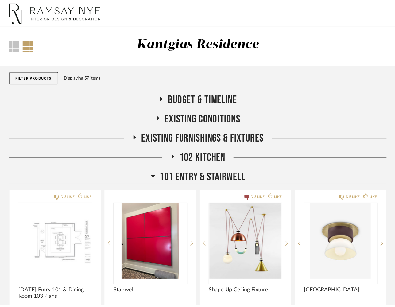
scroll to position [1523, 0]
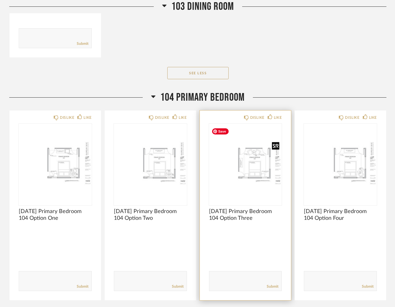
click at [249, 174] on img "0" at bounding box center [245, 162] width 73 height 77
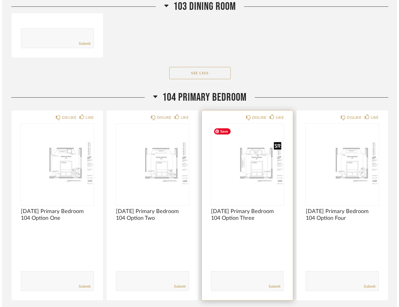
scroll to position [0, 0]
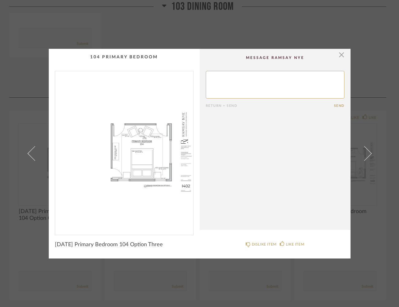
click at [143, 155] on img "0" at bounding box center [124, 150] width 138 height 159
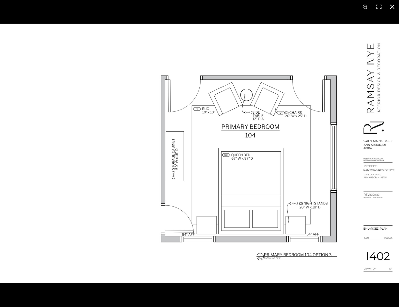
click at [393, 6] on button at bounding box center [392, 6] width 13 height 13
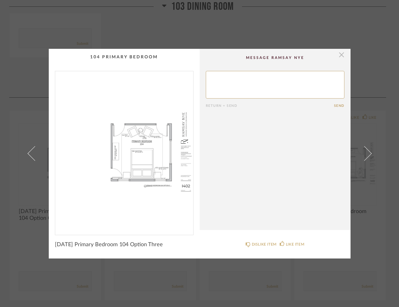
click at [337, 56] on span "button" at bounding box center [342, 55] width 12 height 12
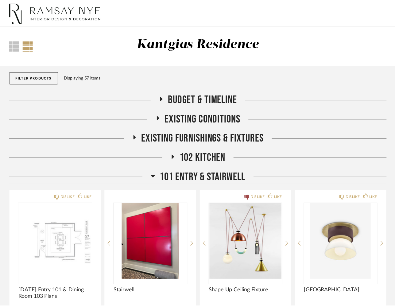
scroll to position [1523, 0]
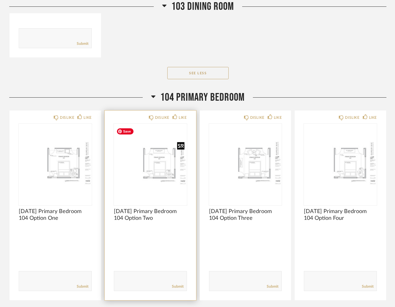
click at [160, 165] on img "0" at bounding box center [150, 162] width 73 height 77
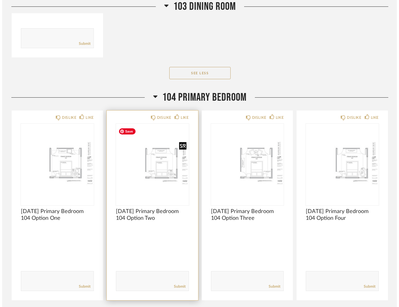
scroll to position [0, 0]
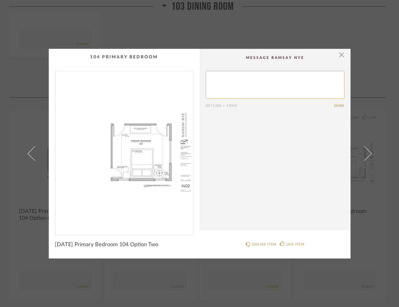
click at [137, 145] on img "0" at bounding box center [124, 150] width 138 height 159
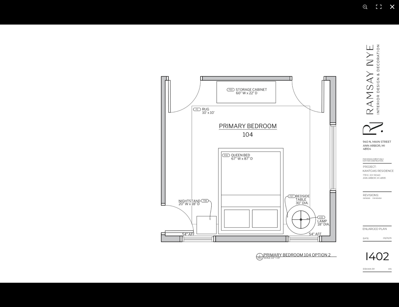
click at [391, 7] on button at bounding box center [392, 6] width 13 height 13
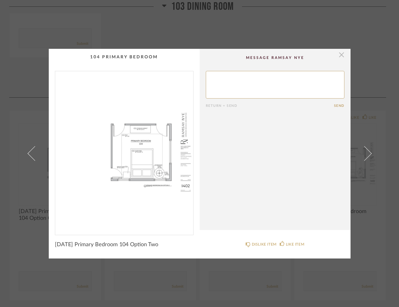
click at [342, 56] on span "button" at bounding box center [342, 55] width 12 height 12
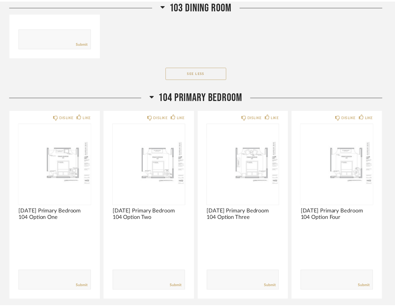
scroll to position [1523, 0]
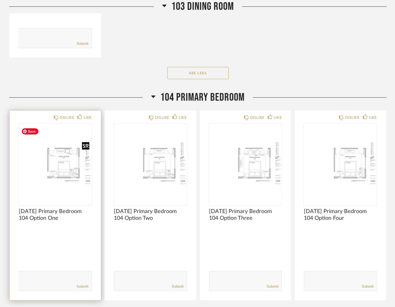
click at [67, 164] on img "0" at bounding box center [55, 162] width 73 height 77
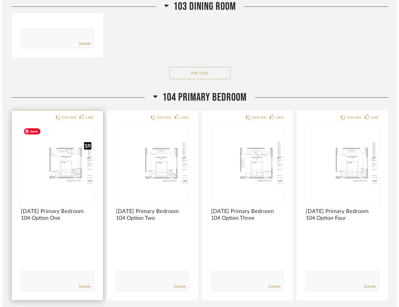
scroll to position [0, 0]
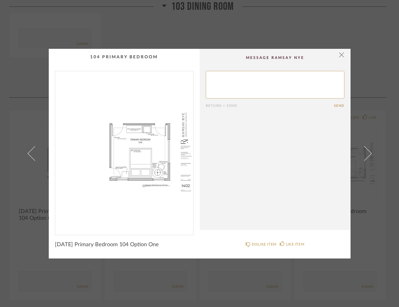
click at [125, 152] on img "0" at bounding box center [124, 150] width 138 height 159
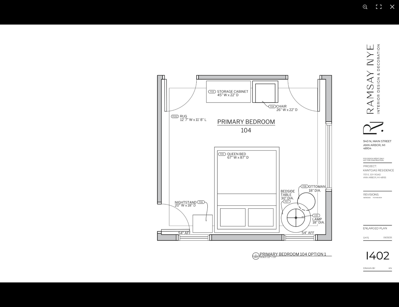
click at [391, 6] on button at bounding box center [392, 6] width 13 height 13
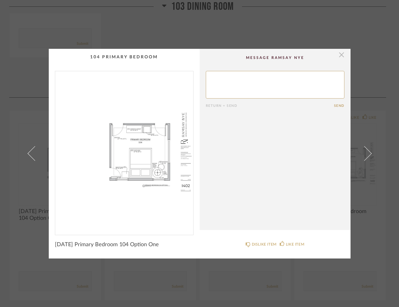
click at [341, 56] on span "button" at bounding box center [342, 55] width 12 height 12
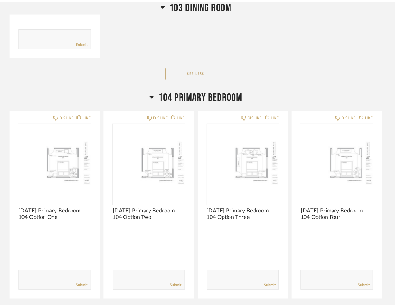
scroll to position [1523, 0]
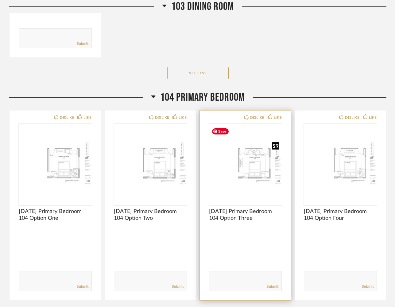
click at [257, 170] on img "0" at bounding box center [245, 162] width 73 height 77
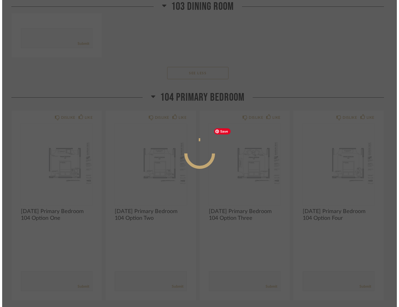
scroll to position [0, 0]
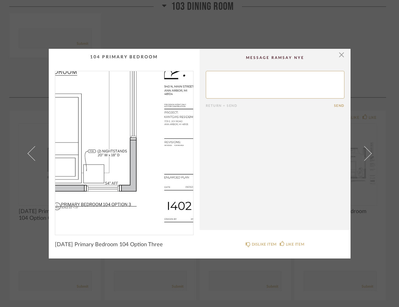
click at [165, 167] on img "0" at bounding box center [124, 150] width 138 height 159
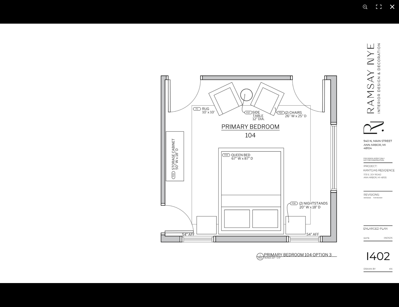
click at [392, 8] on button at bounding box center [392, 6] width 13 height 13
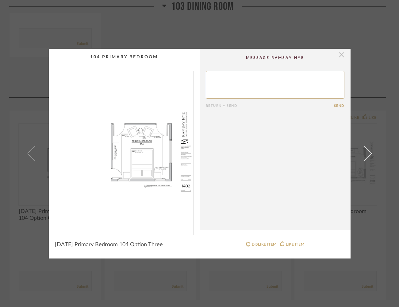
click at [338, 55] on span "button" at bounding box center [342, 55] width 12 height 12
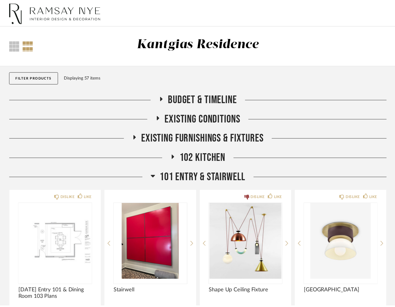
scroll to position [1523, 0]
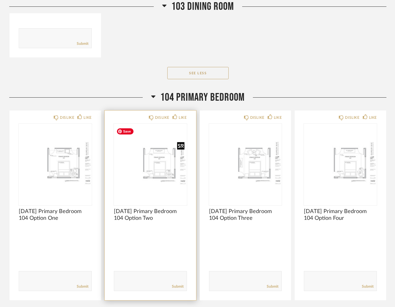
click at [155, 172] on img "0" at bounding box center [150, 162] width 73 height 77
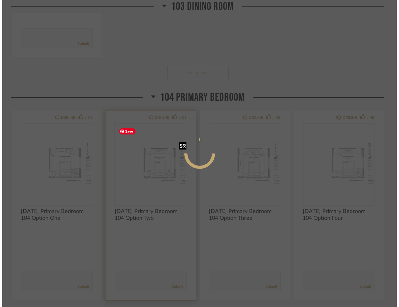
scroll to position [0, 0]
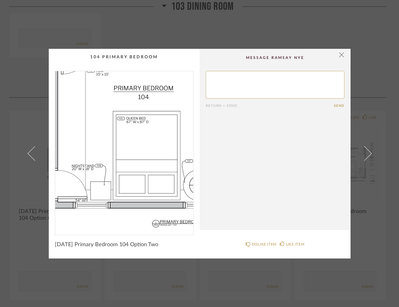
click at [132, 161] on img "0" at bounding box center [124, 150] width 138 height 159
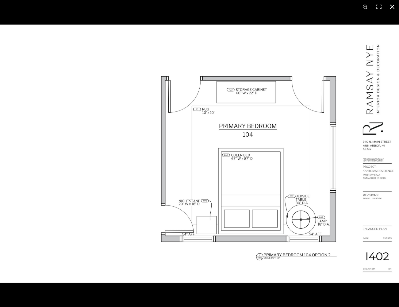
click at [393, 5] on button at bounding box center [392, 6] width 13 height 13
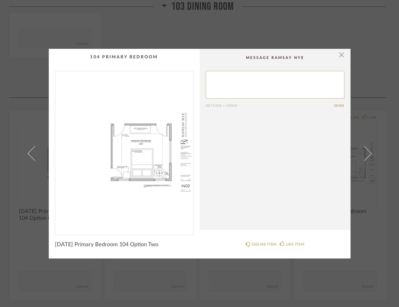
drag, startPoint x: 338, startPoint y: 56, endPoint x: 229, endPoint y: 87, distance: 113.8
click at [338, 56] on span "button" at bounding box center [342, 55] width 12 height 12
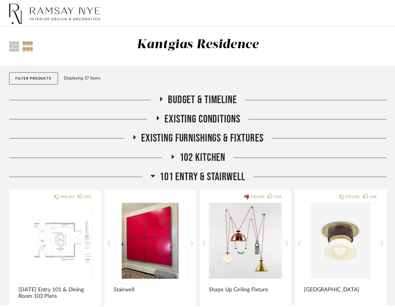
scroll to position [1523, 0]
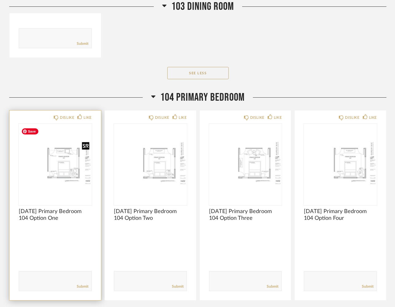
click at [62, 177] on img "0" at bounding box center [55, 162] width 73 height 77
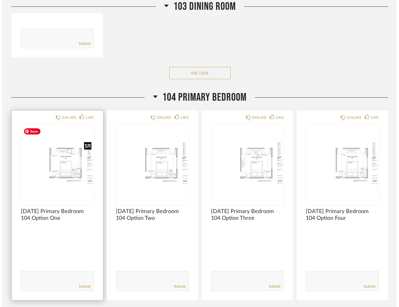
scroll to position [0, 0]
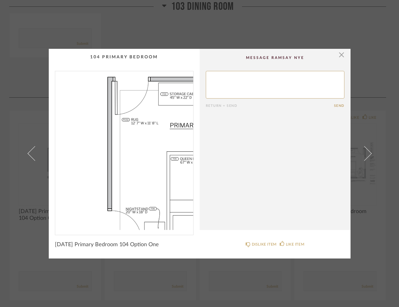
click at [118, 147] on img "0" at bounding box center [124, 150] width 138 height 159
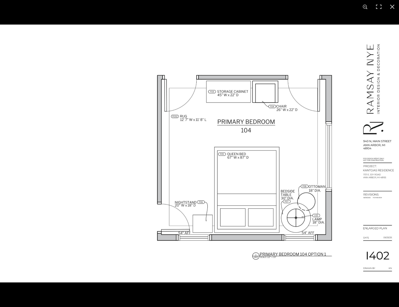
click at [392, 6] on button at bounding box center [392, 6] width 13 height 13
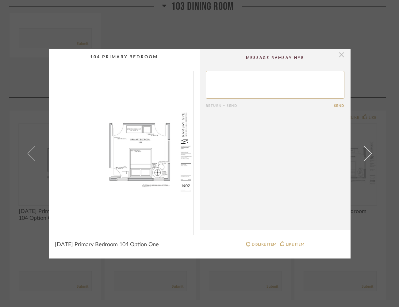
click at [340, 55] on span "button" at bounding box center [342, 55] width 12 height 12
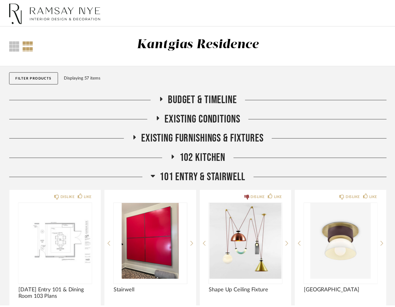
scroll to position [1523, 0]
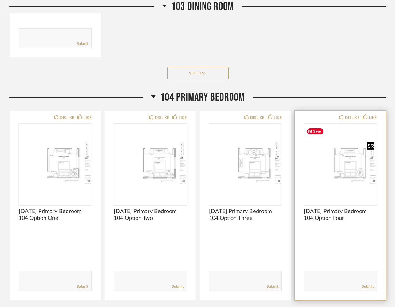
click at [337, 172] on img "0" at bounding box center [340, 162] width 73 height 77
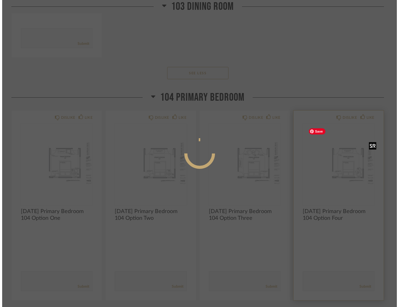
scroll to position [0, 0]
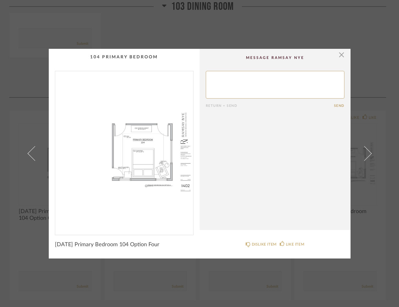
click at [180, 159] on img "0" at bounding box center [124, 150] width 138 height 159
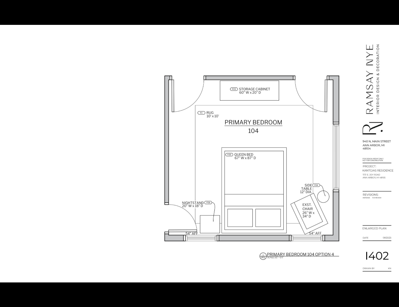
click at [393, 7] on button at bounding box center [392, 6] width 13 height 13
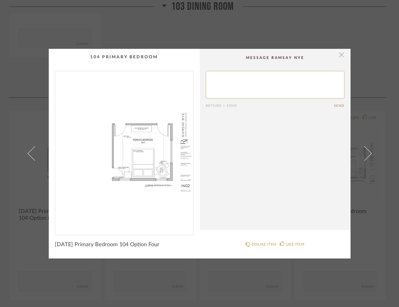
click at [336, 54] on span "button" at bounding box center [342, 55] width 12 height 12
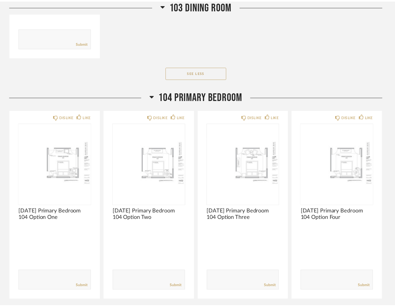
scroll to position [1523, 0]
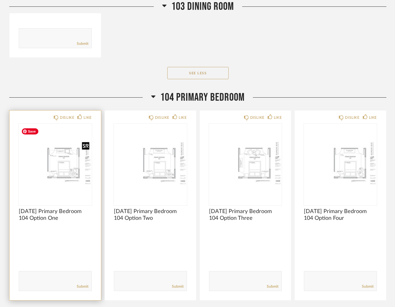
click at [69, 164] on img "0" at bounding box center [55, 162] width 73 height 77
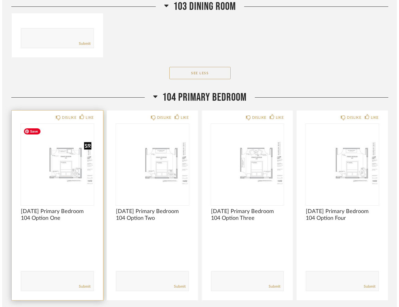
scroll to position [0, 0]
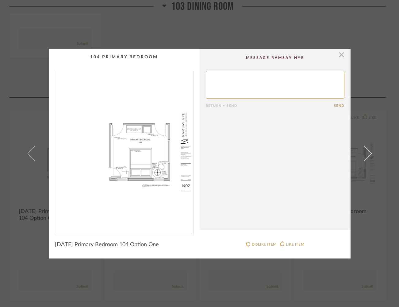
click at [142, 162] on img "0" at bounding box center [124, 150] width 138 height 159
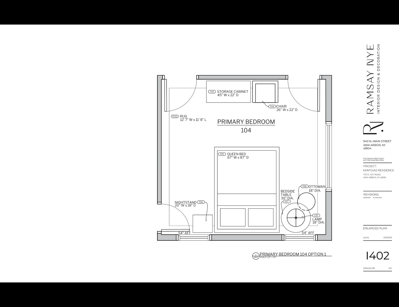
click at [393, 8] on button at bounding box center [392, 6] width 13 height 13
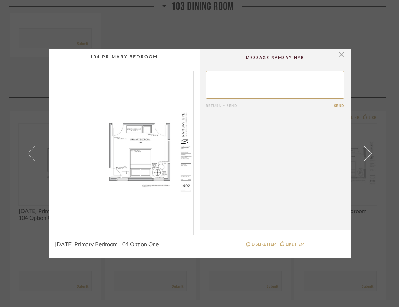
drag, startPoint x: 337, startPoint y: 54, endPoint x: 340, endPoint y: 59, distance: 5.5
click at [337, 54] on span "button" at bounding box center [342, 55] width 12 height 12
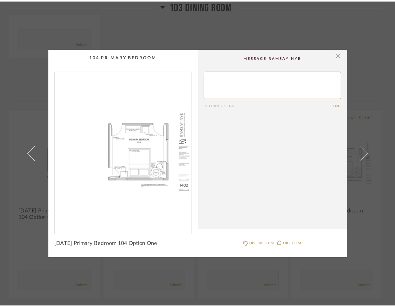
scroll to position [1523, 0]
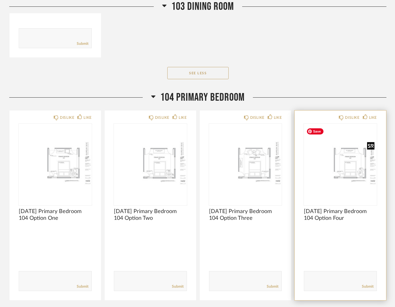
click at [342, 179] on img "0" at bounding box center [340, 162] width 73 height 77
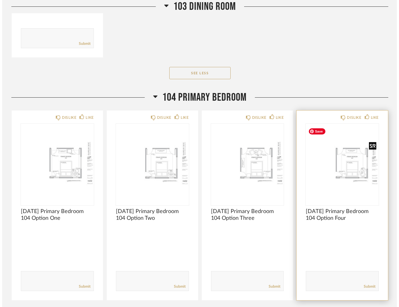
scroll to position [0, 0]
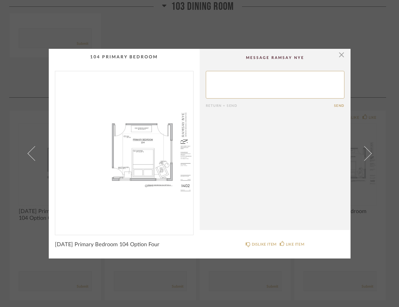
click at [142, 172] on img "0" at bounding box center [124, 150] width 138 height 159
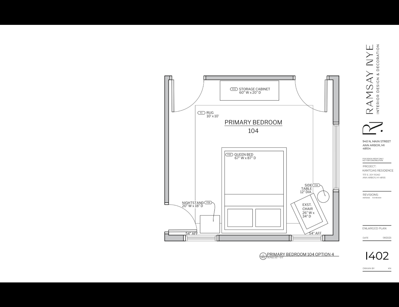
click at [394, 6] on button at bounding box center [392, 6] width 13 height 13
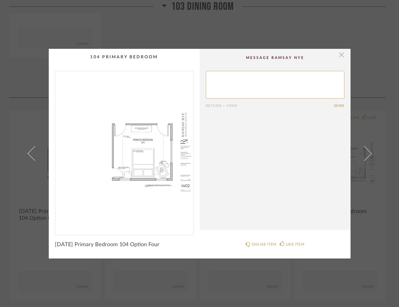
click at [341, 54] on span "button" at bounding box center [342, 55] width 12 height 12
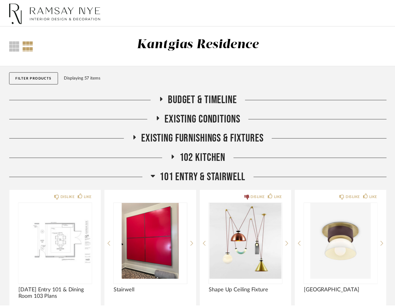
scroll to position [1523, 0]
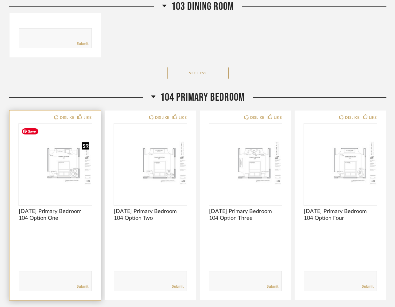
click at [64, 179] on img "0" at bounding box center [55, 162] width 73 height 77
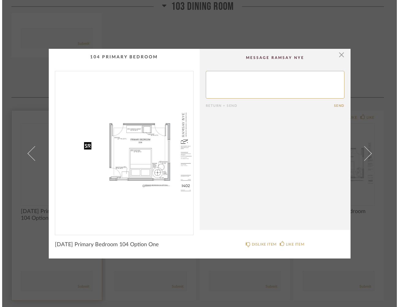
scroll to position [0, 0]
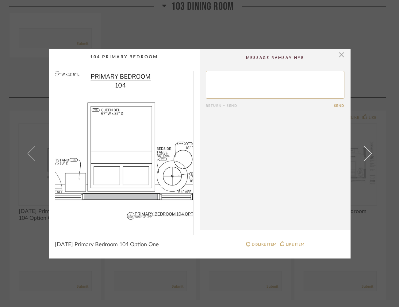
click at [139, 164] on img "0" at bounding box center [124, 150] width 138 height 159
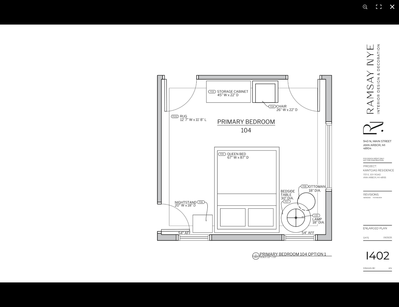
click at [391, 7] on button at bounding box center [392, 6] width 13 height 13
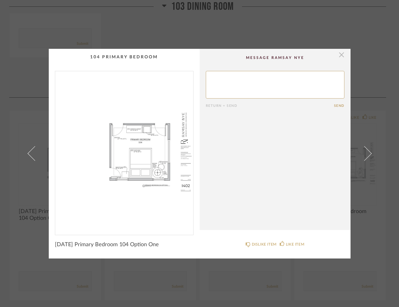
click at [340, 56] on span "button" at bounding box center [342, 55] width 12 height 12
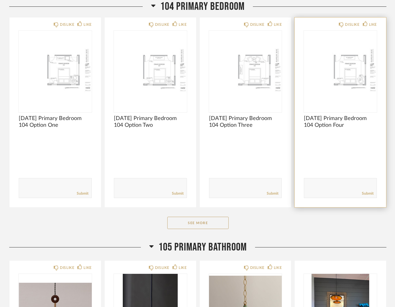
scroll to position [1615, 0]
